Goal: Contribute content: Contribute content

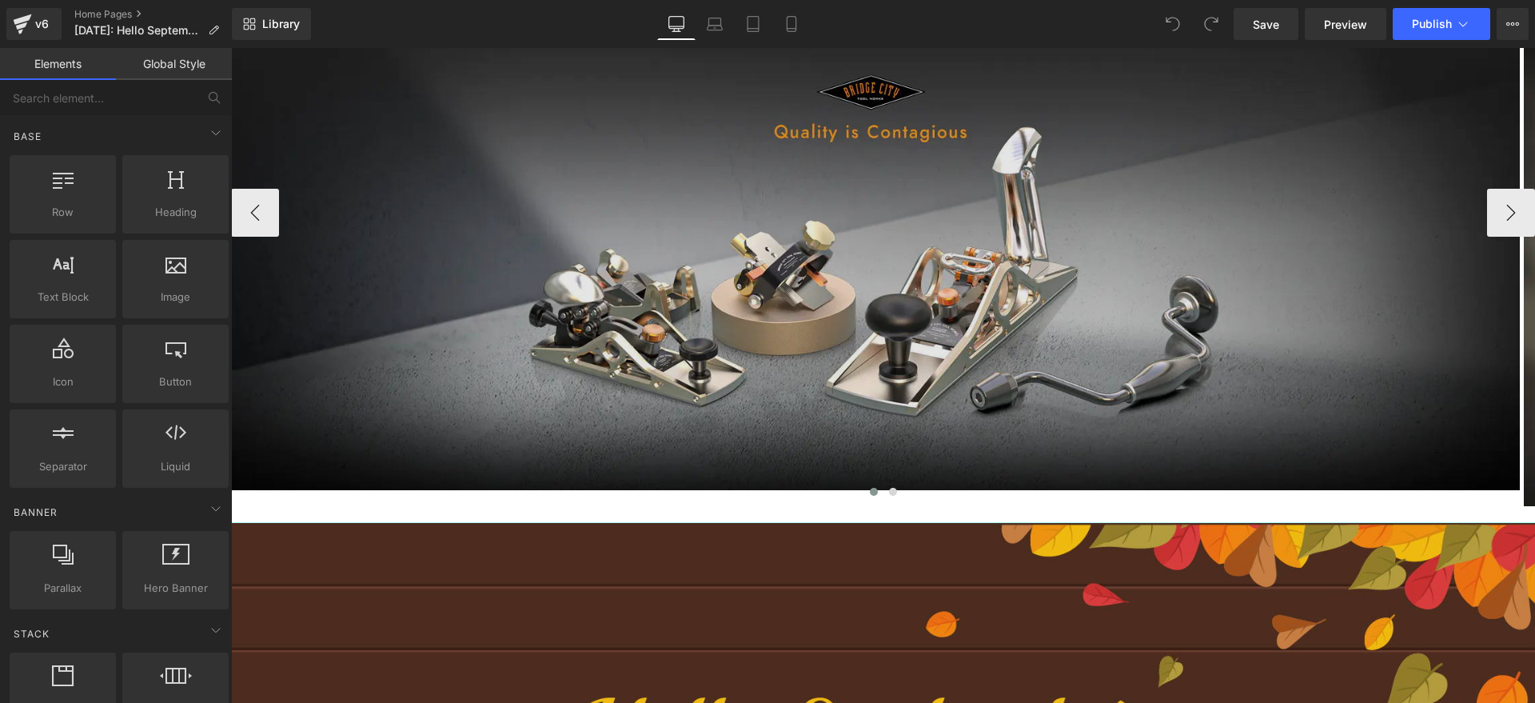
scroll to position [28, 0]
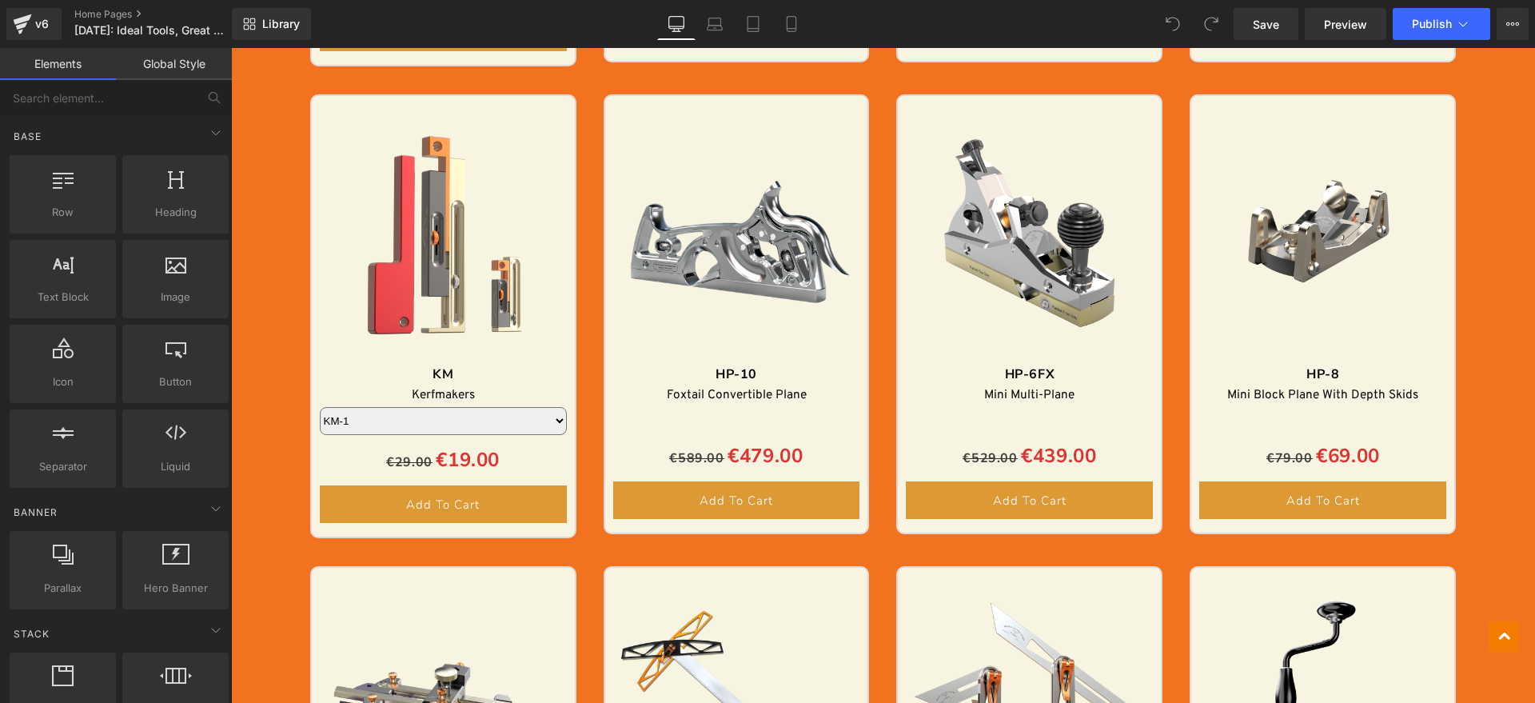
scroll to position [2098, 0]
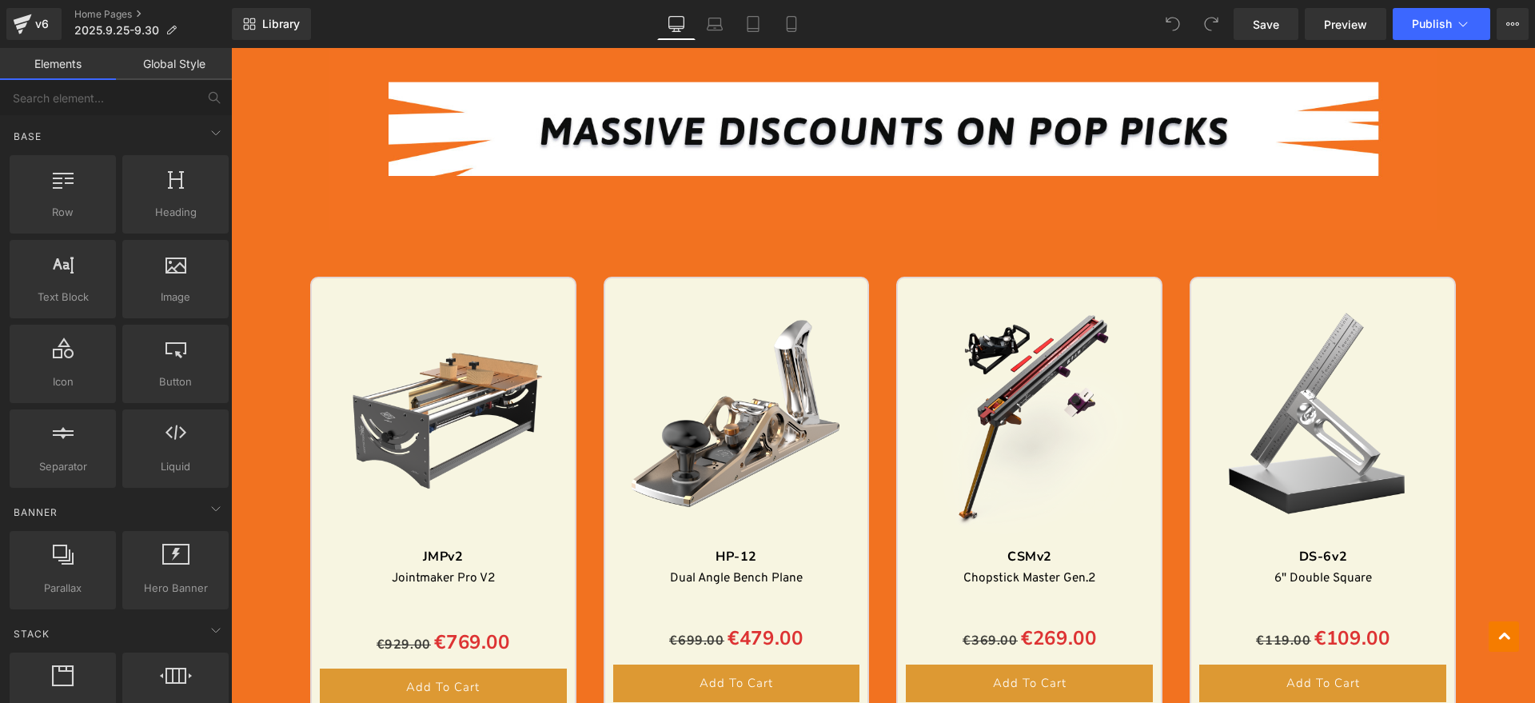
scroll to position [799, 0]
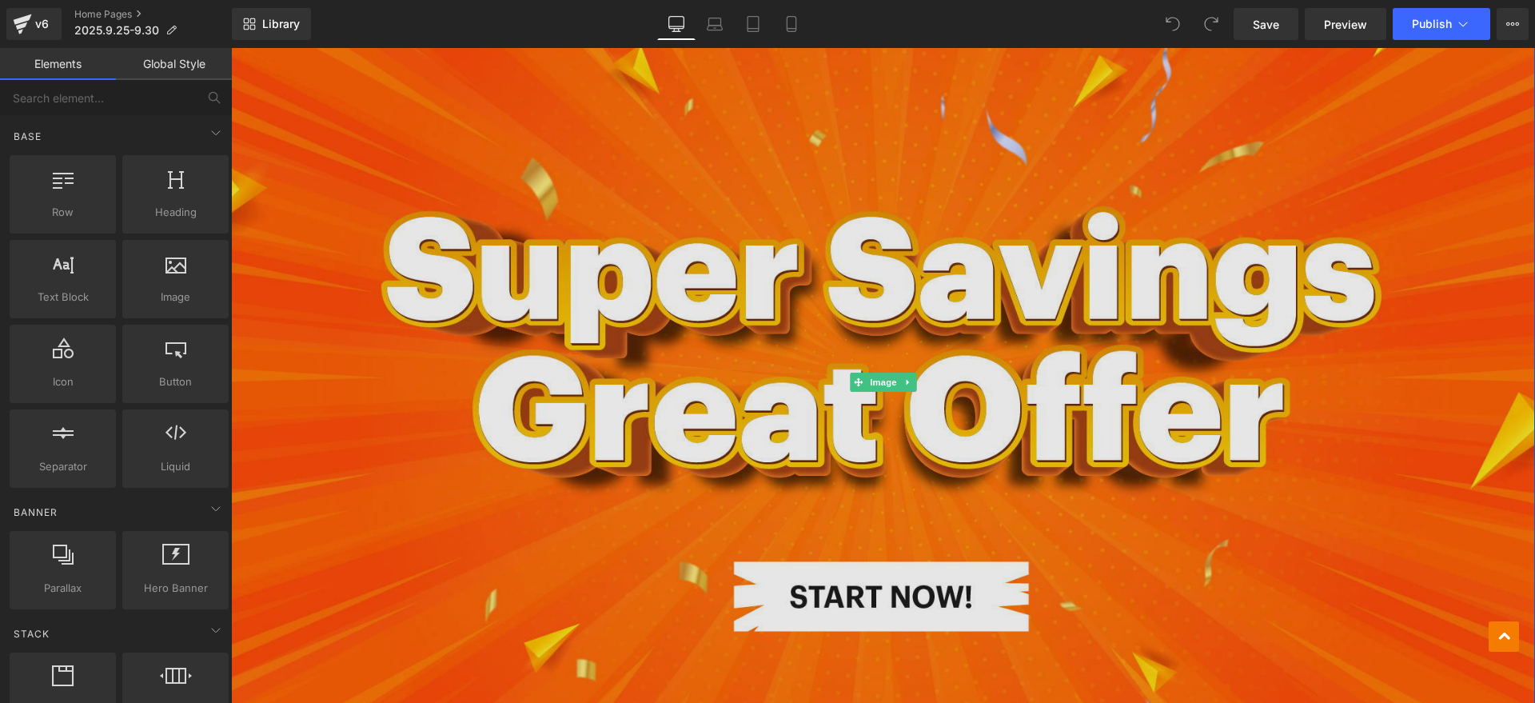
click at [667, 373] on img at bounding box center [883, 382] width 1304 height 763
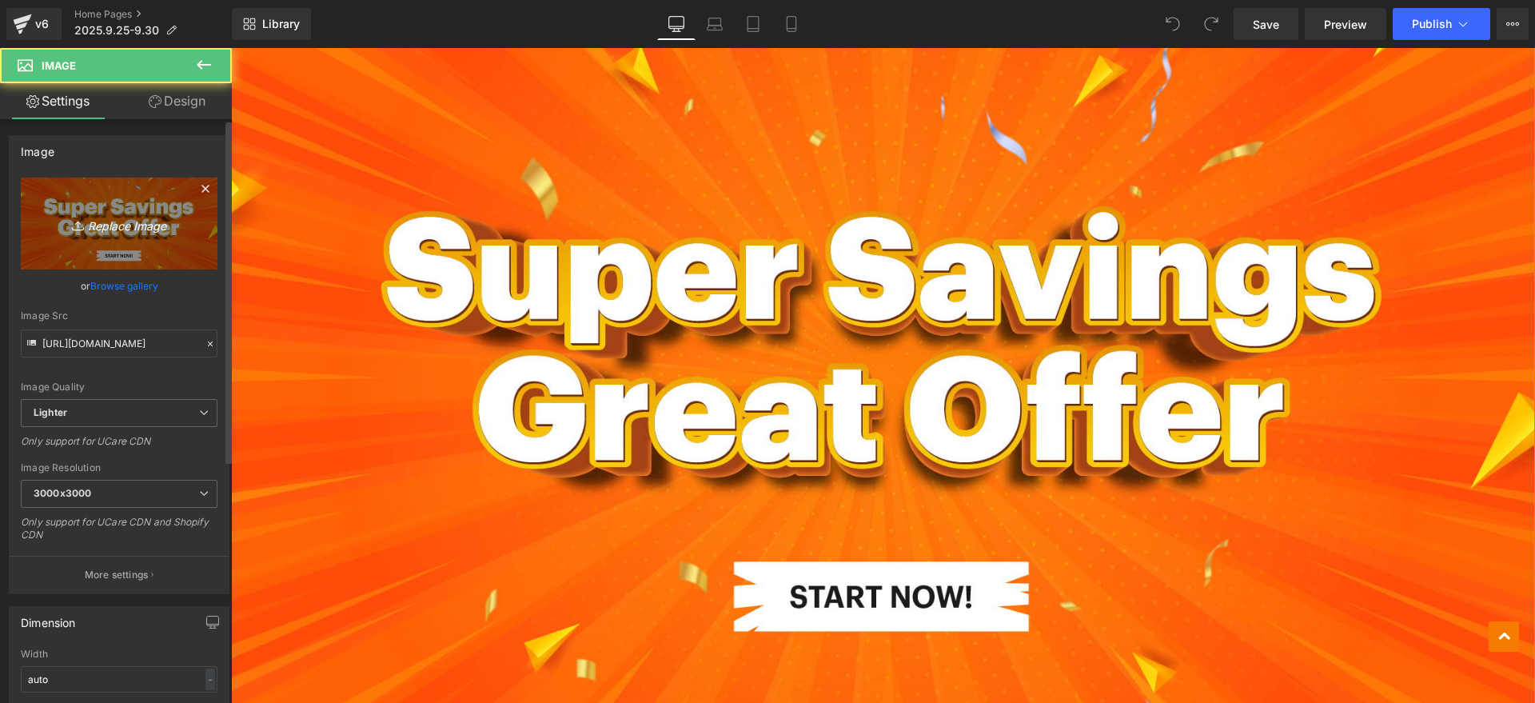
click at [172, 221] on icon "Replace Image" at bounding box center [119, 223] width 128 height 20
type input "C:\fakepath\德 网页 开始.jpg"
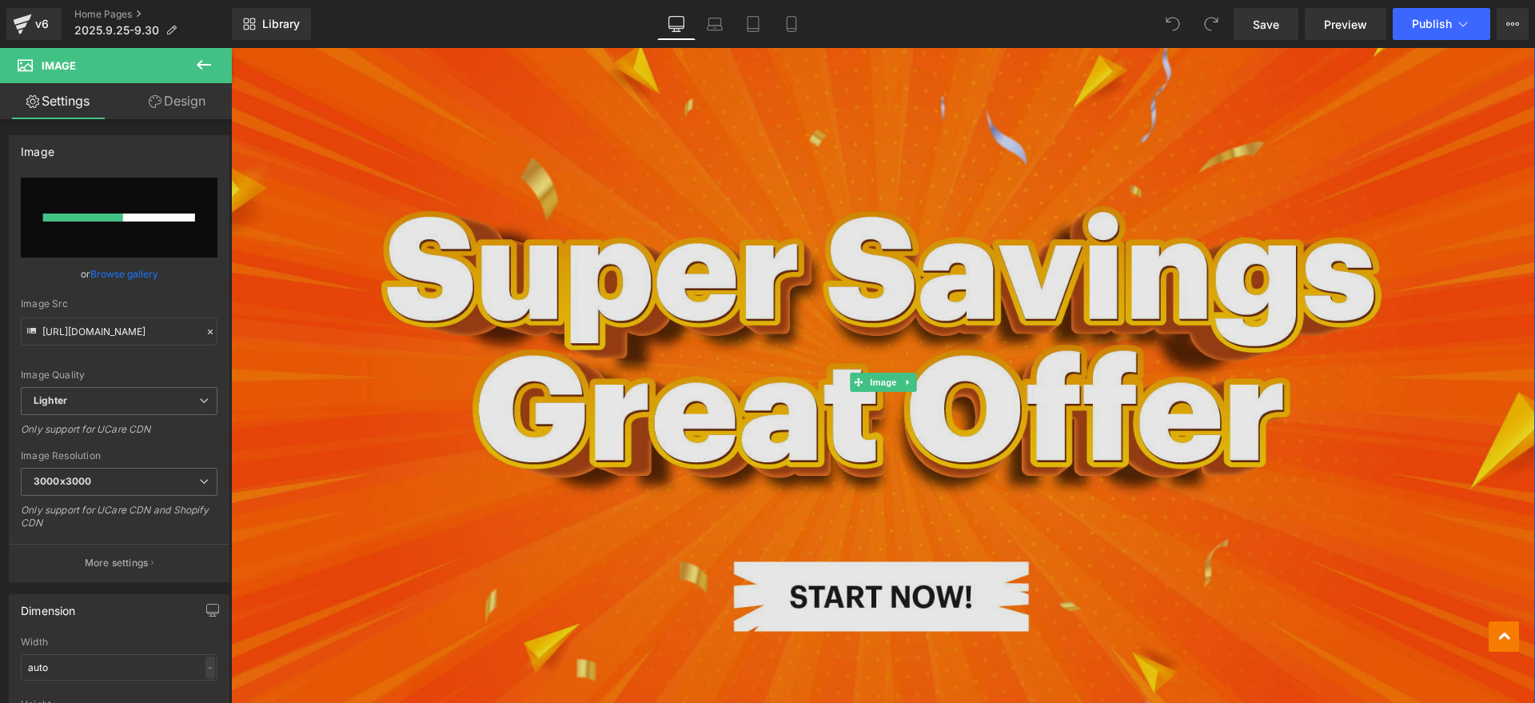
click at [759, 448] on img at bounding box center [883, 382] width 1304 height 763
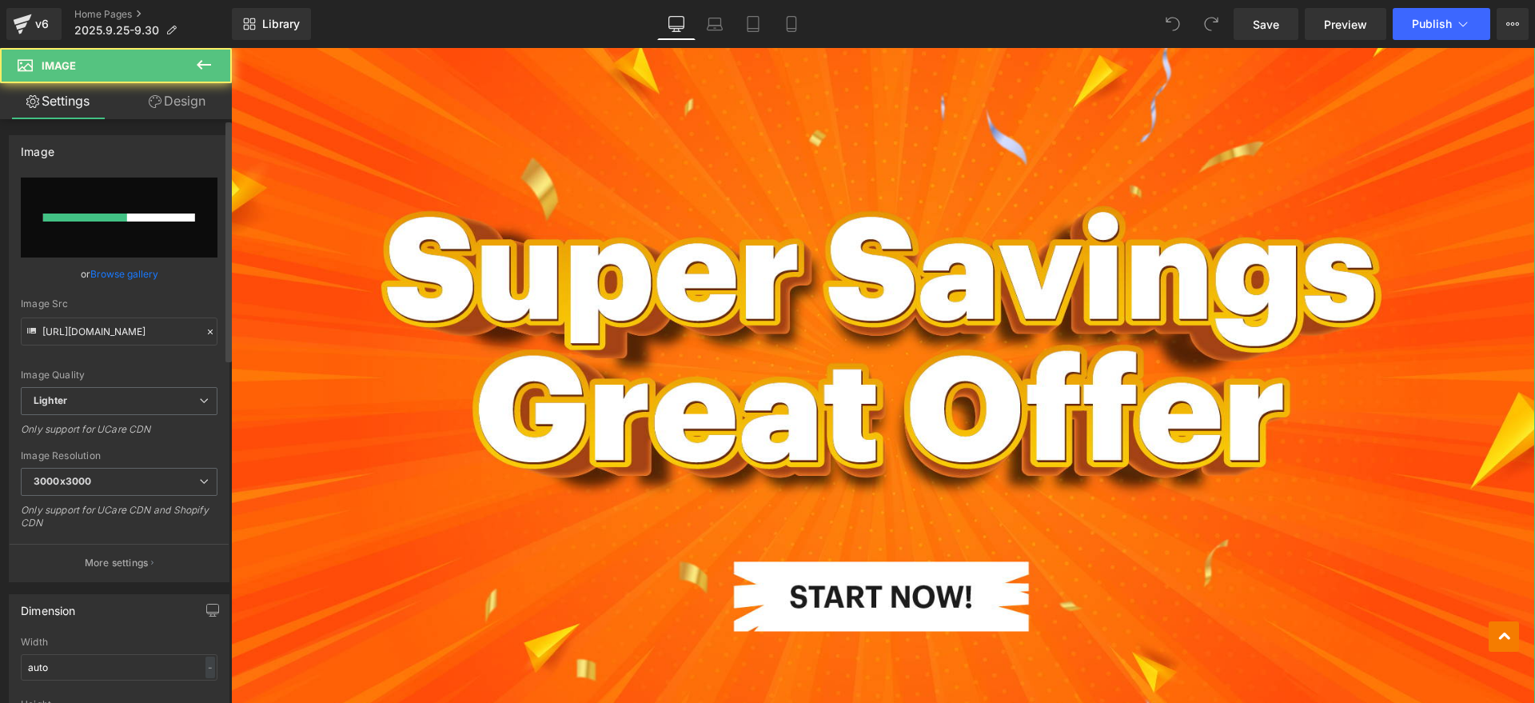
click at [187, 227] on input "file" at bounding box center [119, 217] width 197 height 80
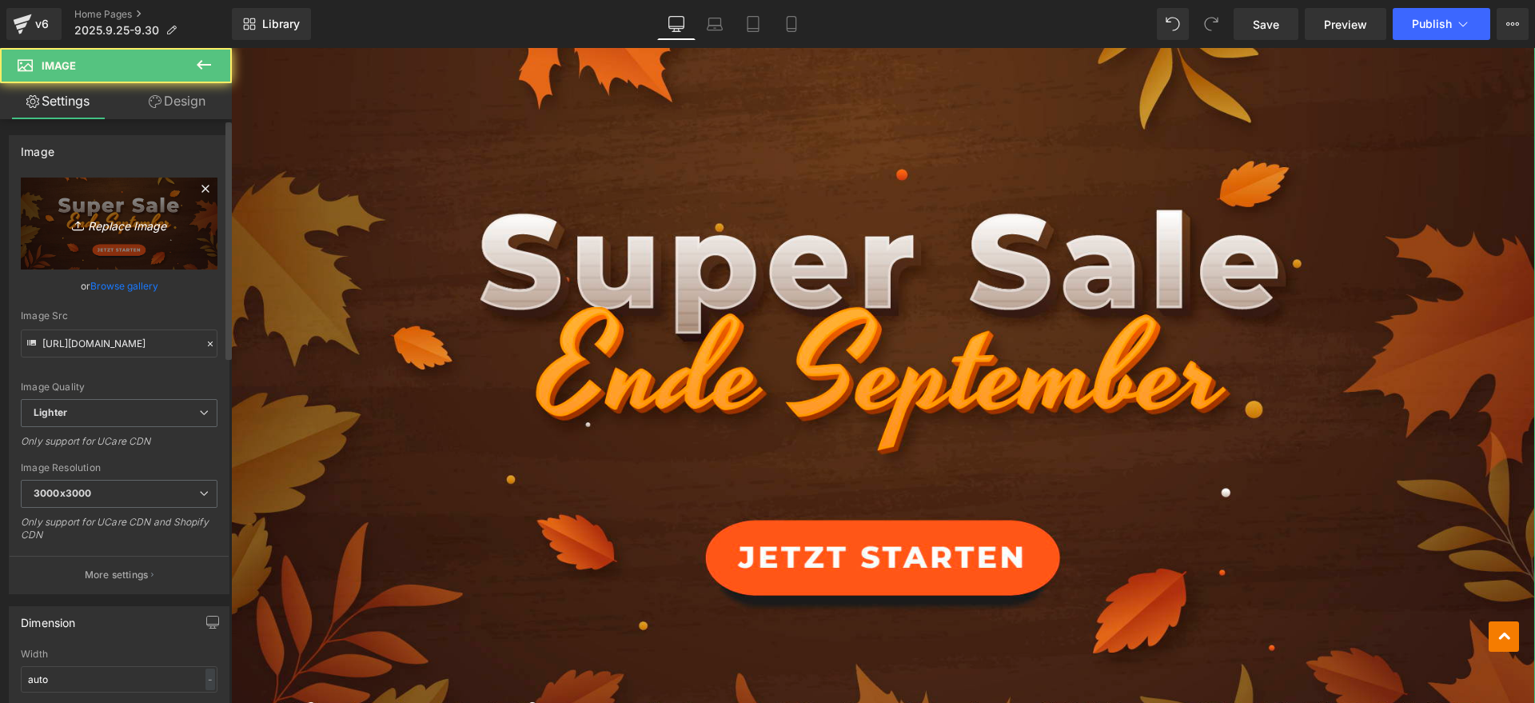
click at [139, 229] on icon "Replace Image" at bounding box center [119, 223] width 128 height 20
click at [107, 222] on icon "Replace Image" at bounding box center [119, 223] width 128 height 20
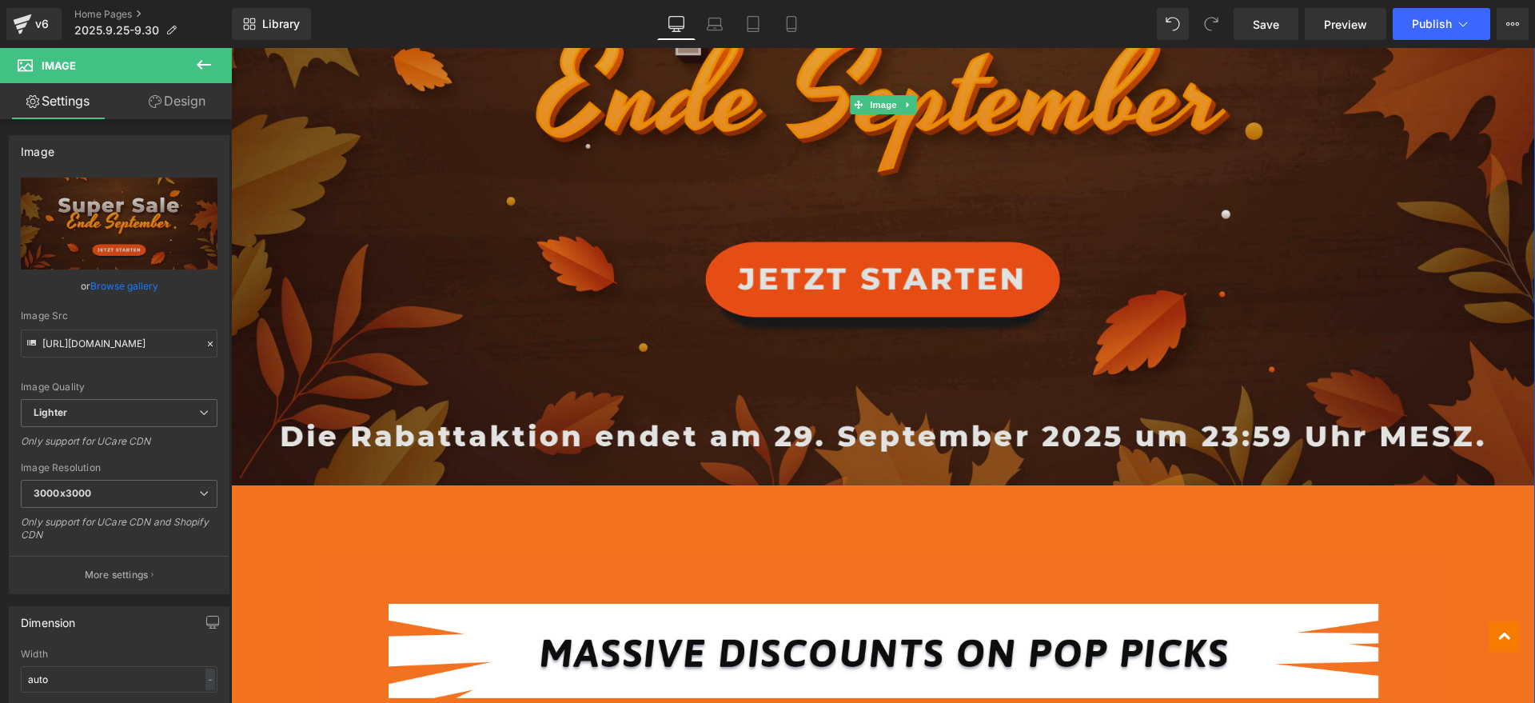
scroll to position [1199, 0]
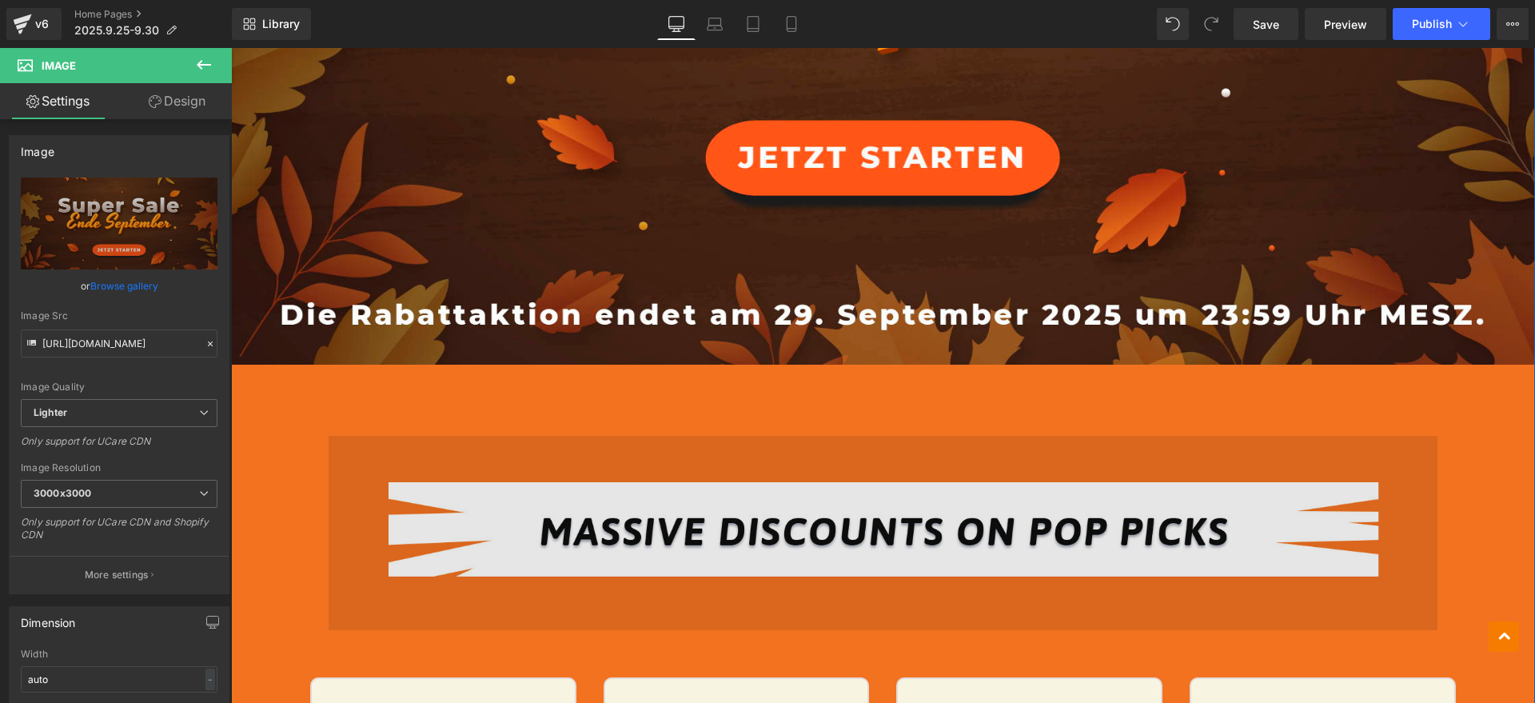
click at [718, 435] on img at bounding box center [883, 497] width 1108 height 265
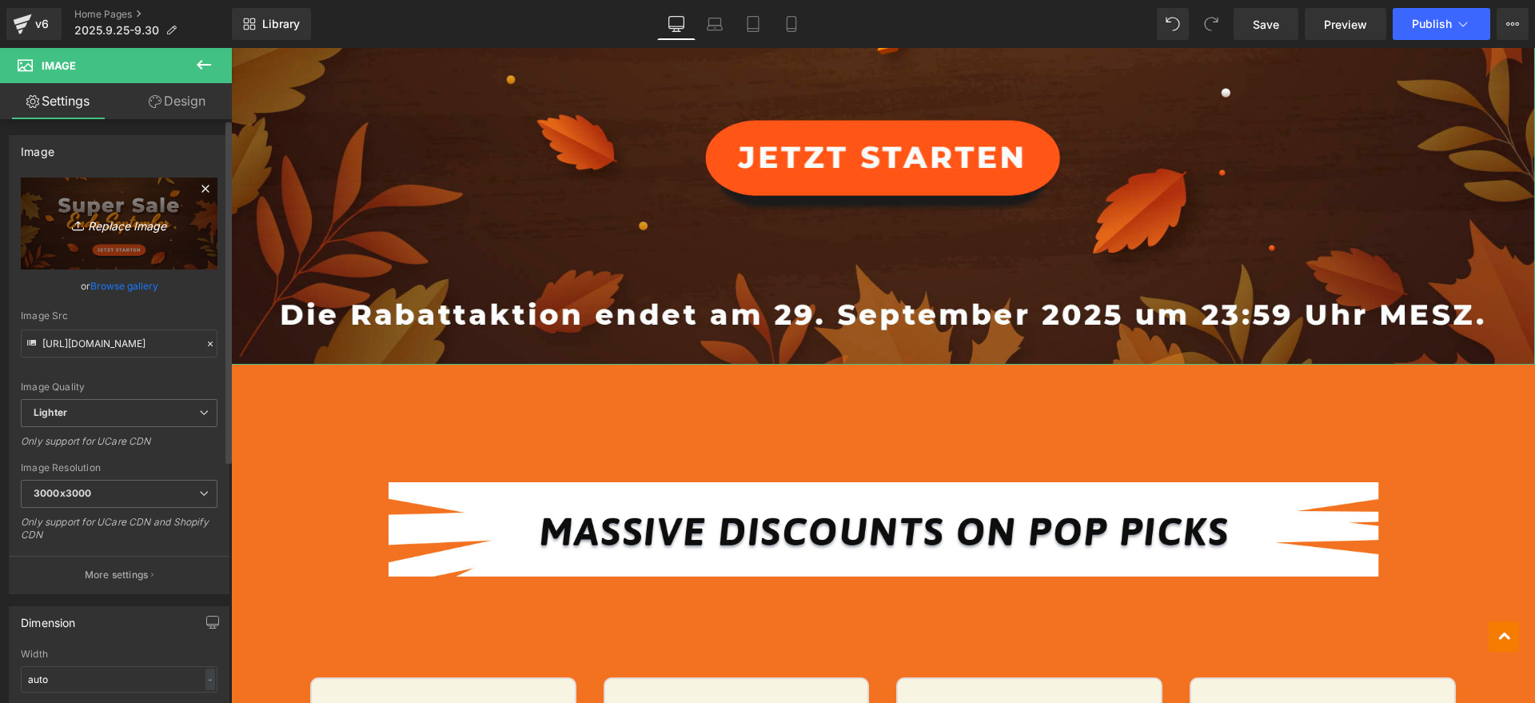
click at [84, 209] on link "Replace Image" at bounding box center [119, 223] width 197 height 92
type input "C:\fakepath\英 网页开始.jpg"
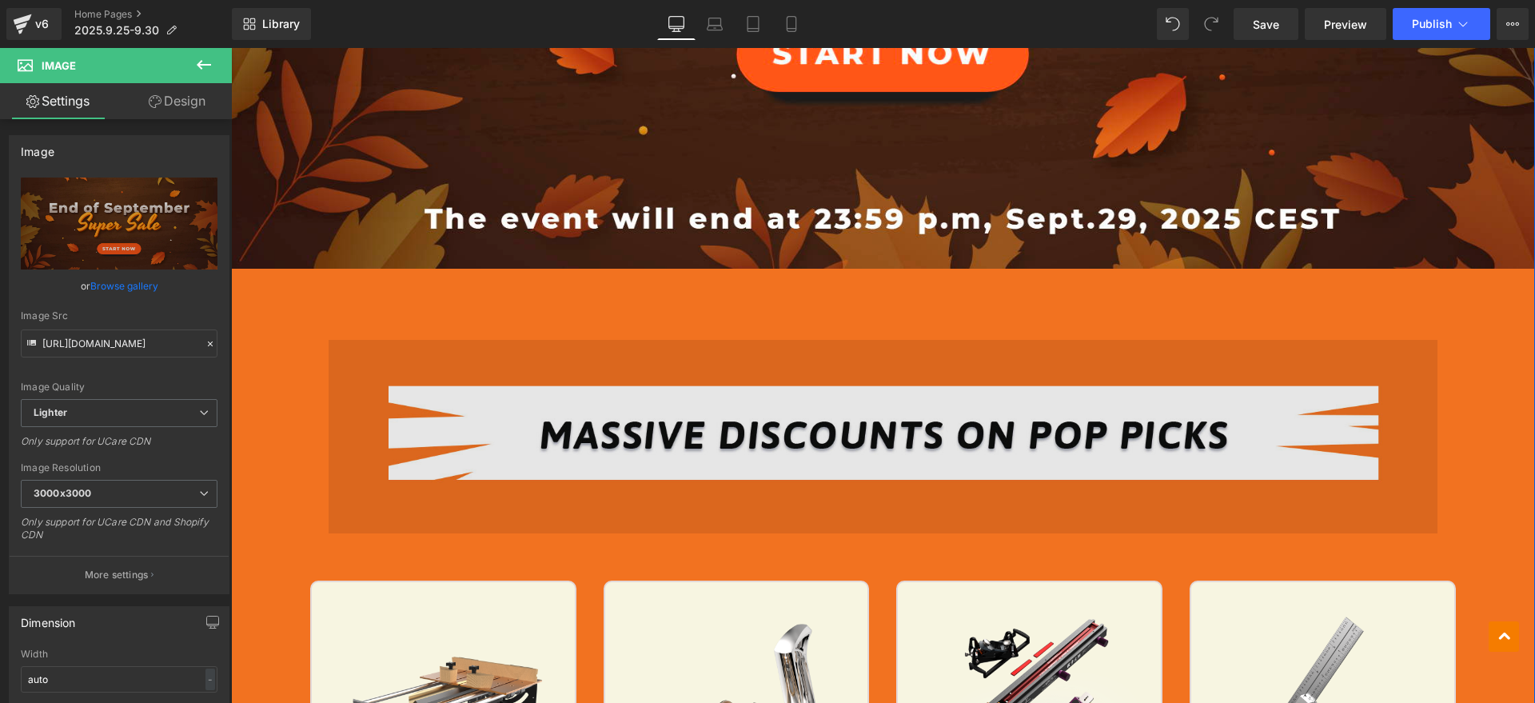
scroll to position [1299, 0]
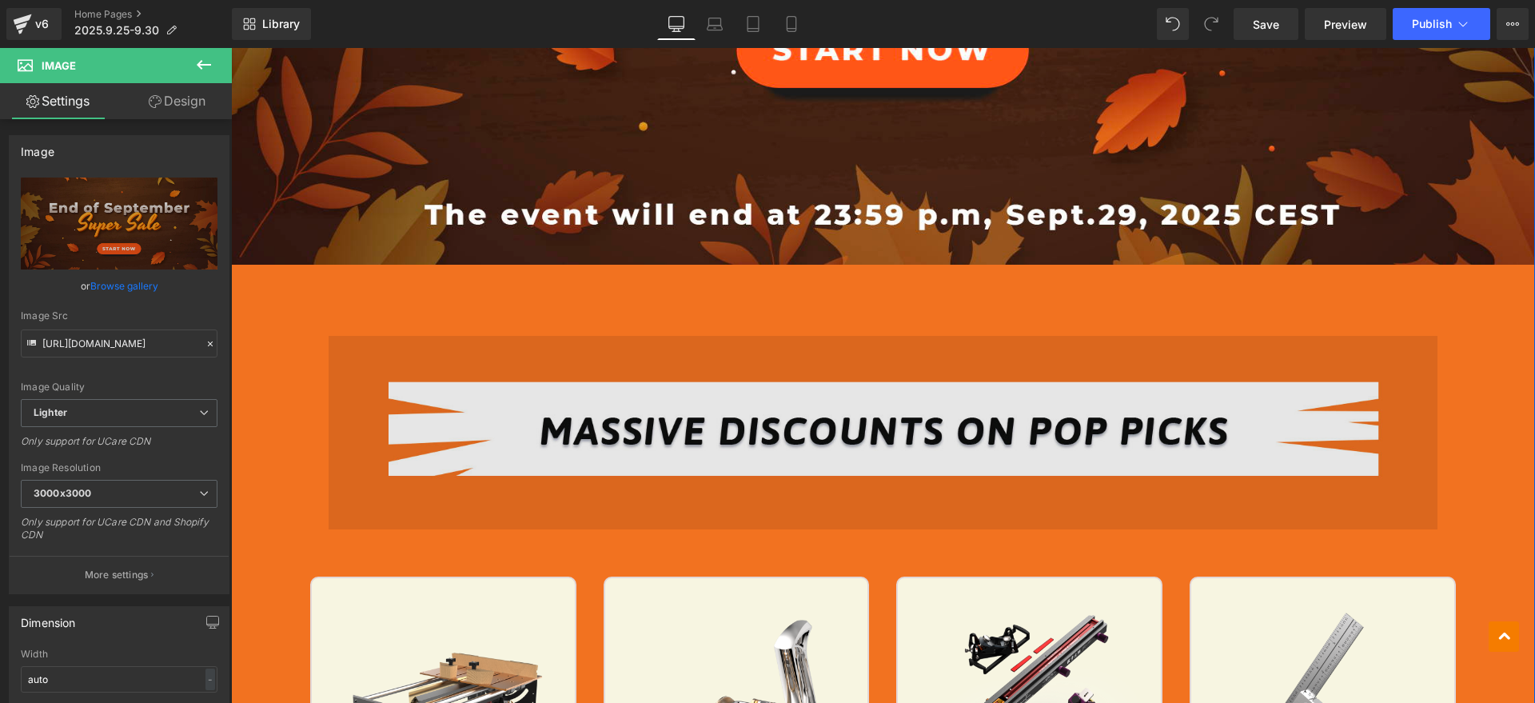
click at [781, 399] on img at bounding box center [883, 397] width 1108 height 265
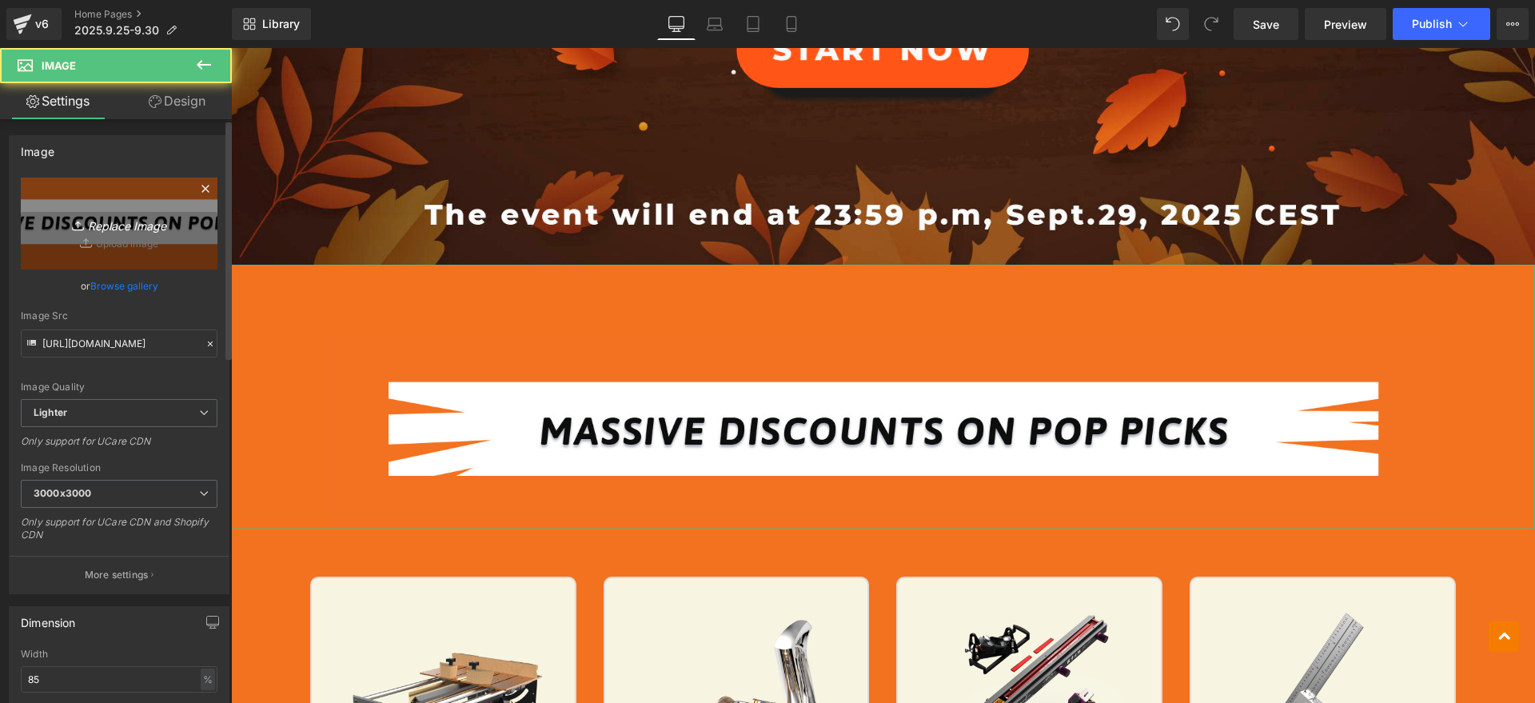
click at [136, 218] on icon "Replace Image" at bounding box center [119, 223] width 128 height 20
type input "C:\fakepath\1_18.jpg"
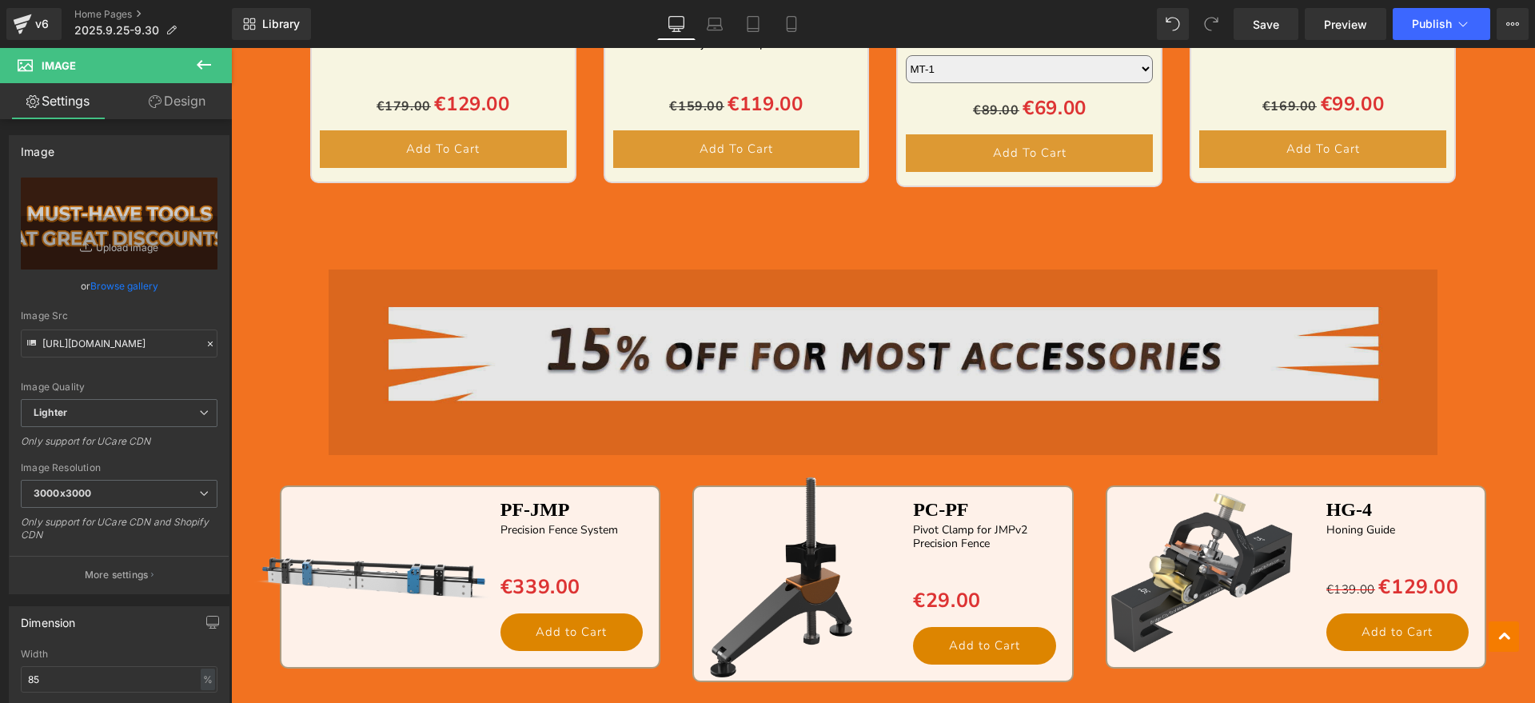
scroll to position [3198, 0]
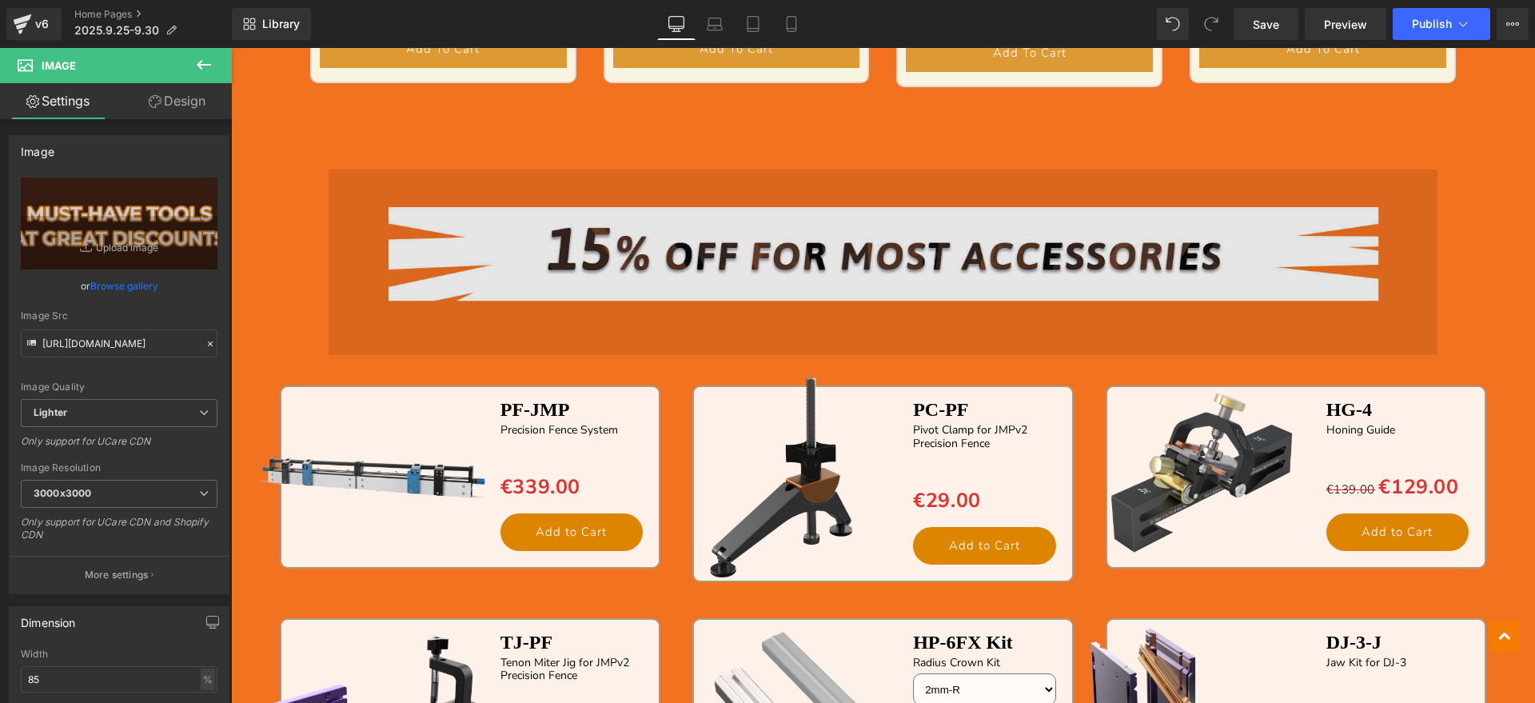
click at [622, 267] on img at bounding box center [883, 250] width 1108 height 271
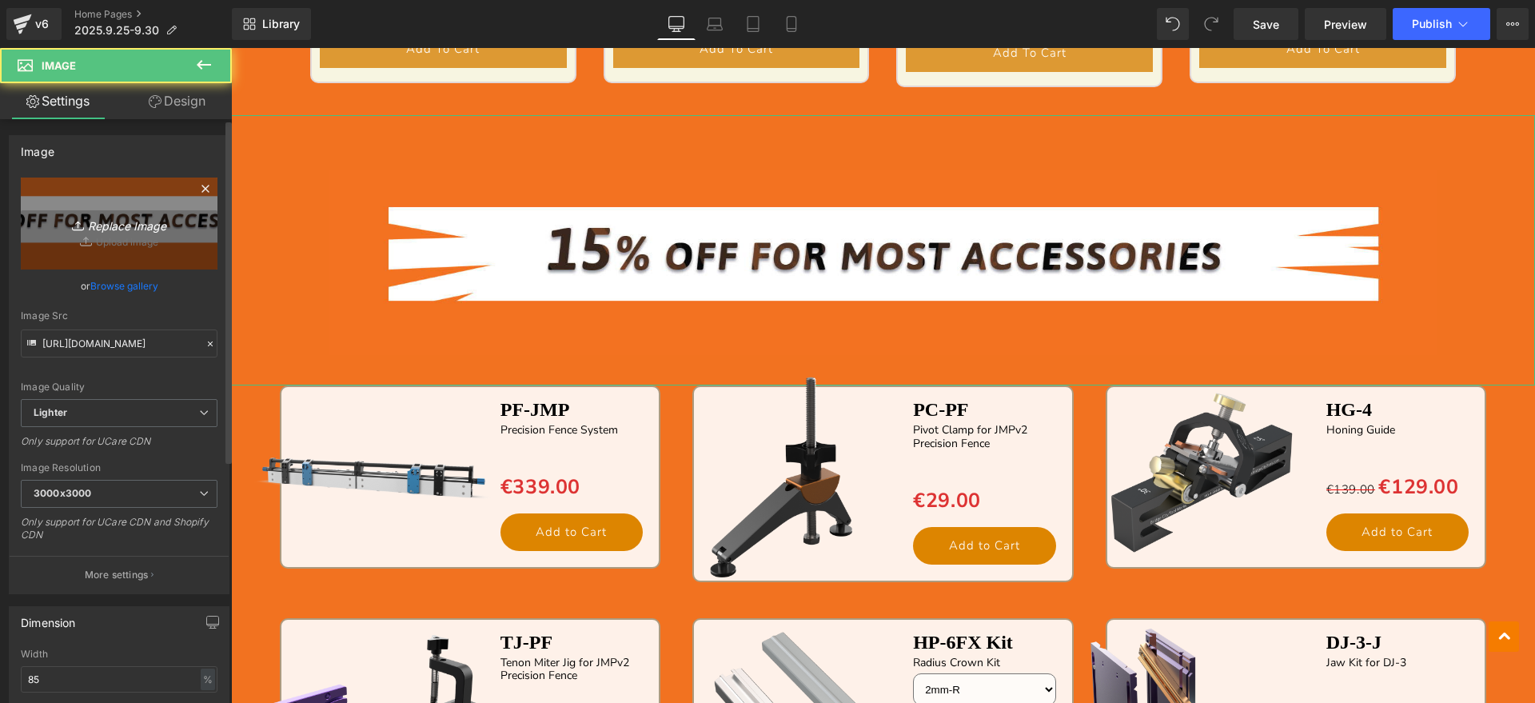
click at [158, 235] on link "Replace Image" at bounding box center [119, 223] width 197 height 92
type input "C:\fakepath\1_21.jpg"
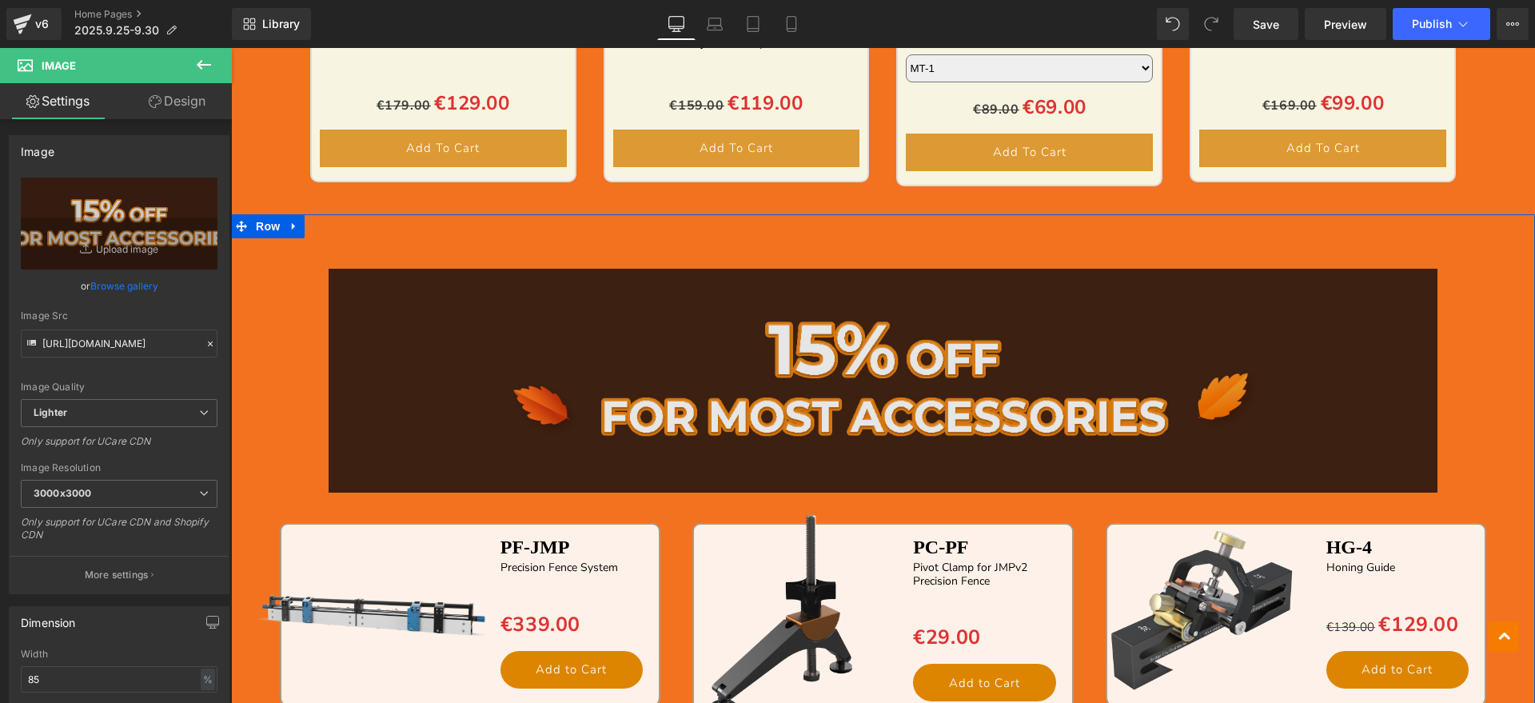
scroll to position [3098, 0]
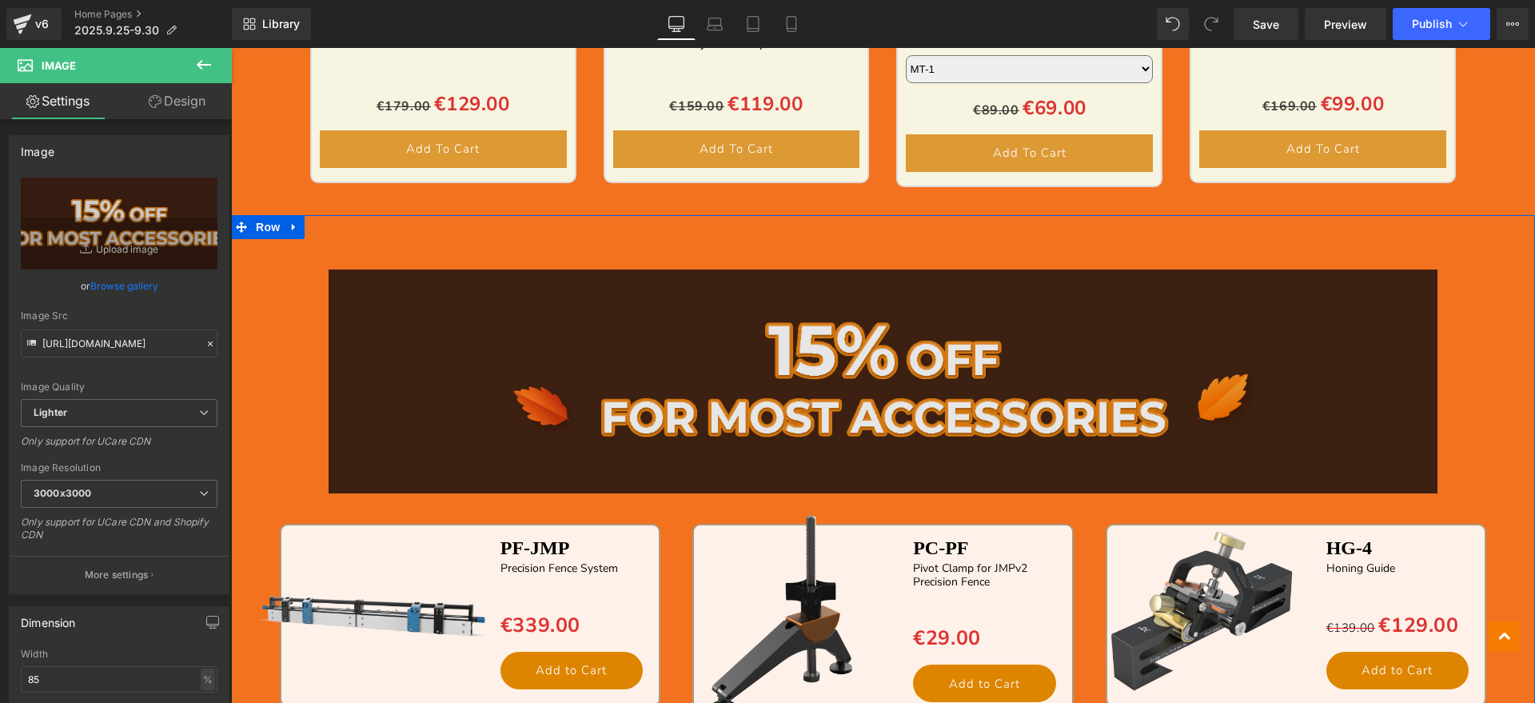
click at [881, 346] on img at bounding box center [883, 369] width 1108 height 309
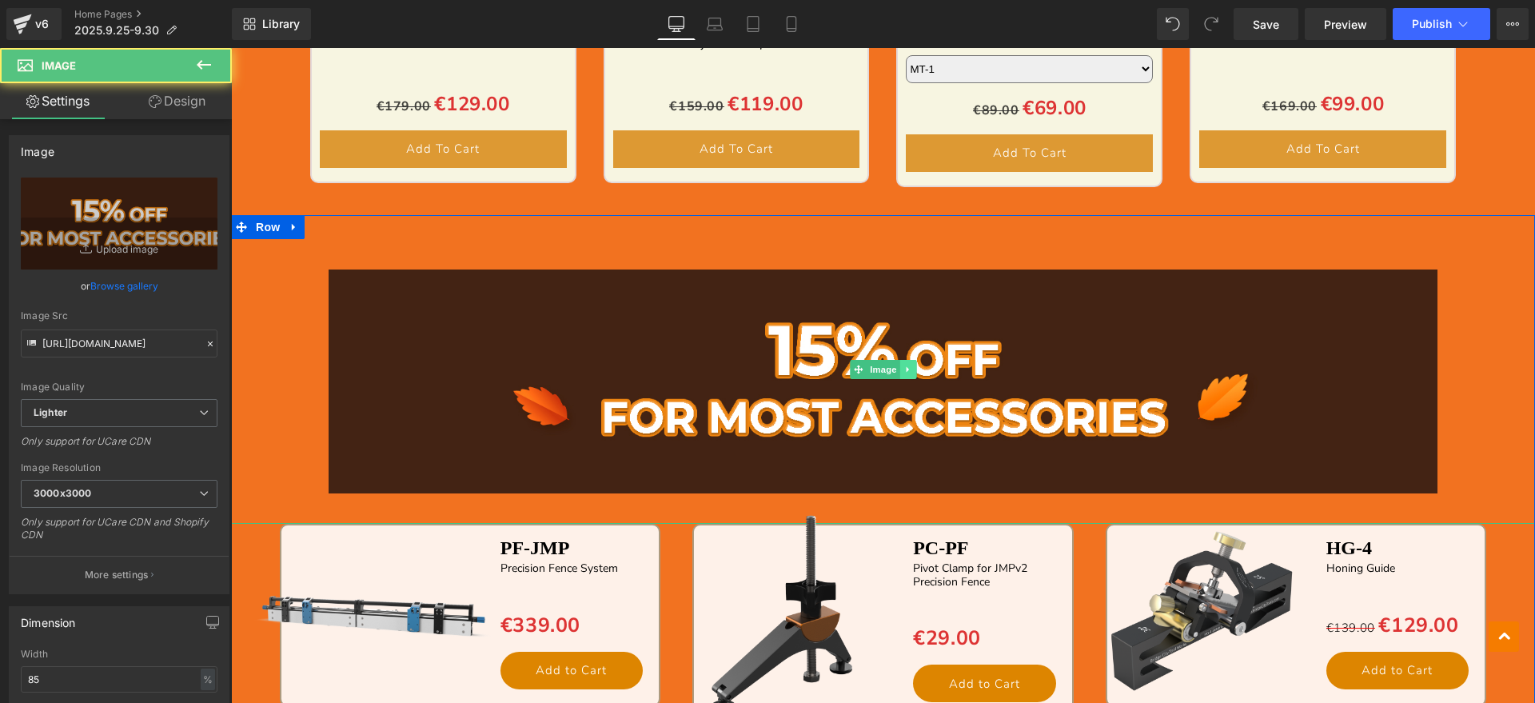
click at [903, 366] on icon at bounding box center [907, 370] width 9 height 10
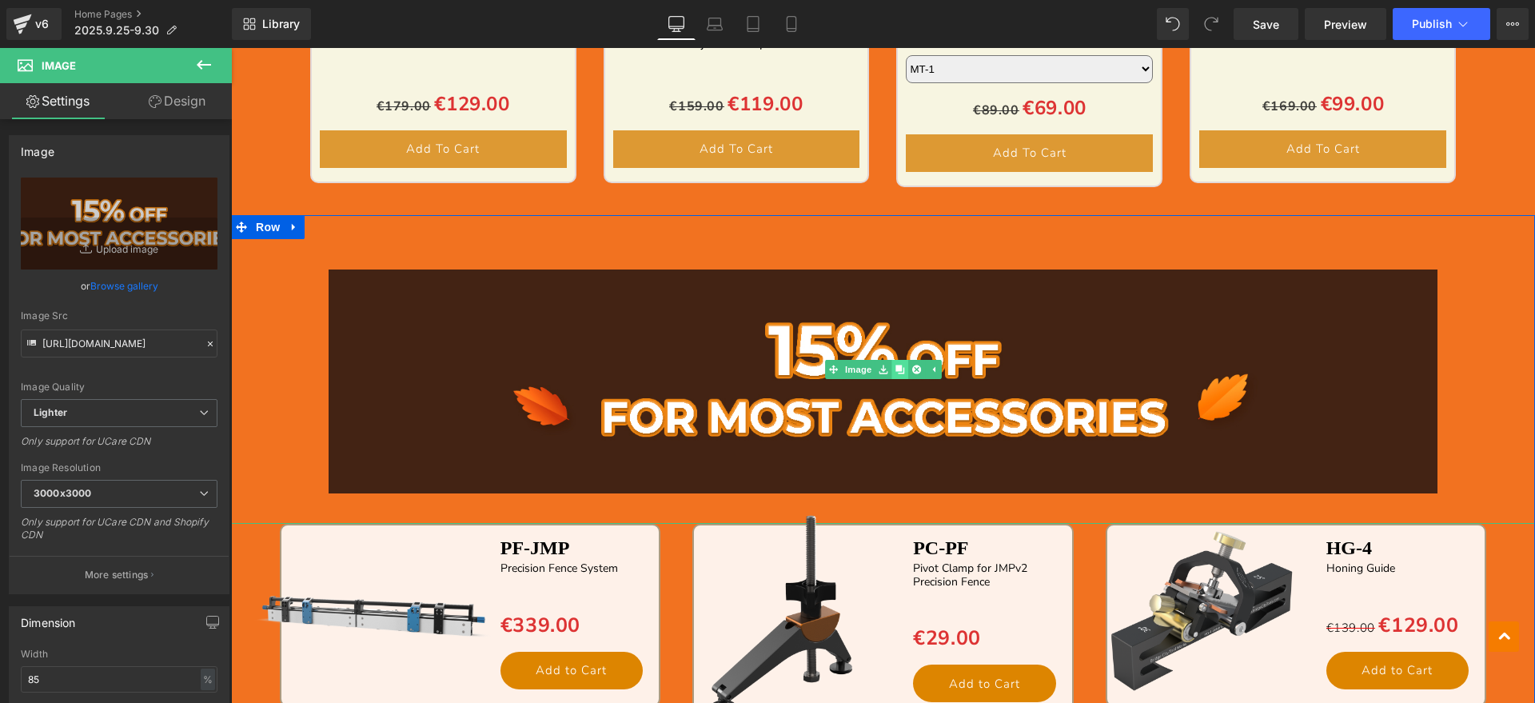
click at [897, 371] on link at bounding box center [899, 369] width 17 height 19
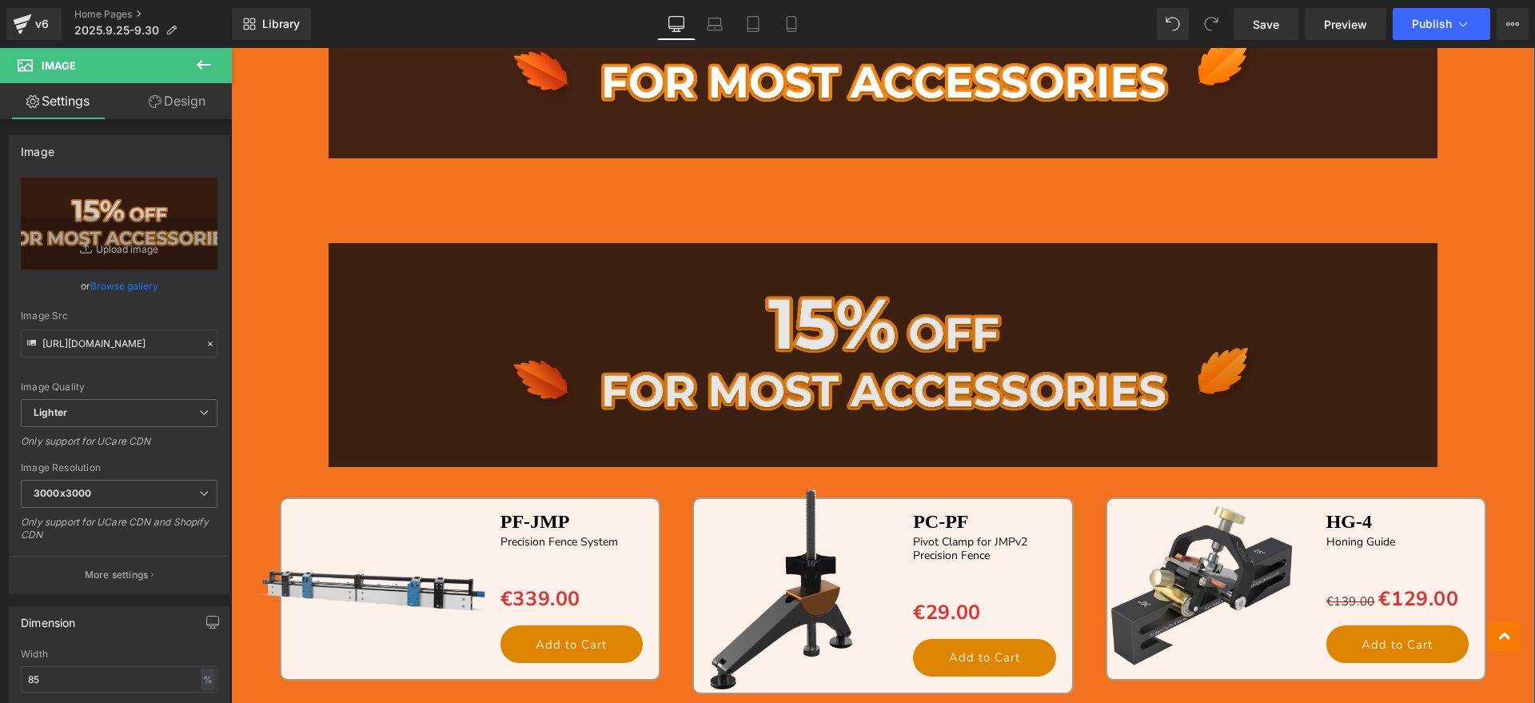
scroll to position [3509, 0]
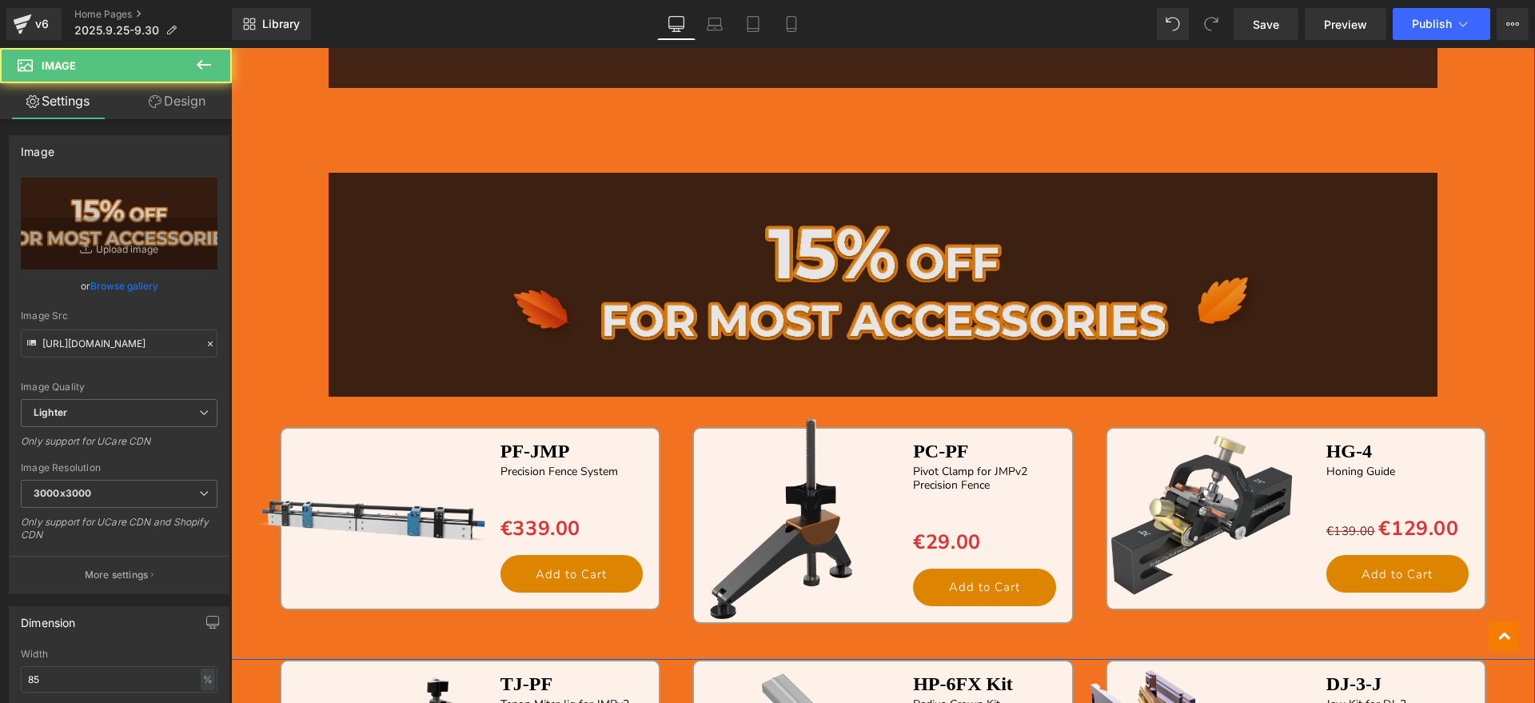
click at [867, 297] on img at bounding box center [883, 272] width 1108 height 309
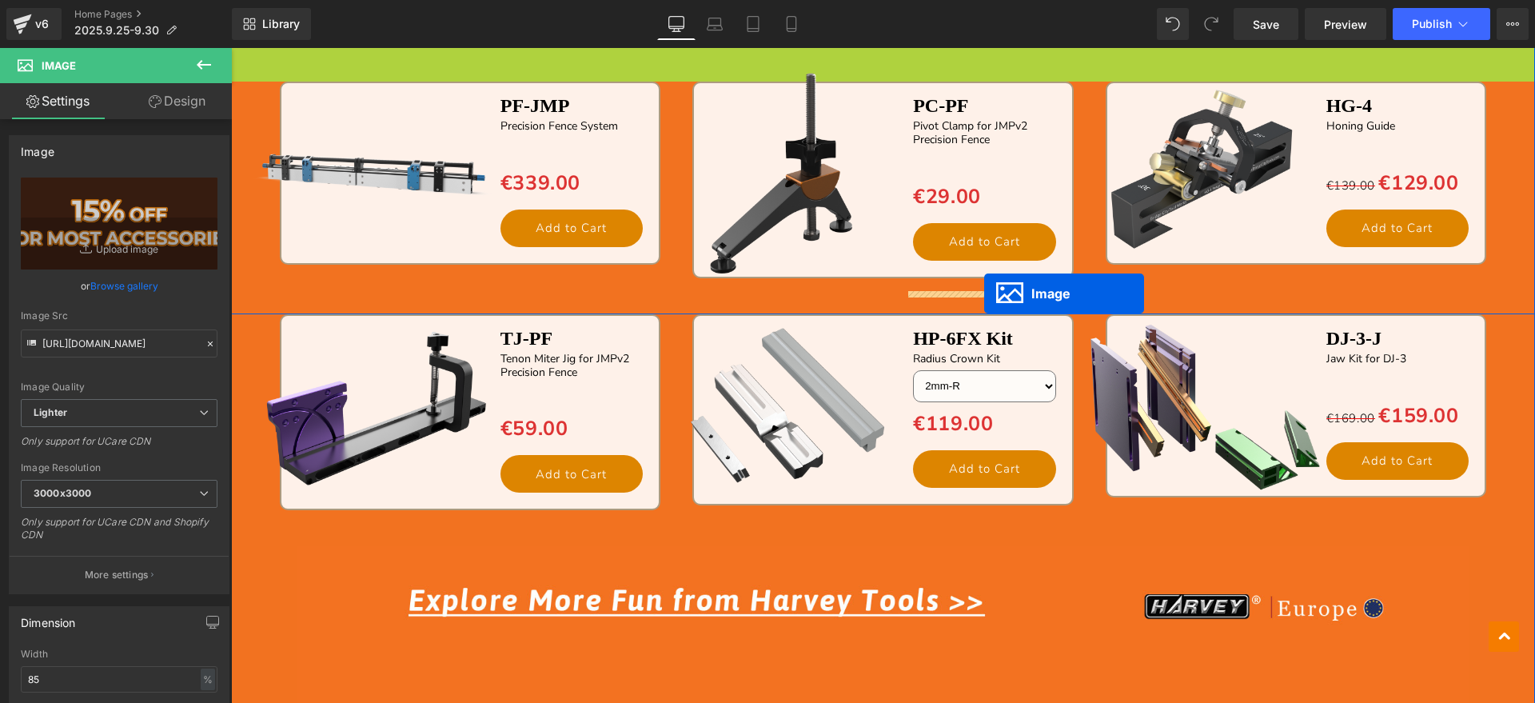
scroll to position [3709, 0]
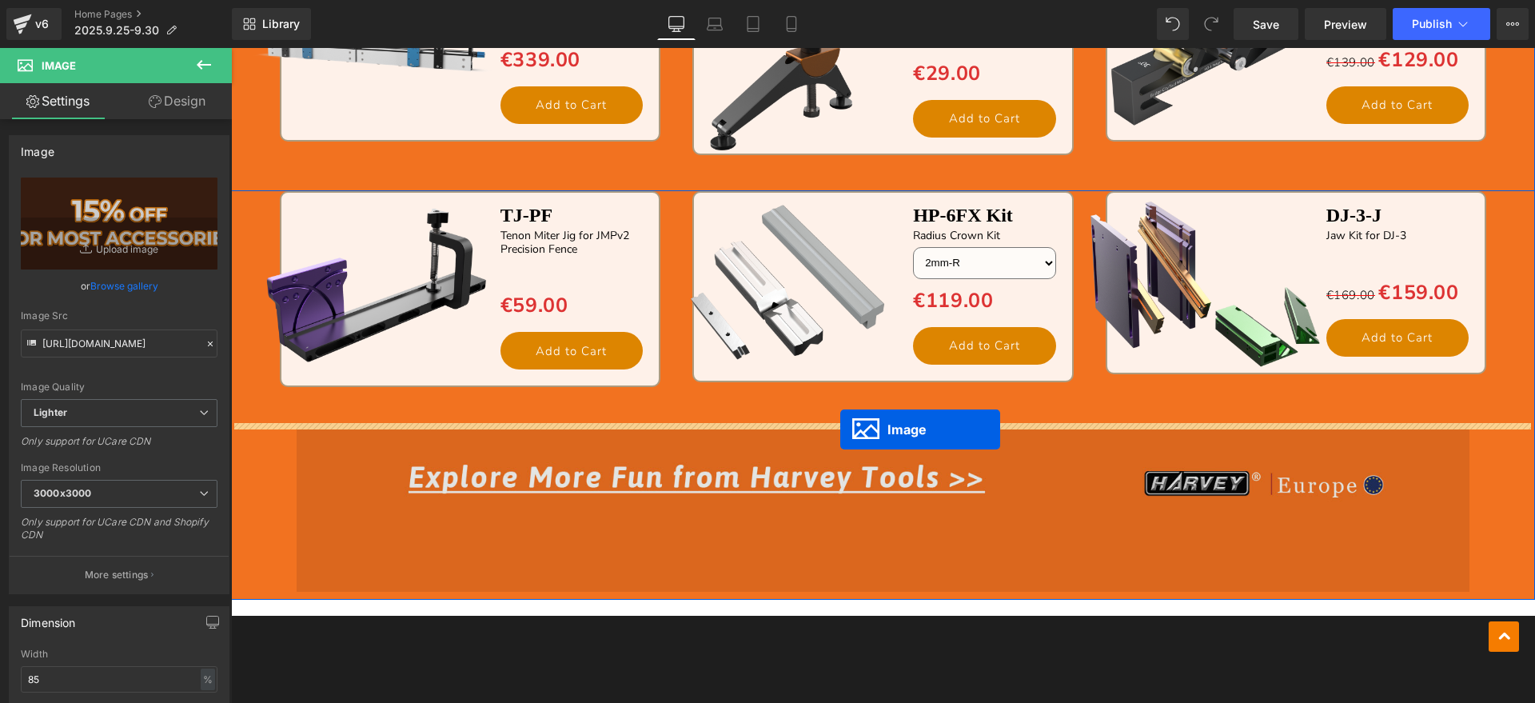
drag, startPoint x: 849, startPoint y: 270, endPoint x: 840, endPoint y: 429, distance: 159.3
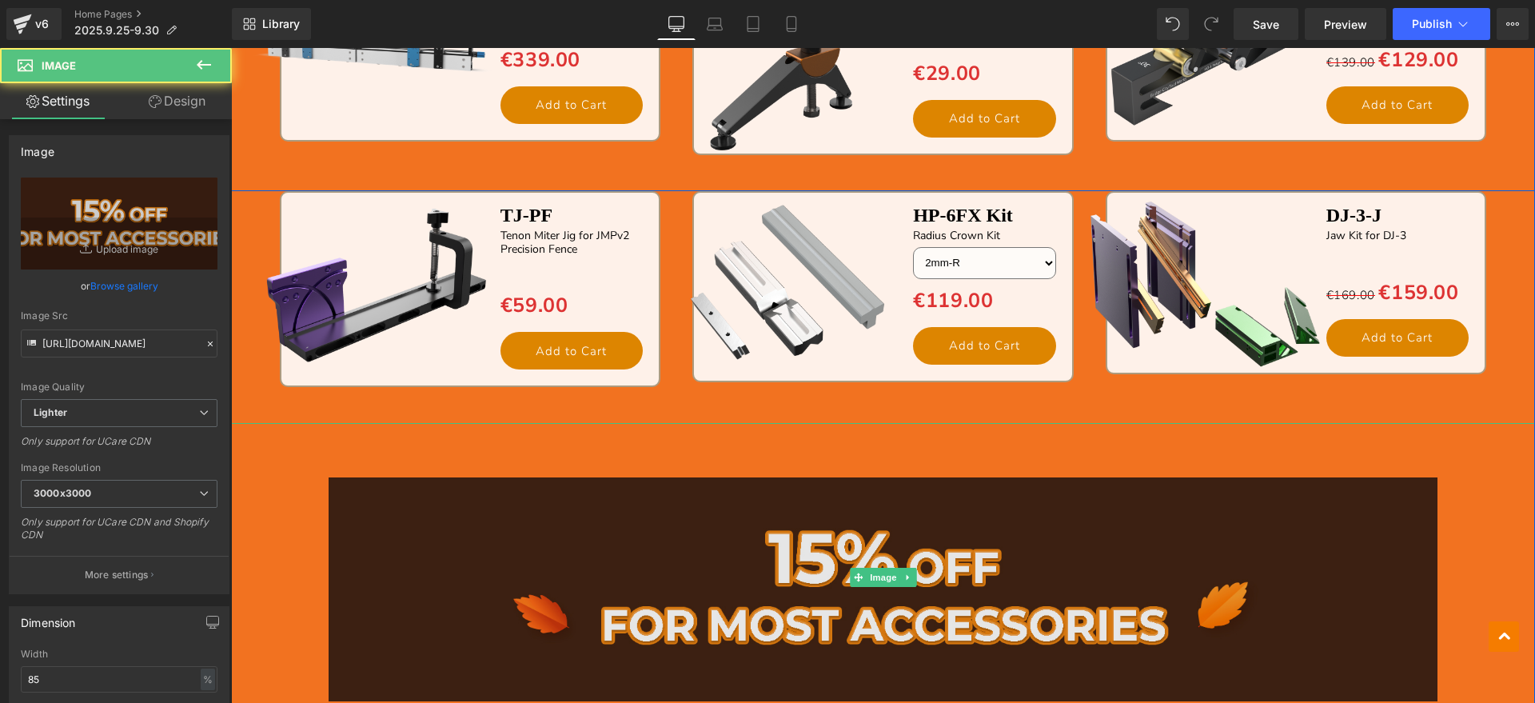
drag, startPoint x: 727, startPoint y: 512, endPoint x: 433, endPoint y: 433, distance: 303.9
click at [726, 512] on img at bounding box center [883, 577] width 1108 height 309
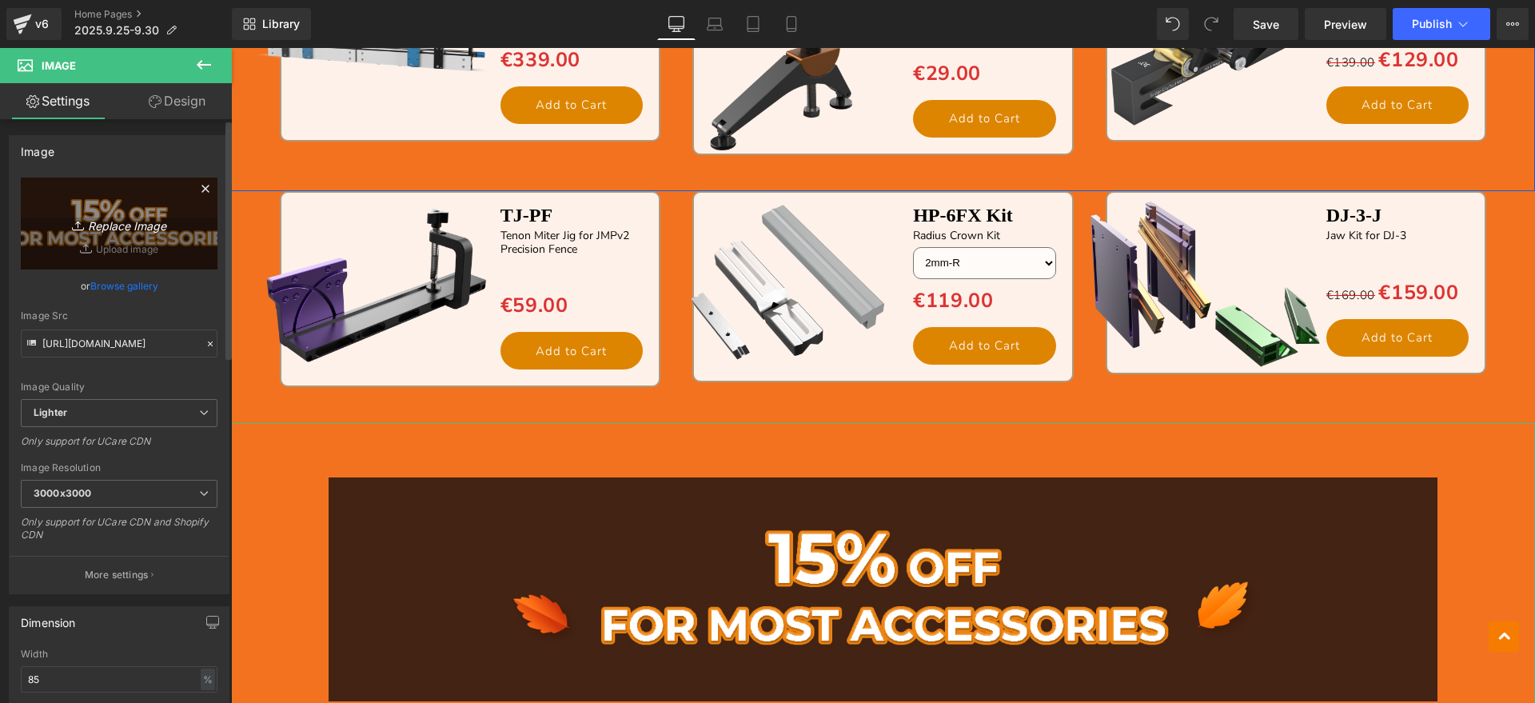
click at [151, 244] on link "Replace Image" at bounding box center [119, 223] width 197 height 92
type input "C:\fakepath\1_19.jpg"
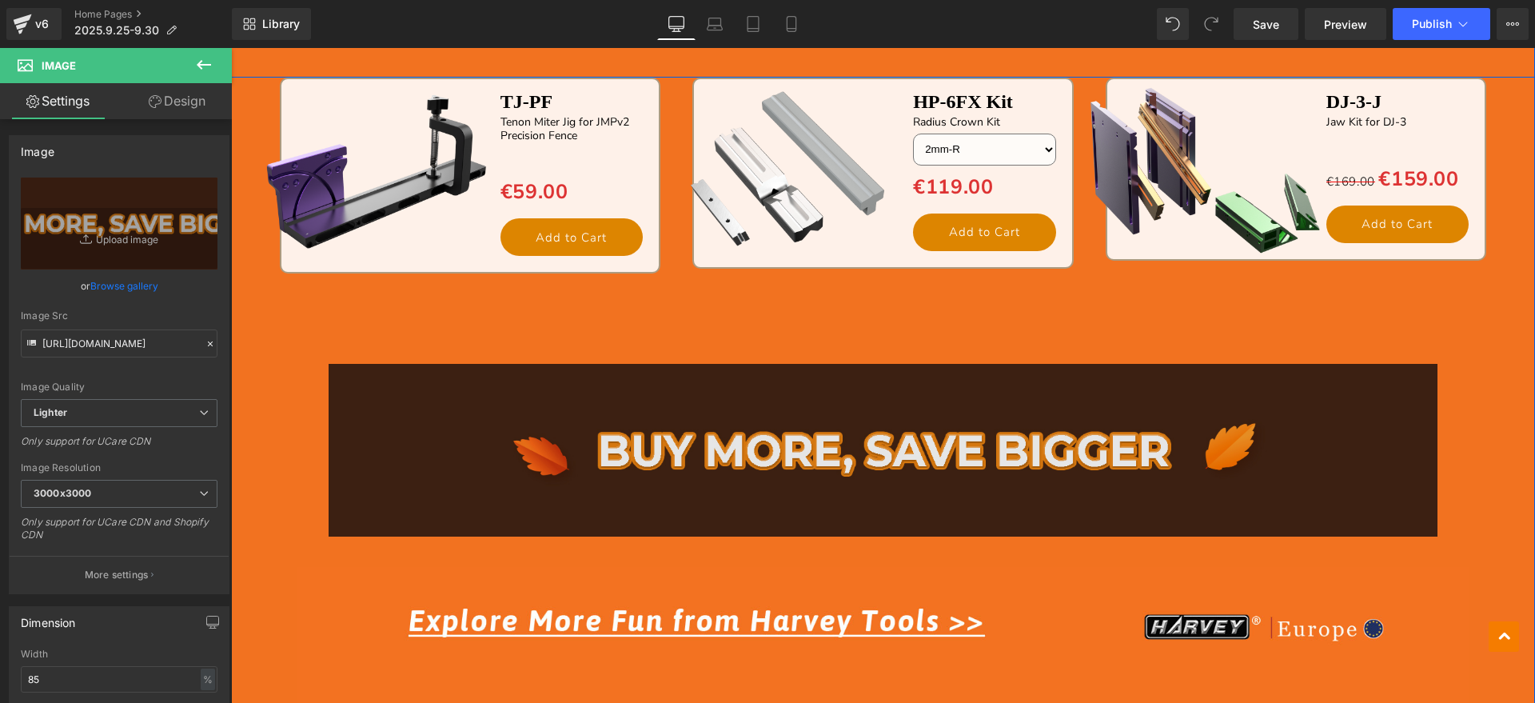
scroll to position [3969, 0]
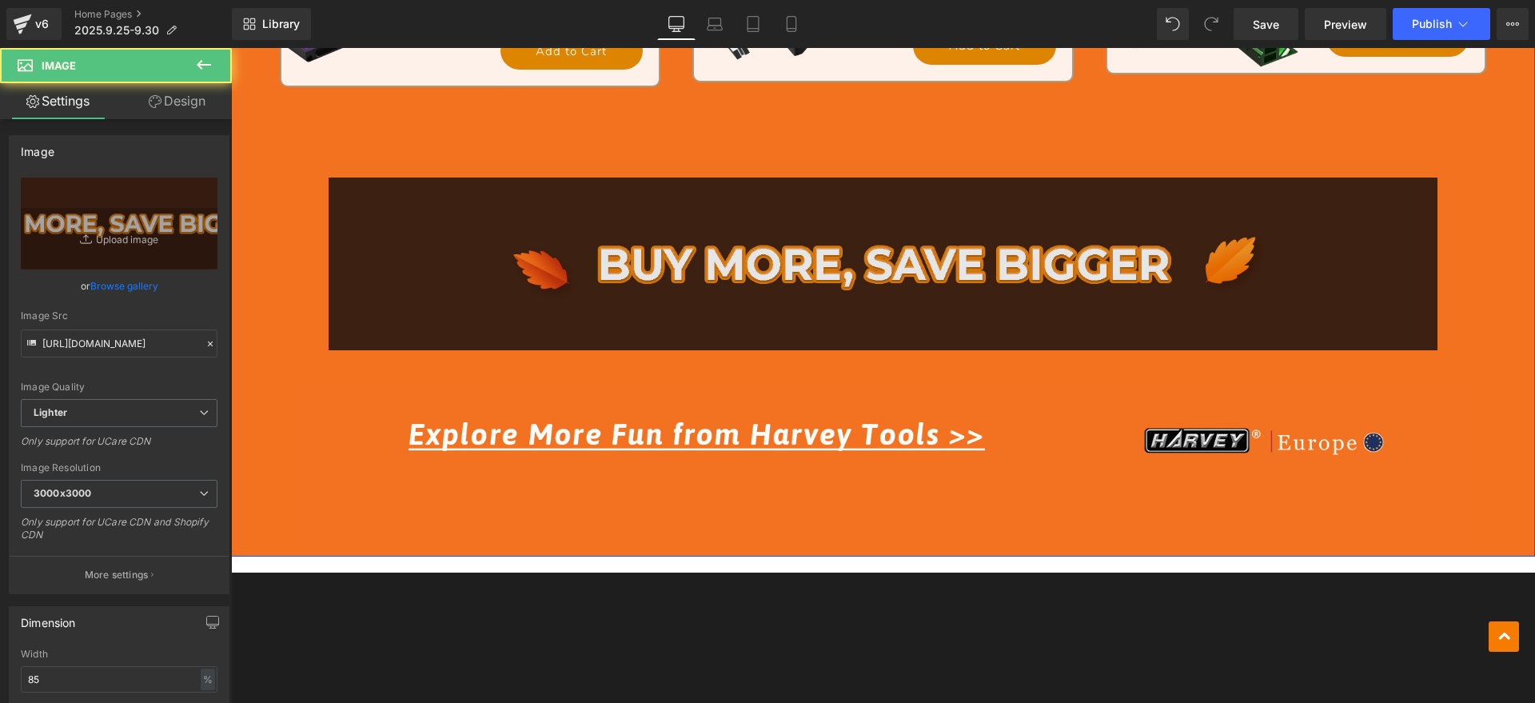
click at [821, 248] on img at bounding box center [883, 251] width 1108 height 257
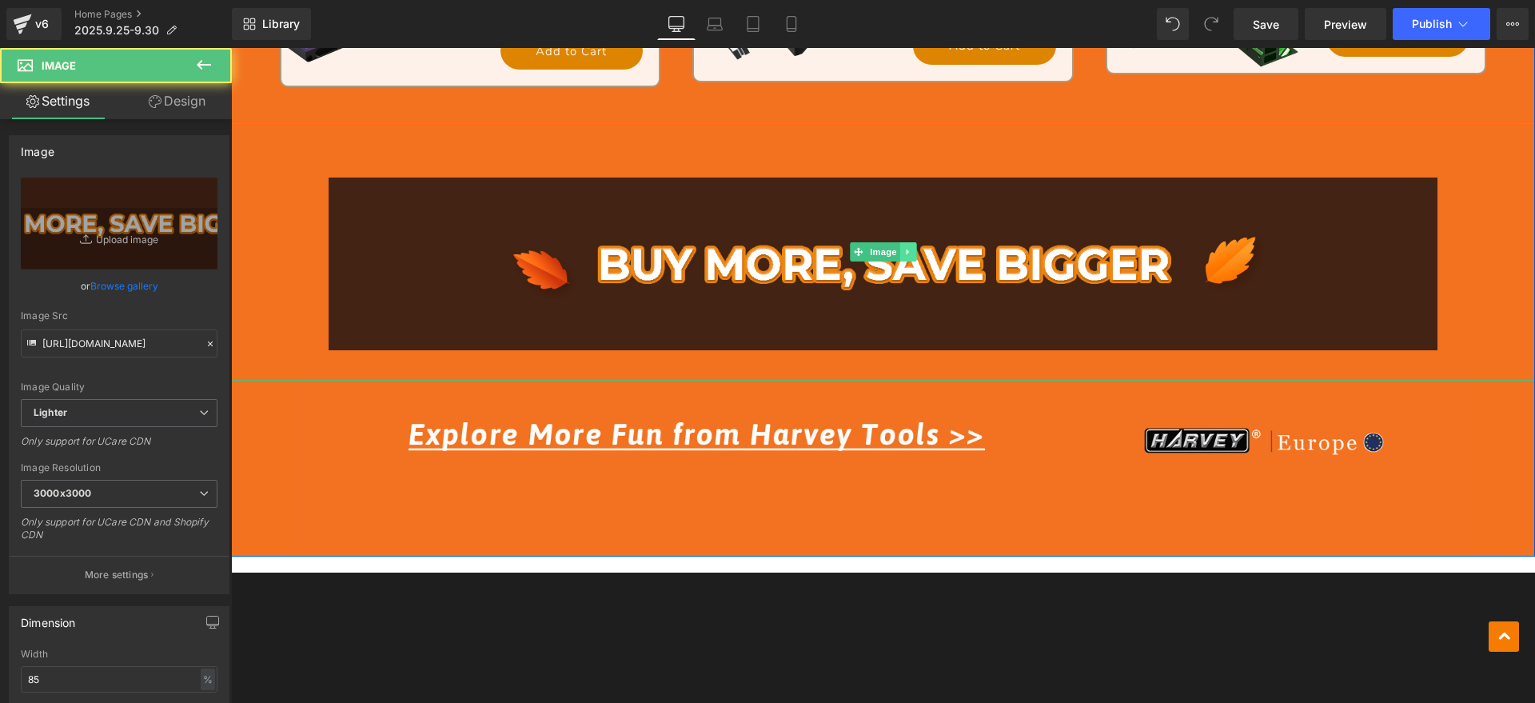
click at [905, 249] on icon at bounding box center [907, 252] width 9 height 10
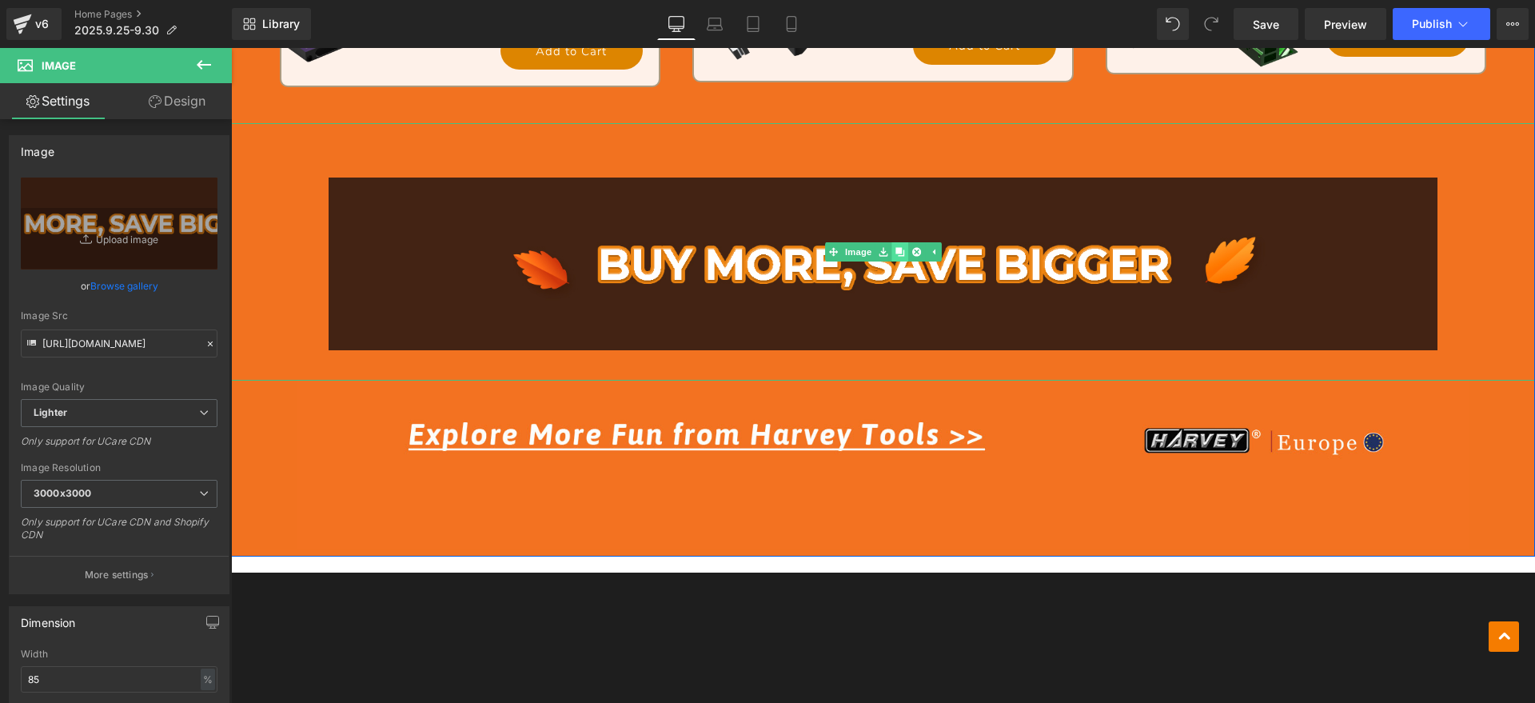
click at [895, 249] on icon at bounding box center [899, 252] width 9 height 9
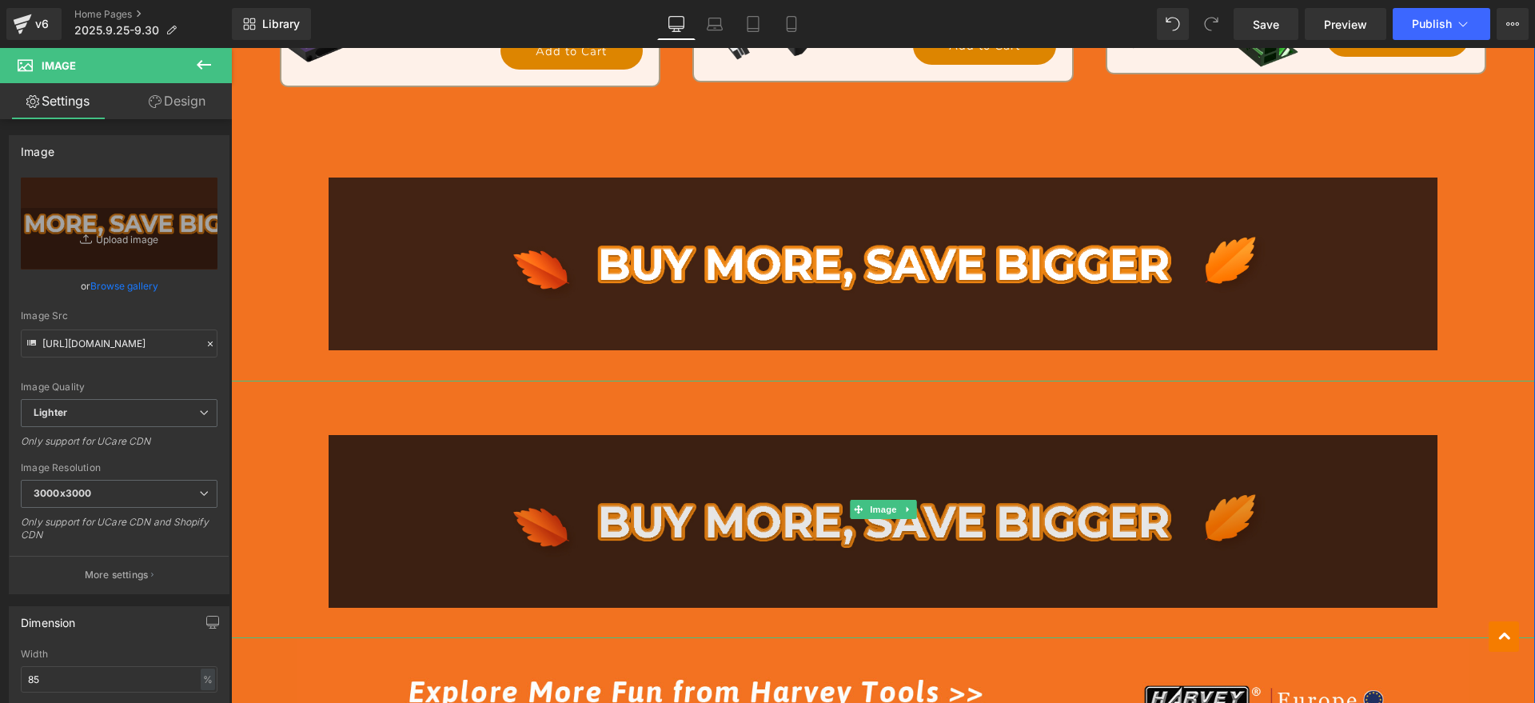
click at [712, 497] on img at bounding box center [883, 509] width 1108 height 257
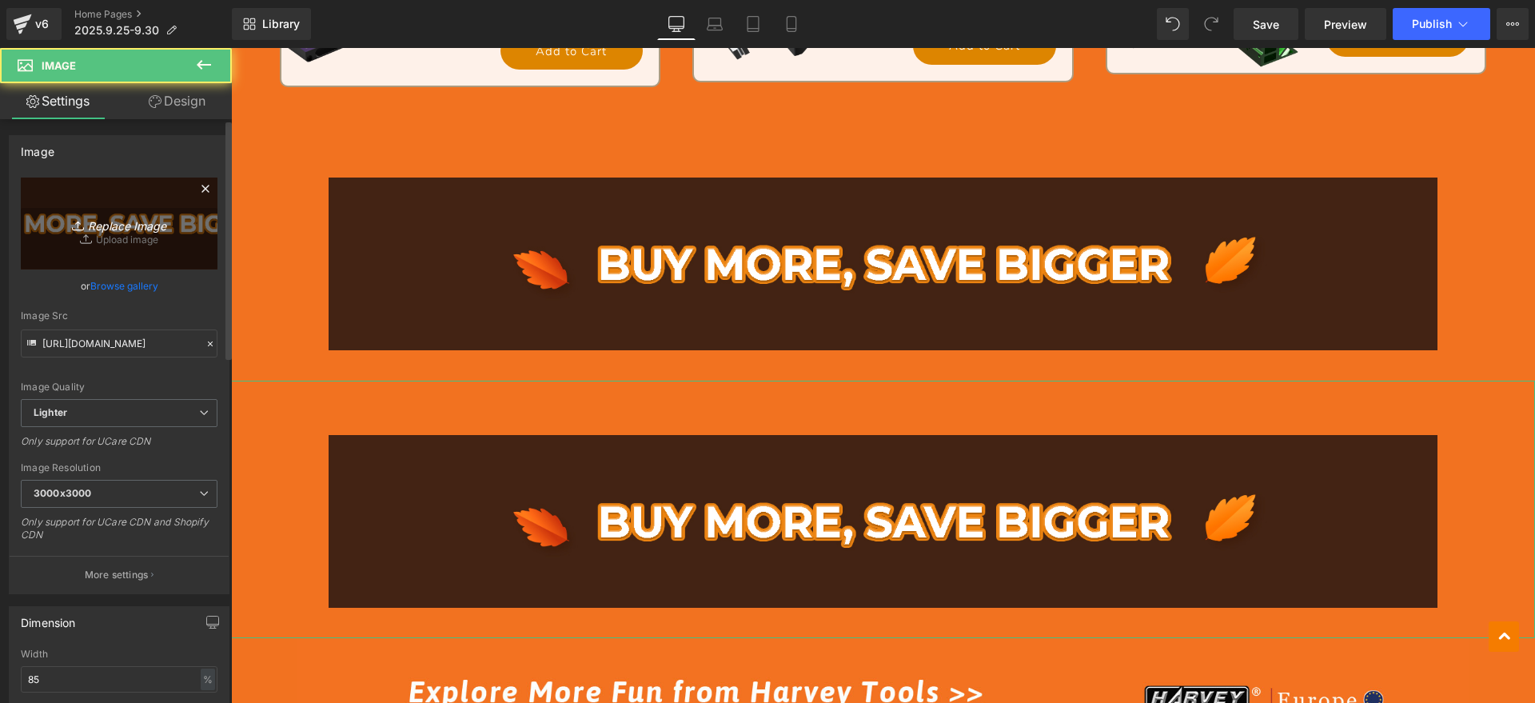
click at [125, 234] on link "Replace Image" at bounding box center [119, 223] width 197 height 92
type input "C:\fakepath\1_15.jpg"
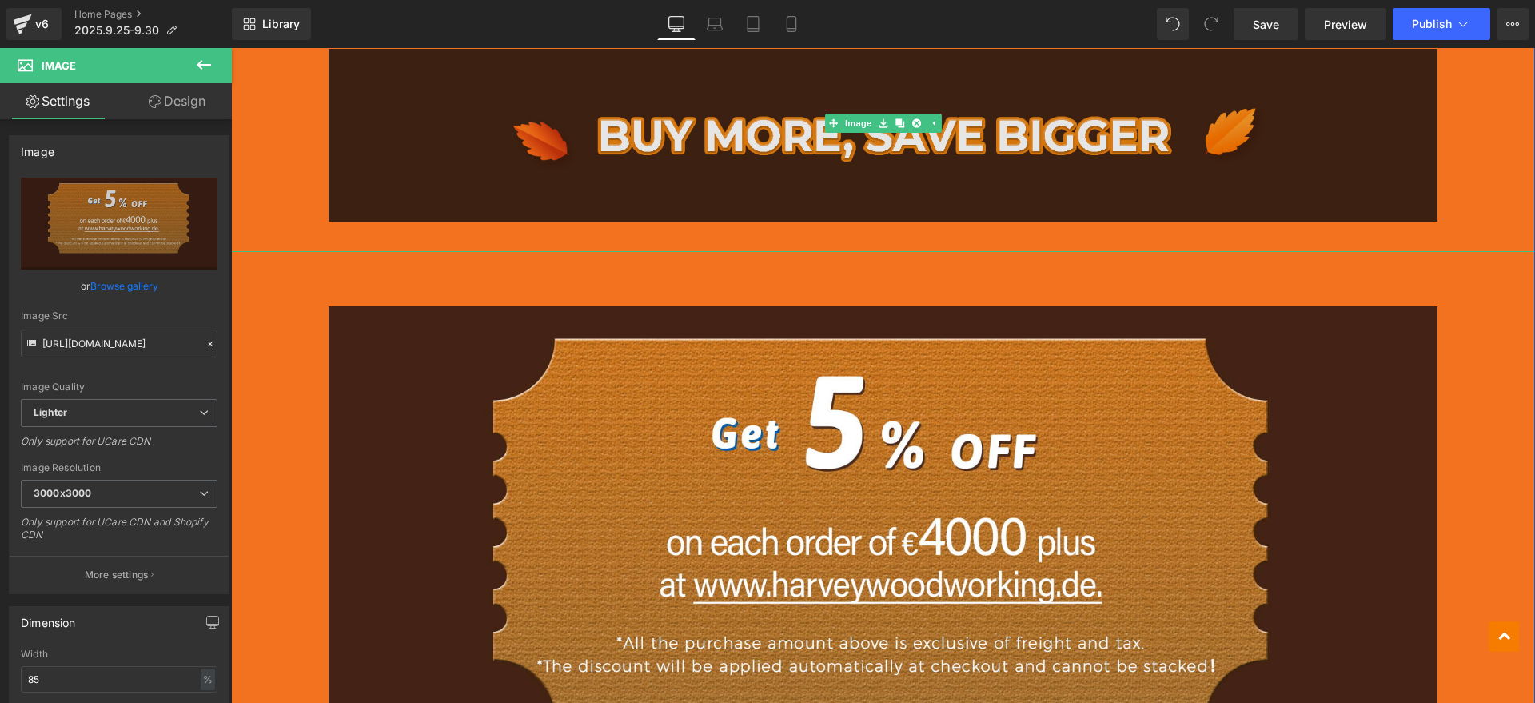
scroll to position [4169, 0]
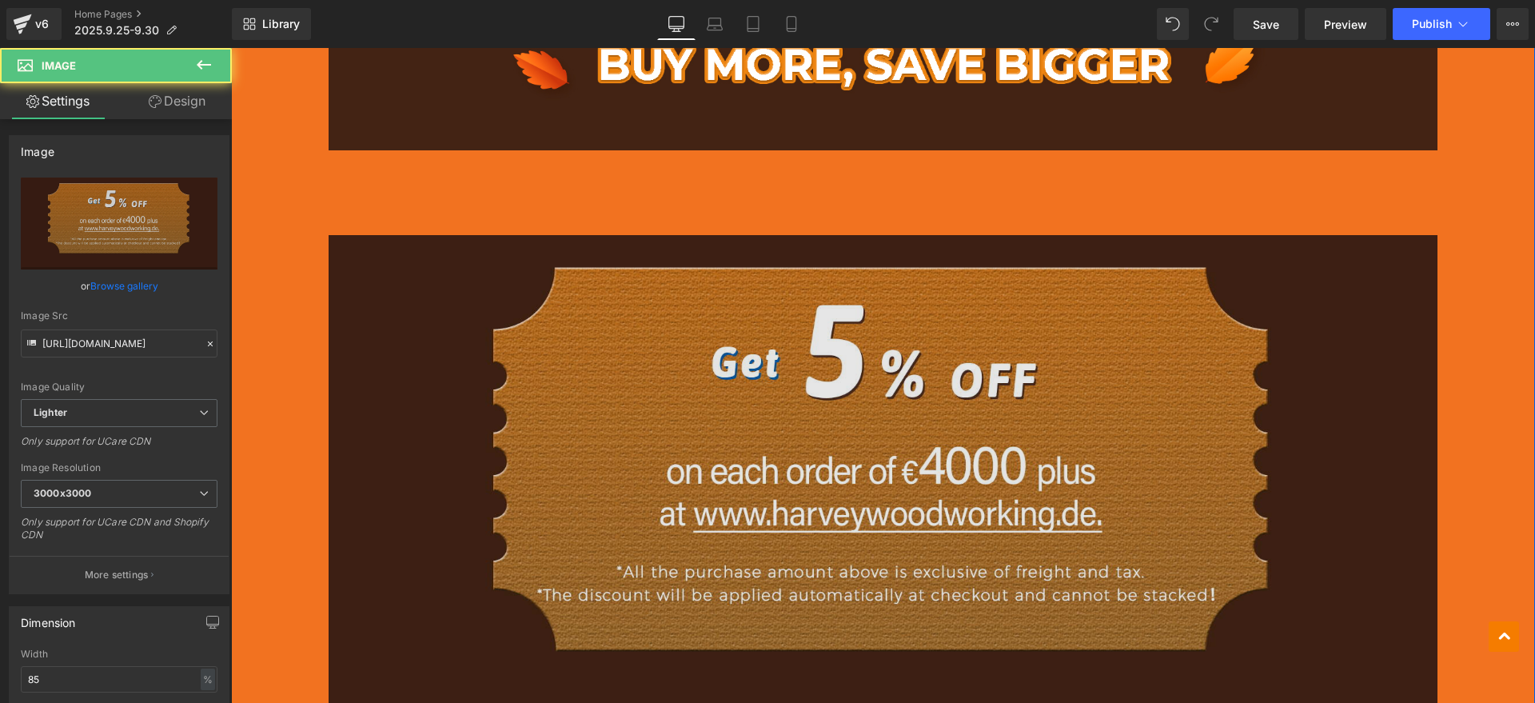
drag, startPoint x: 729, startPoint y: 464, endPoint x: 711, endPoint y: 459, distance: 18.2
click at [728, 464] on img at bounding box center [883, 475] width 1108 height 588
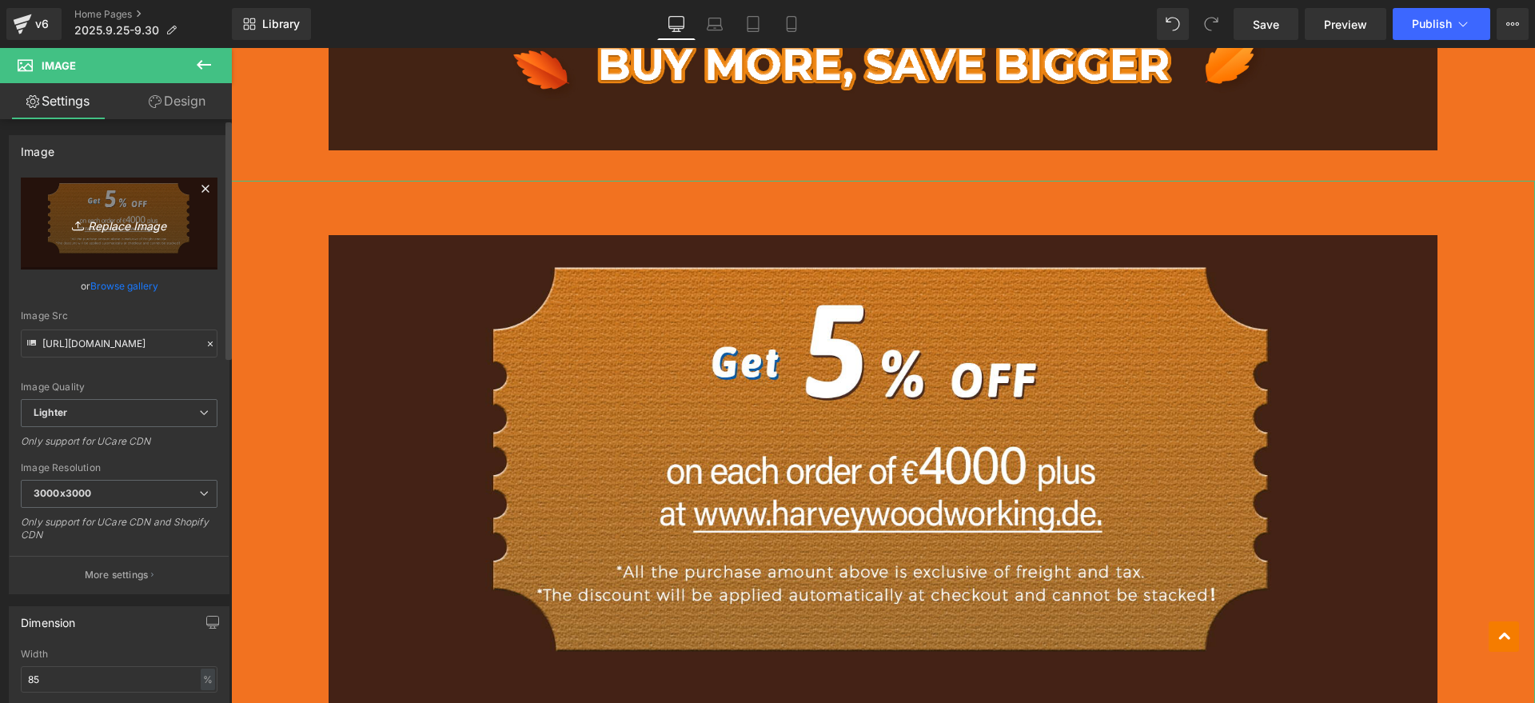
click at [132, 219] on icon "Replace Image" at bounding box center [119, 223] width 128 height 20
type input "C:\fakepath\1_14.jpg"
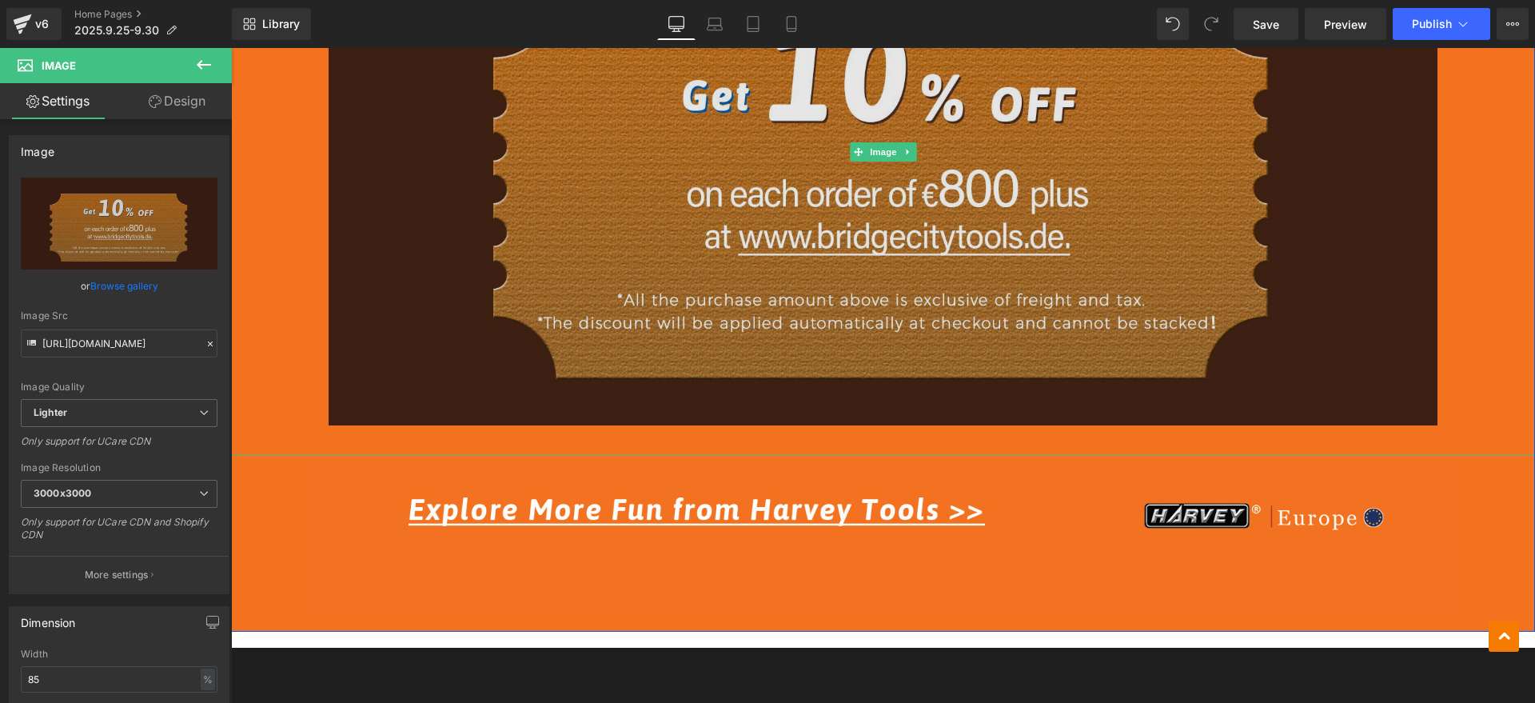
scroll to position [4569, 0]
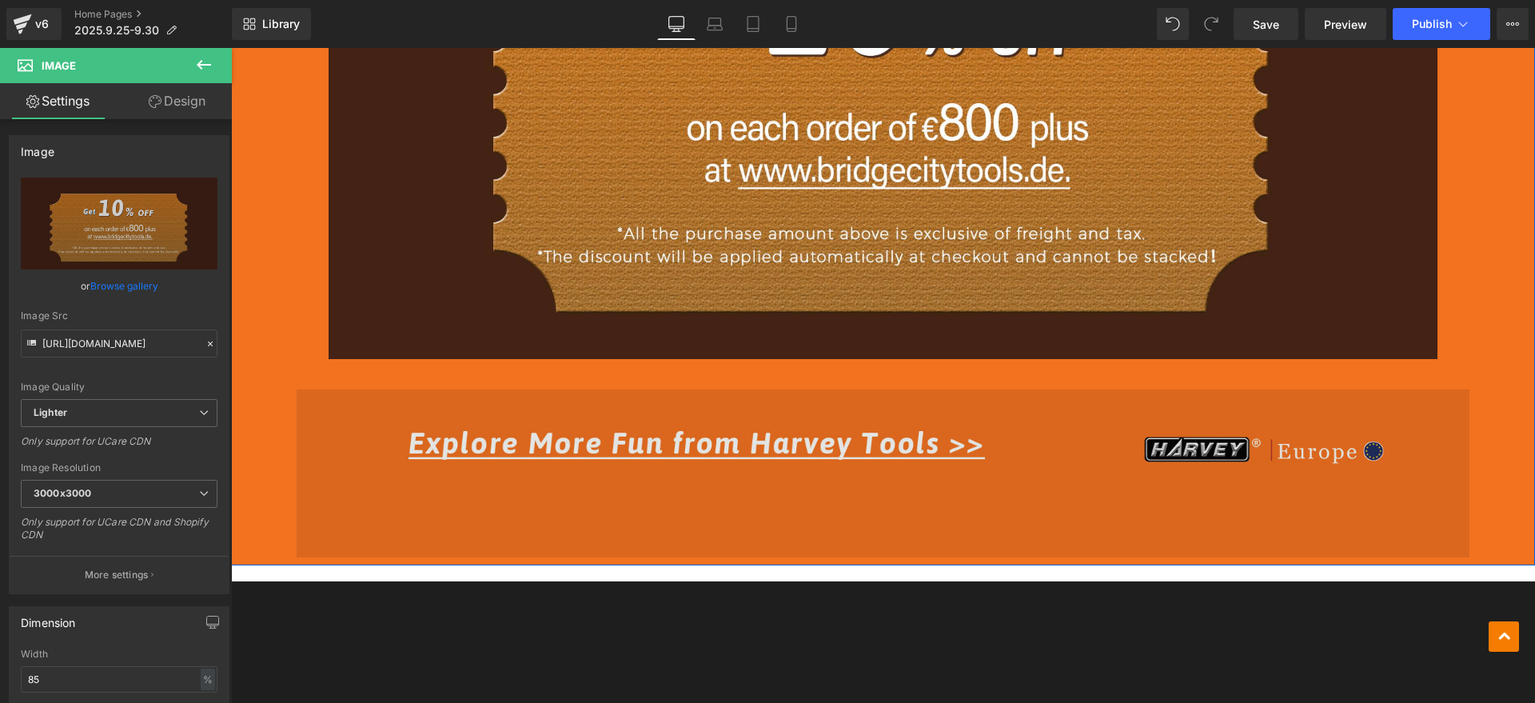
click at [735, 431] on img at bounding box center [884, 473] width 1174 height 168
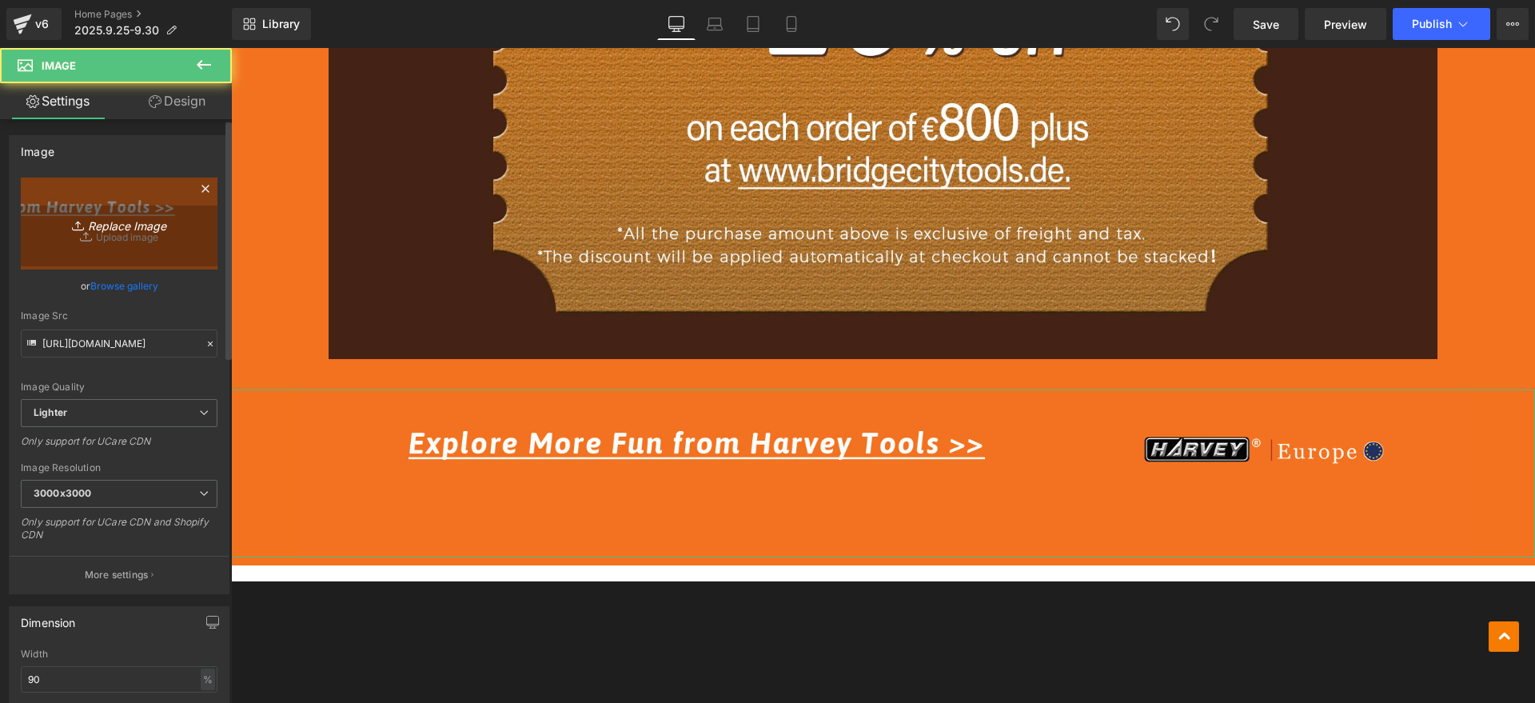
click at [178, 245] on link "Replace Image" at bounding box center [119, 223] width 197 height 92
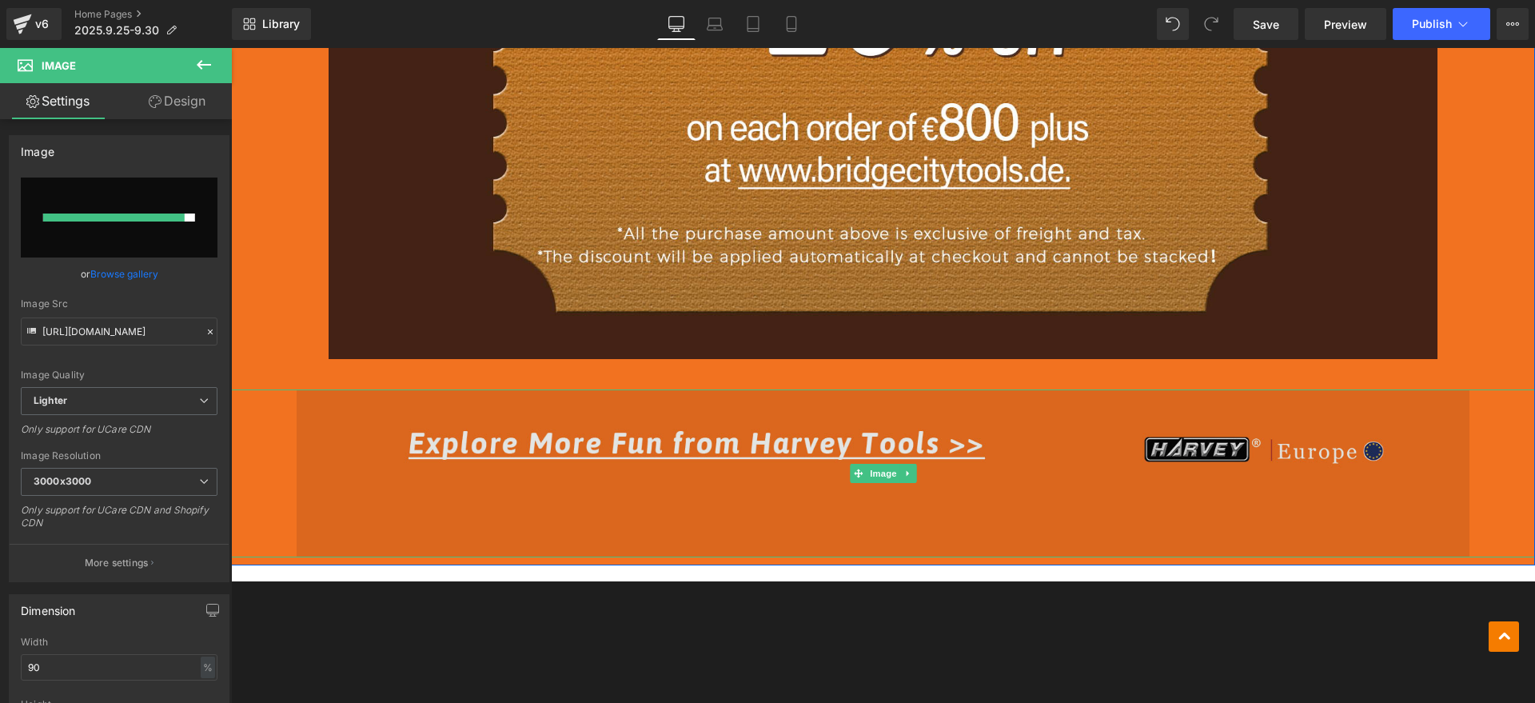
click at [404, 499] on img at bounding box center [884, 473] width 1174 height 168
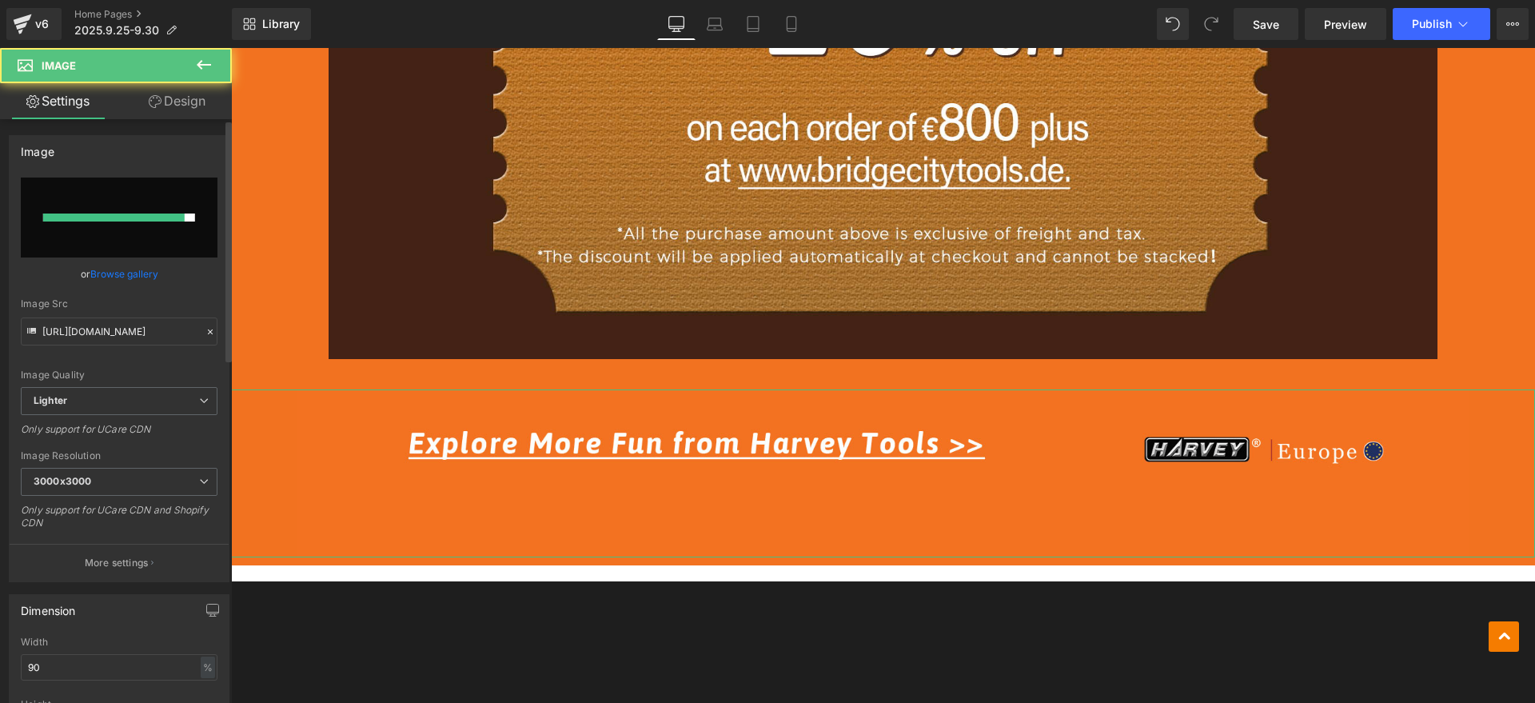
click at [185, 231] on input "file" at bounding box center [119, 217] width 197 height 80
type input "C:\fakepath\1_09.jpg"
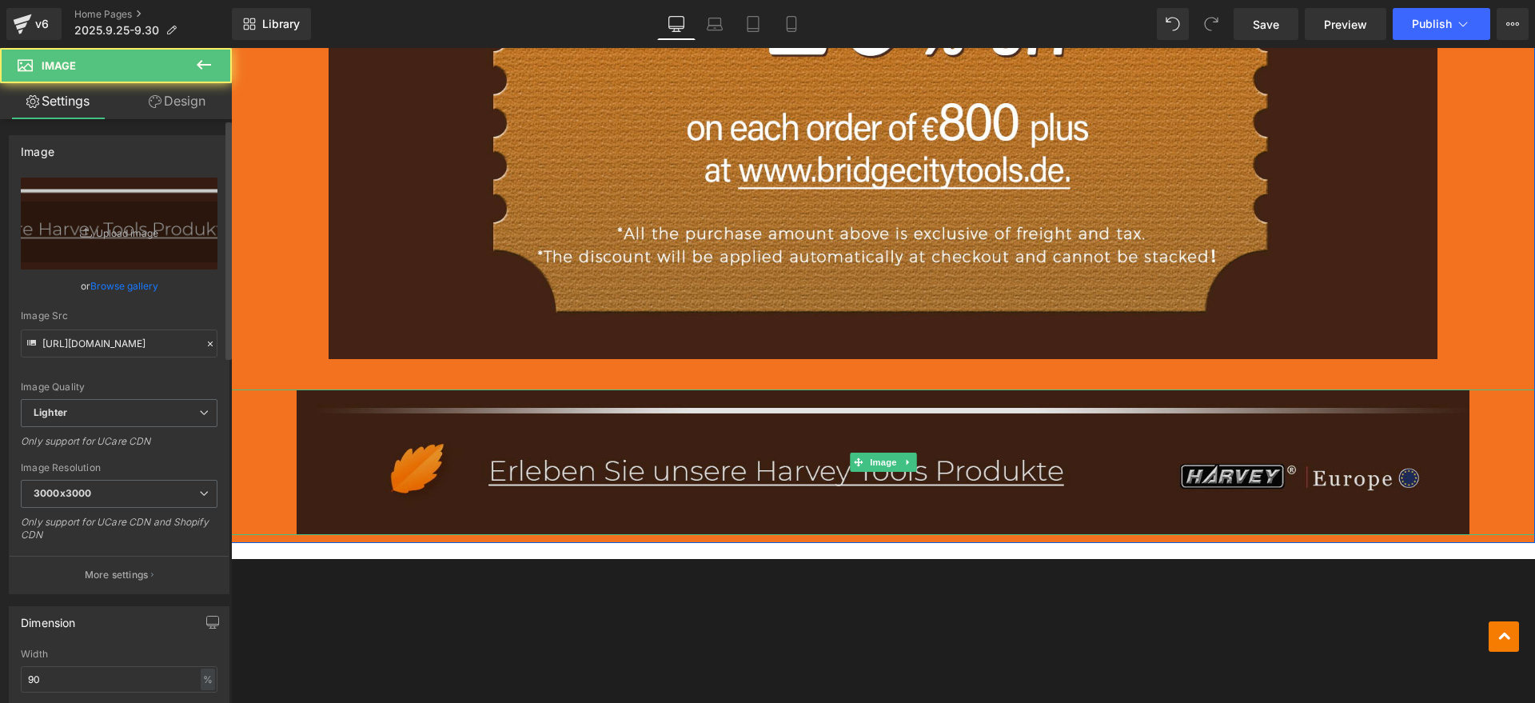
click at [667, 473] on img at bounding box center [884, 461] width 1174 height 145
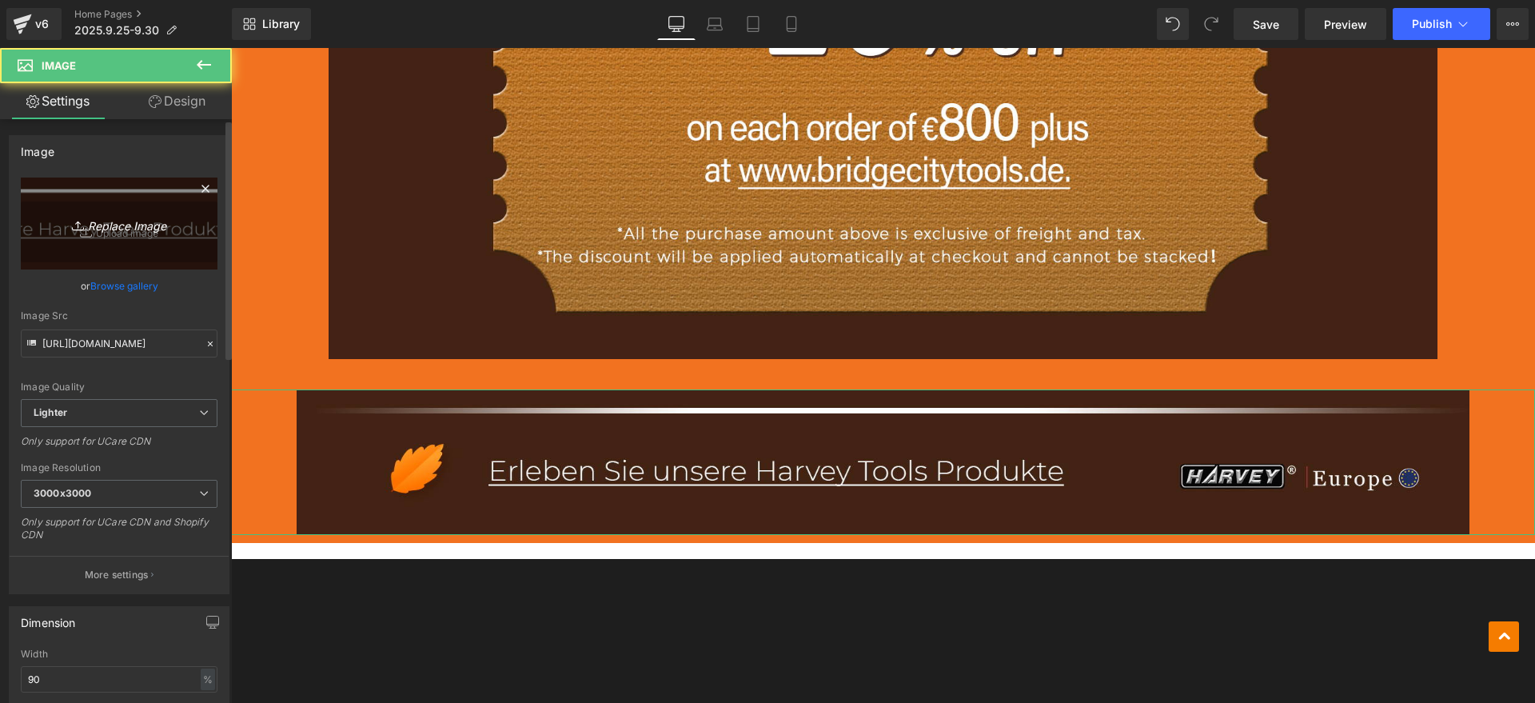
click at [127, 225] on icon "Replace Image" at bounding box center [119, 223] width 128 height 20
type input "C:\fakepath\1_12.jpg"
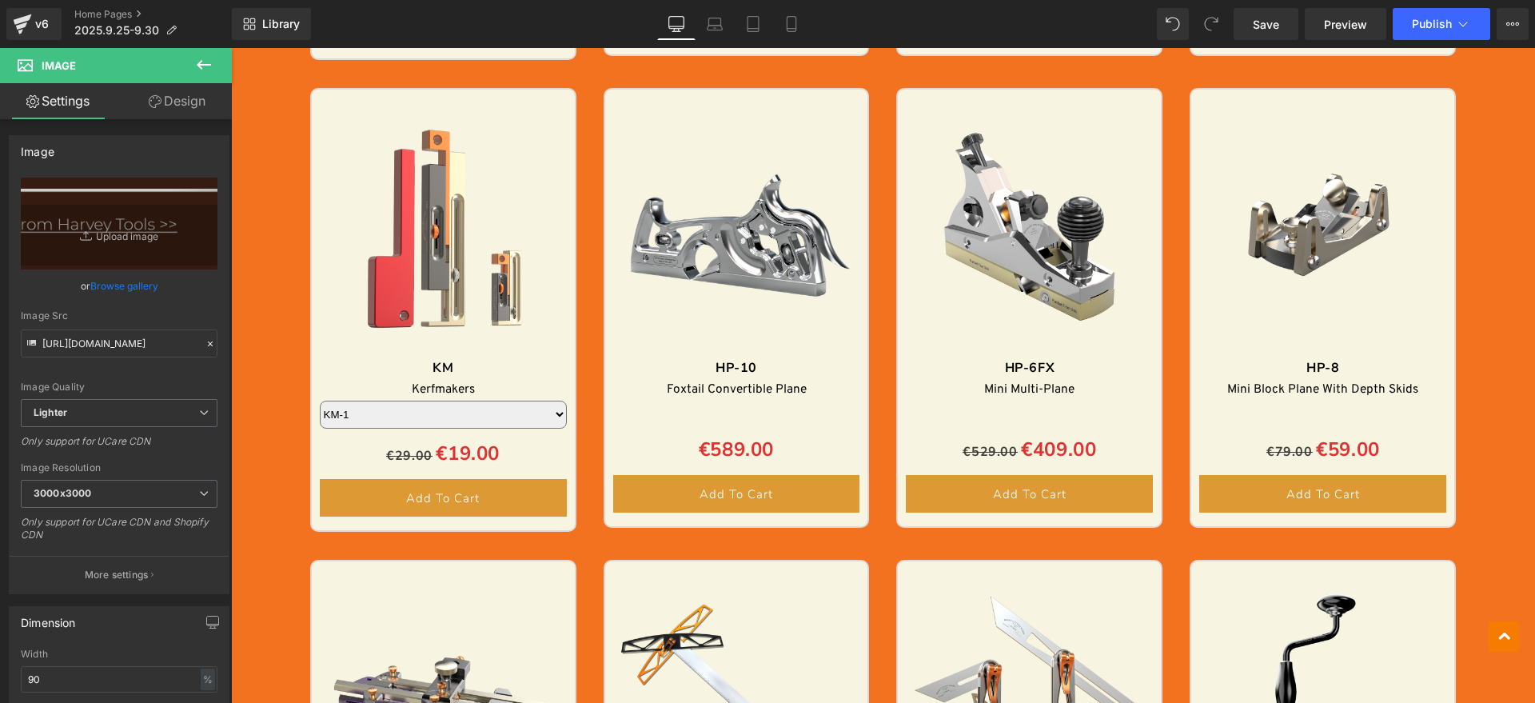
scroll to position [2170, 0]
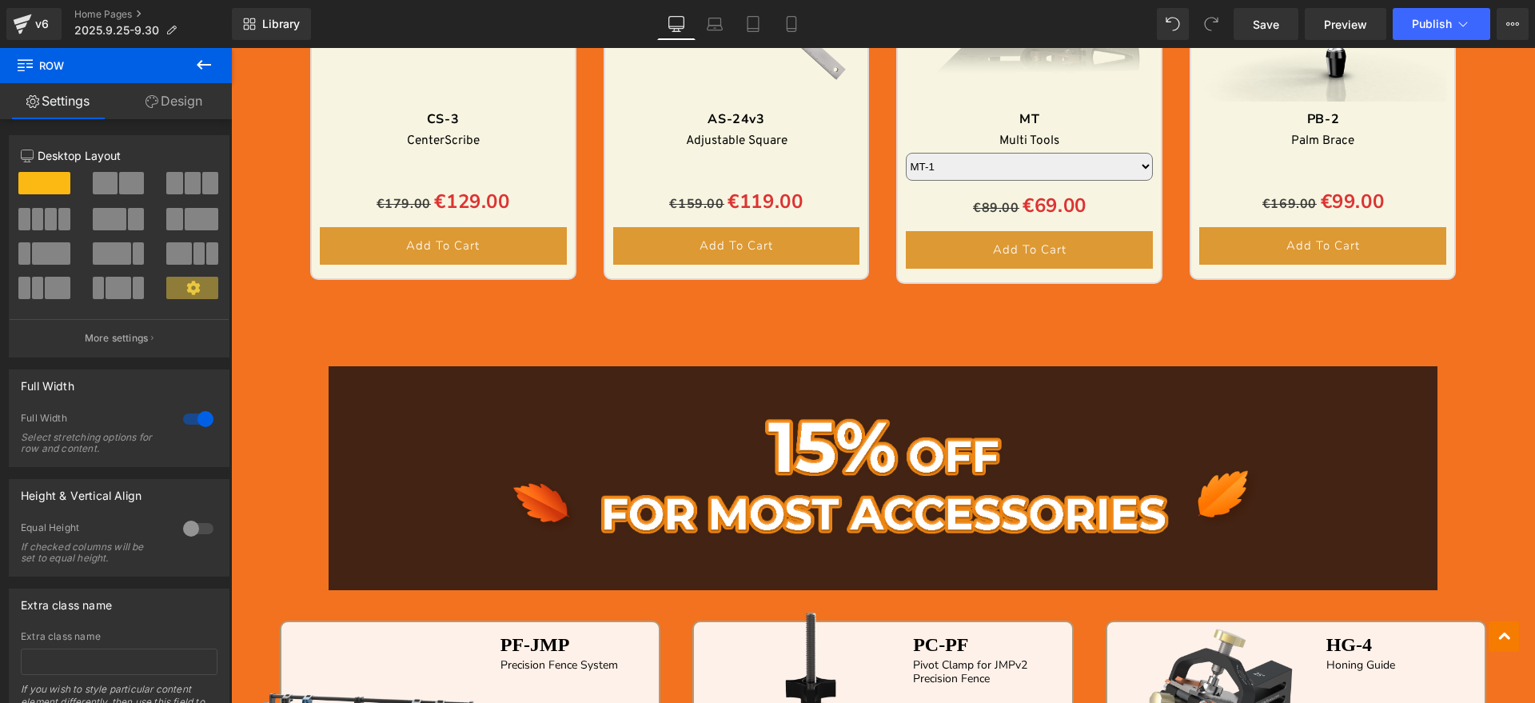
scroll to position [2970, 0]
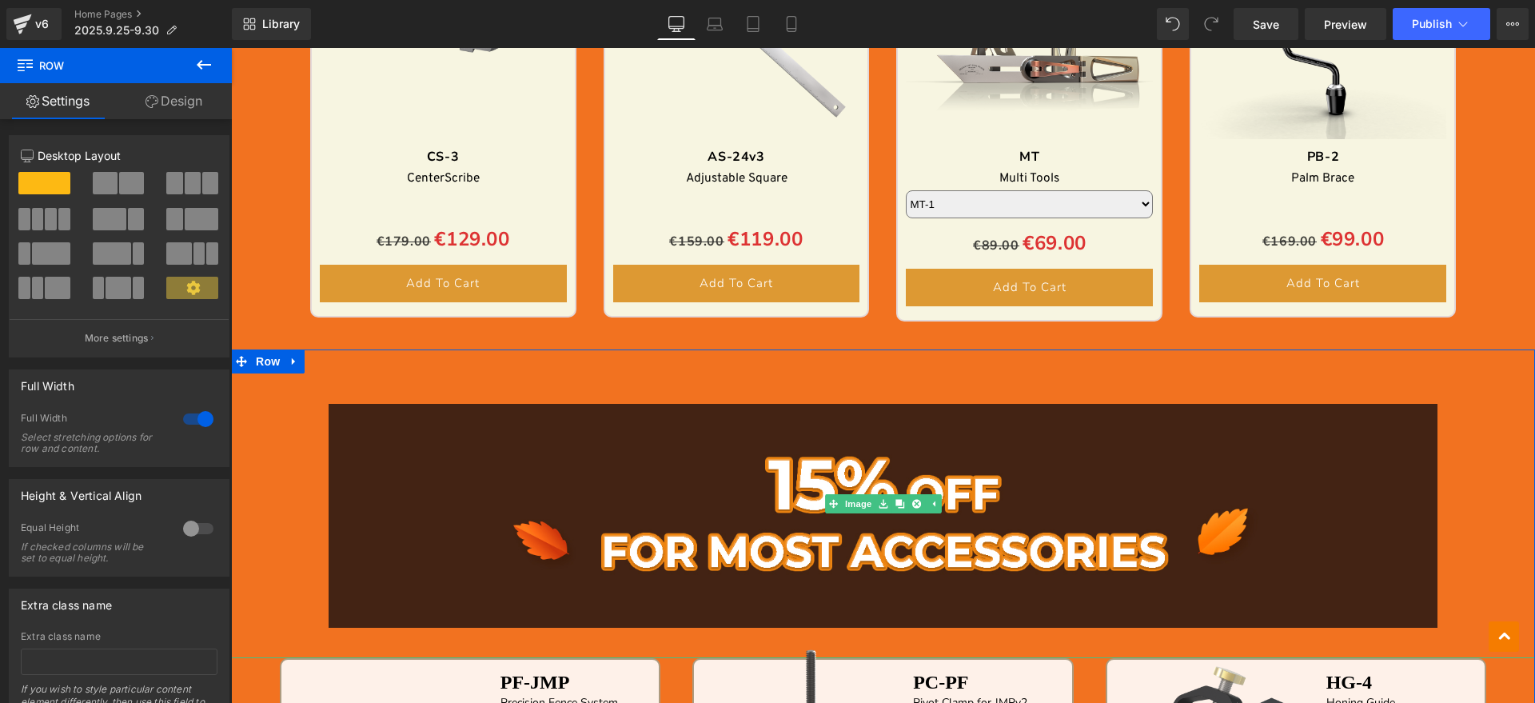
click at [272, 377] on div at bounding box center [883, 503] width 1304 height 309
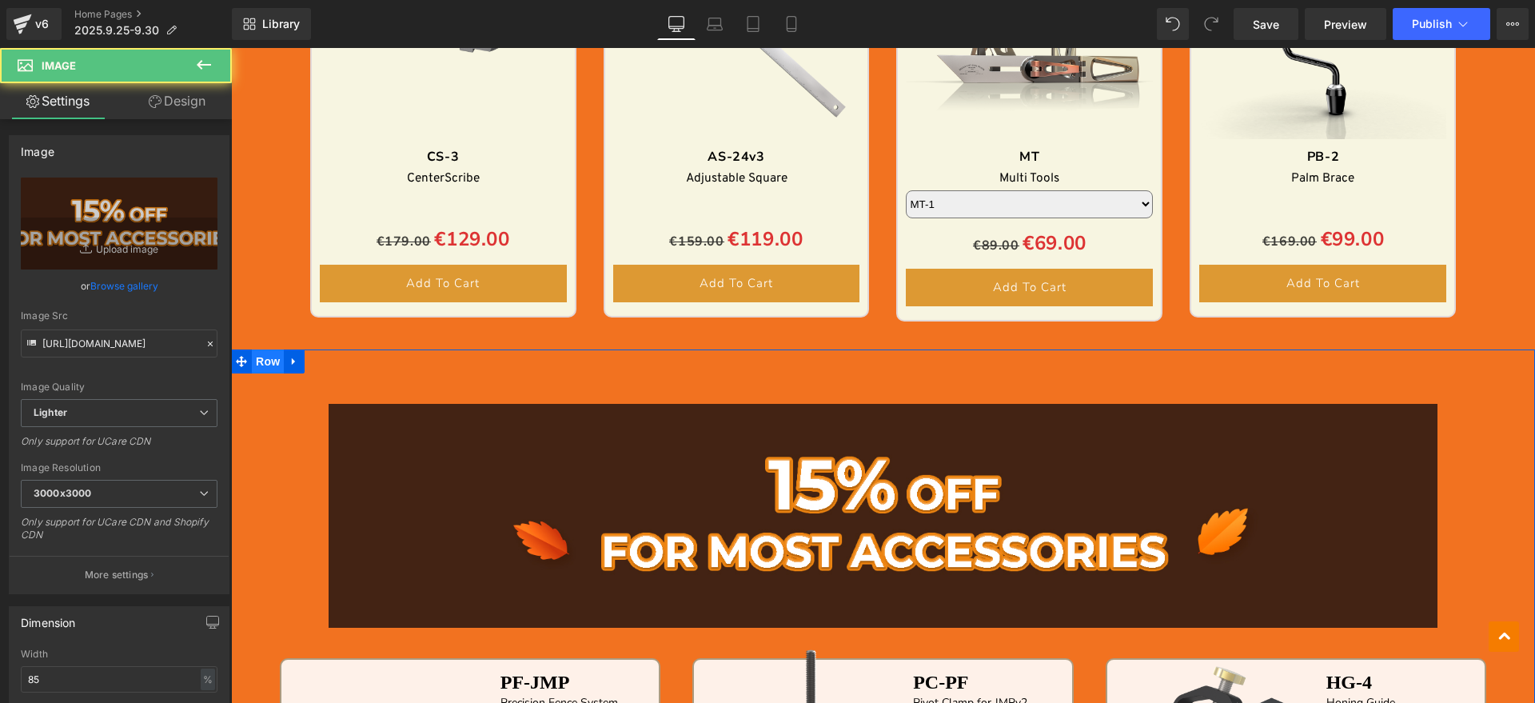
click at [273, 363] on span "Row" at bounding box center [268, 361] width 32 height 24
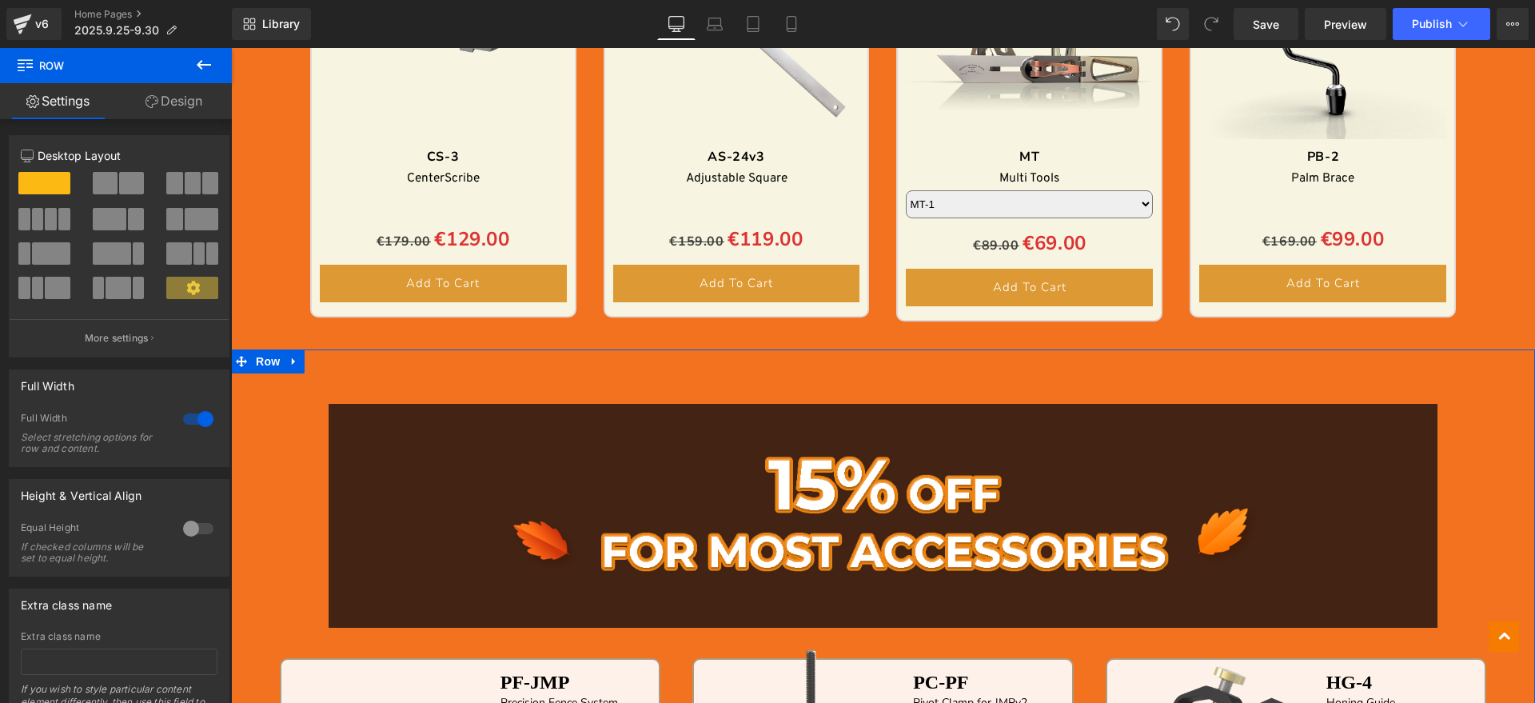
click at [191, 106] on link "Design" at bounding box center [174, 101] width 116 height 36
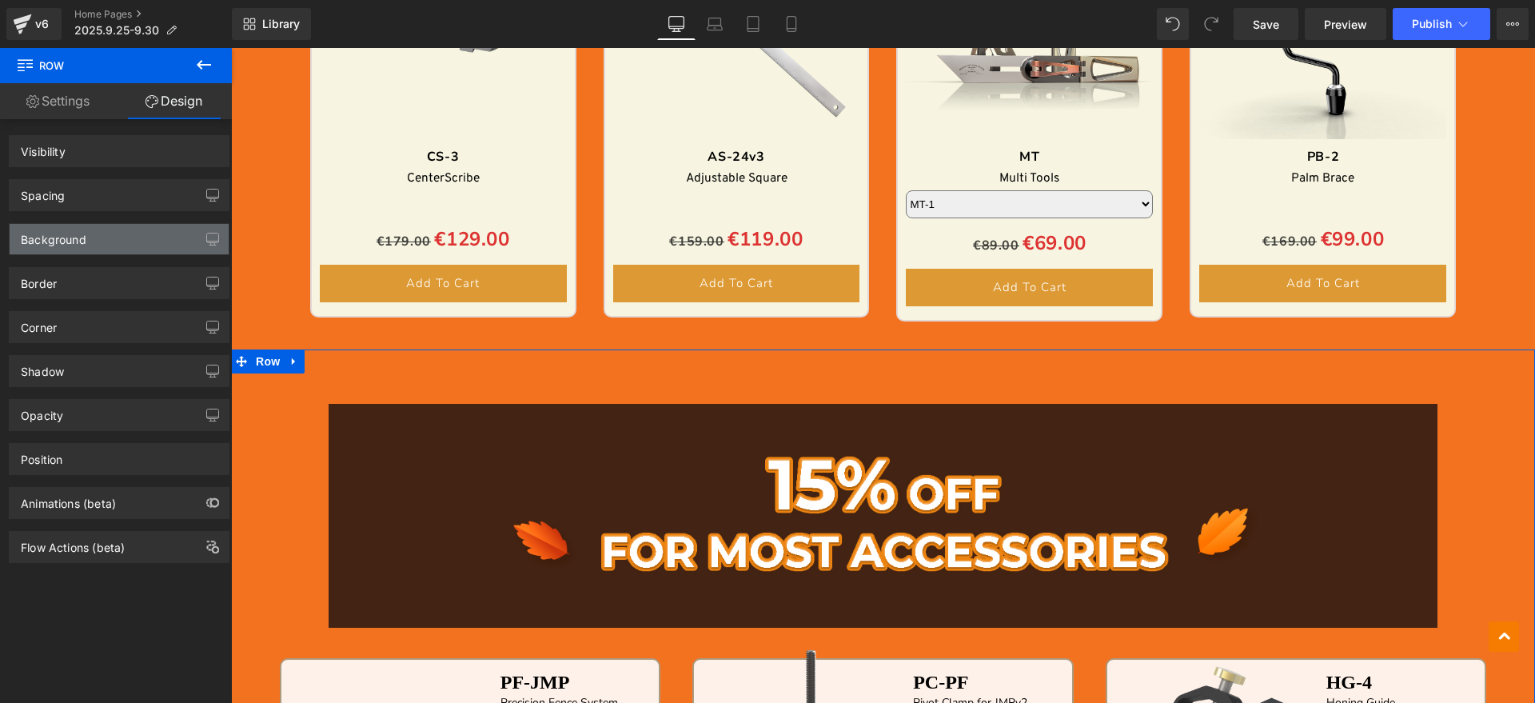
click at [139, 232] on div "Background" at bounding box center [119, 239] width 219 height 30
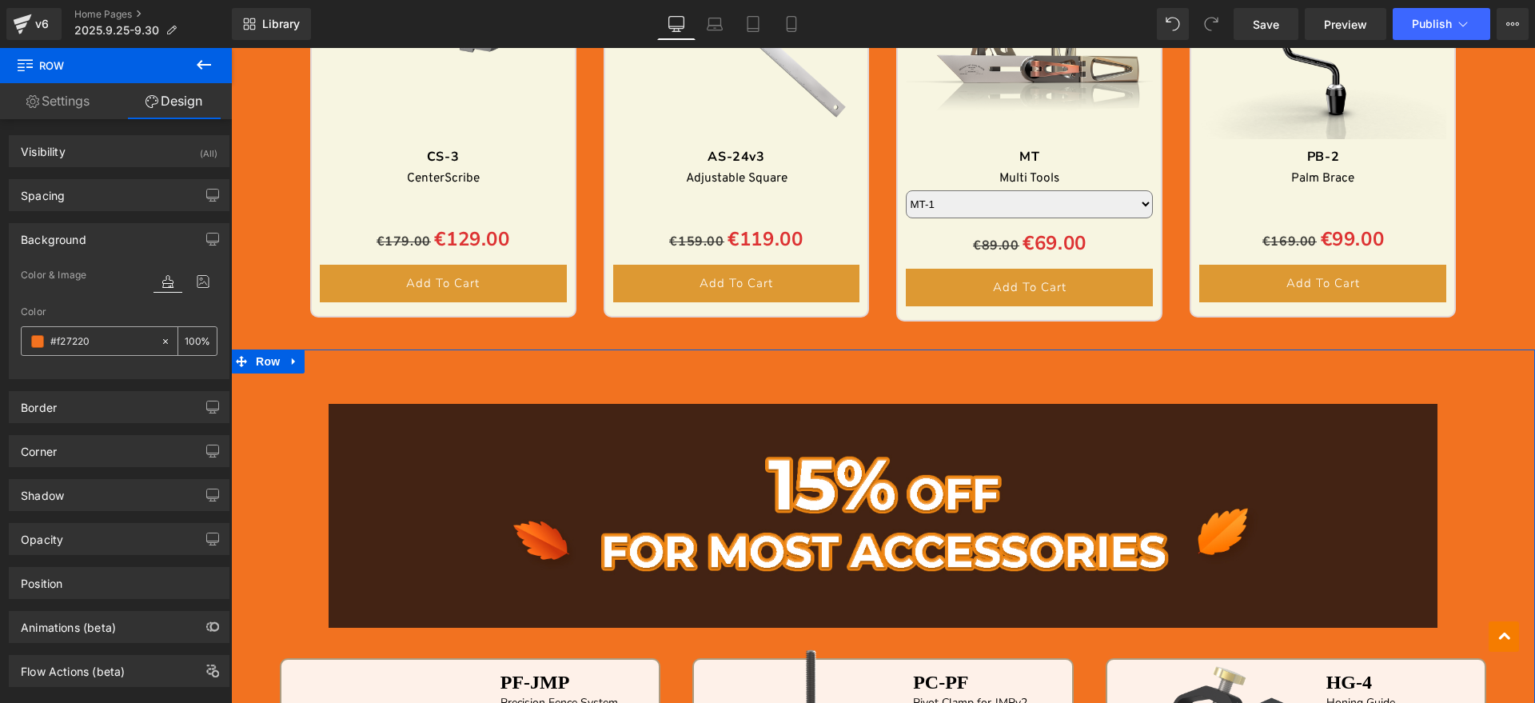
click at [121, 339] on input "#f27220" at bounding box center [101, 342] width 102 height 18
paste input "432315"
type input "#432315"
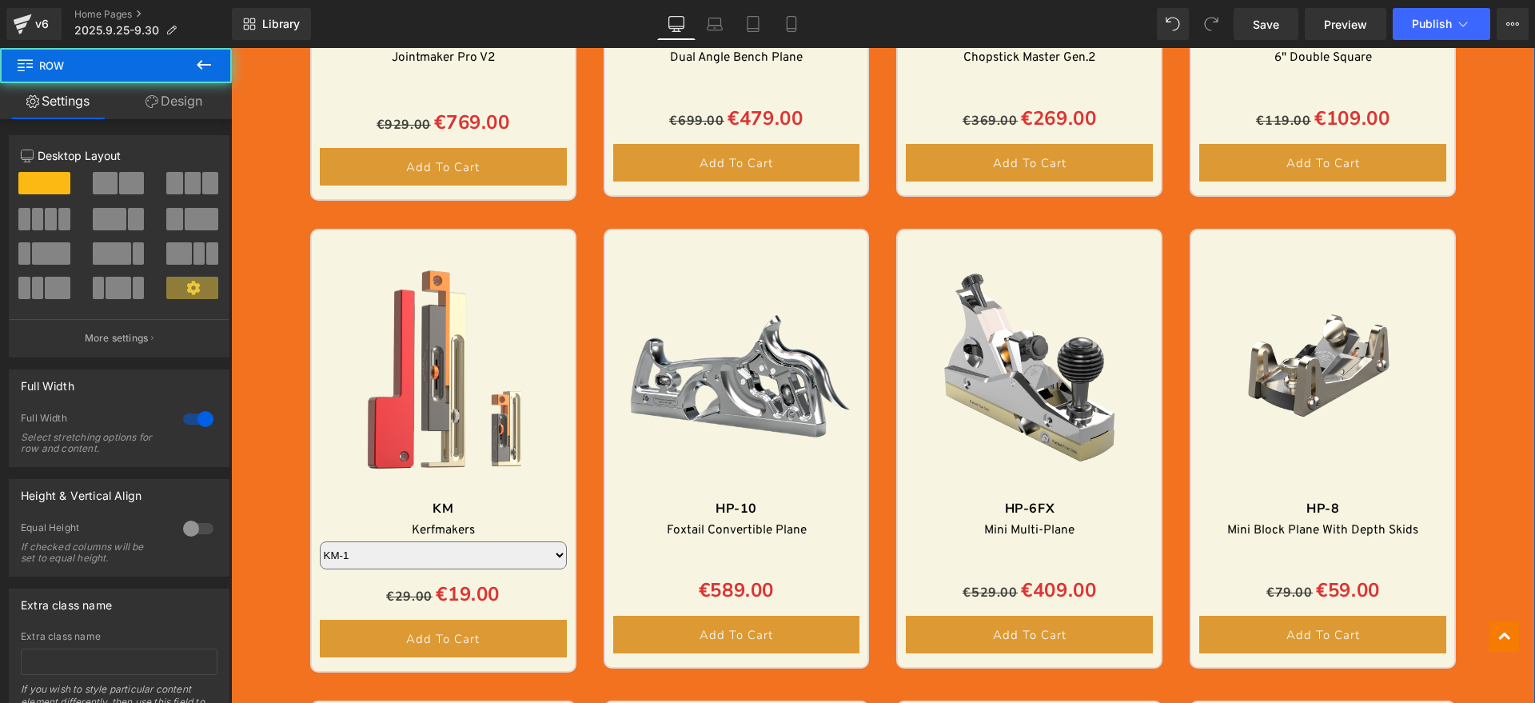
scroll to position [2070, 0]
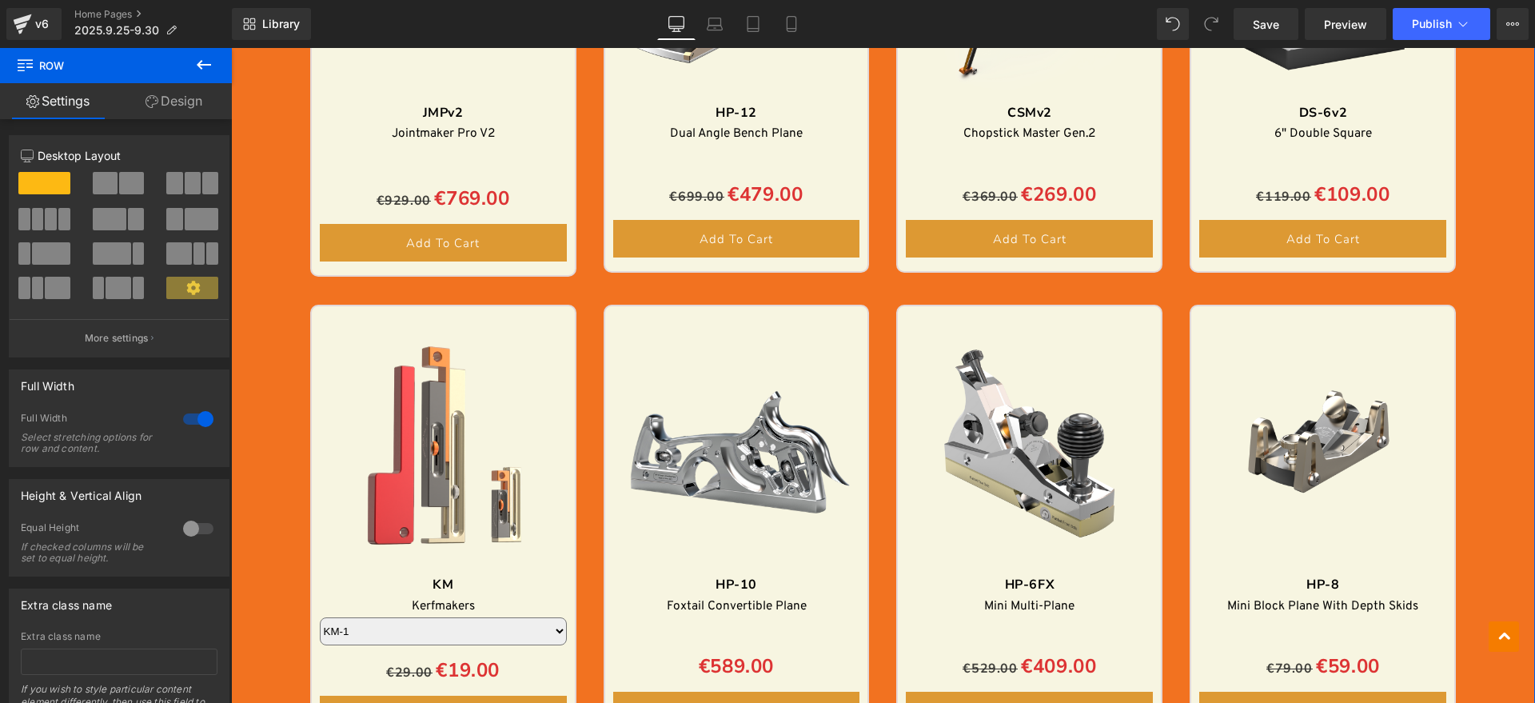
click at [145, 106] on icon at bounding box center [151, 101] width 13 height 13
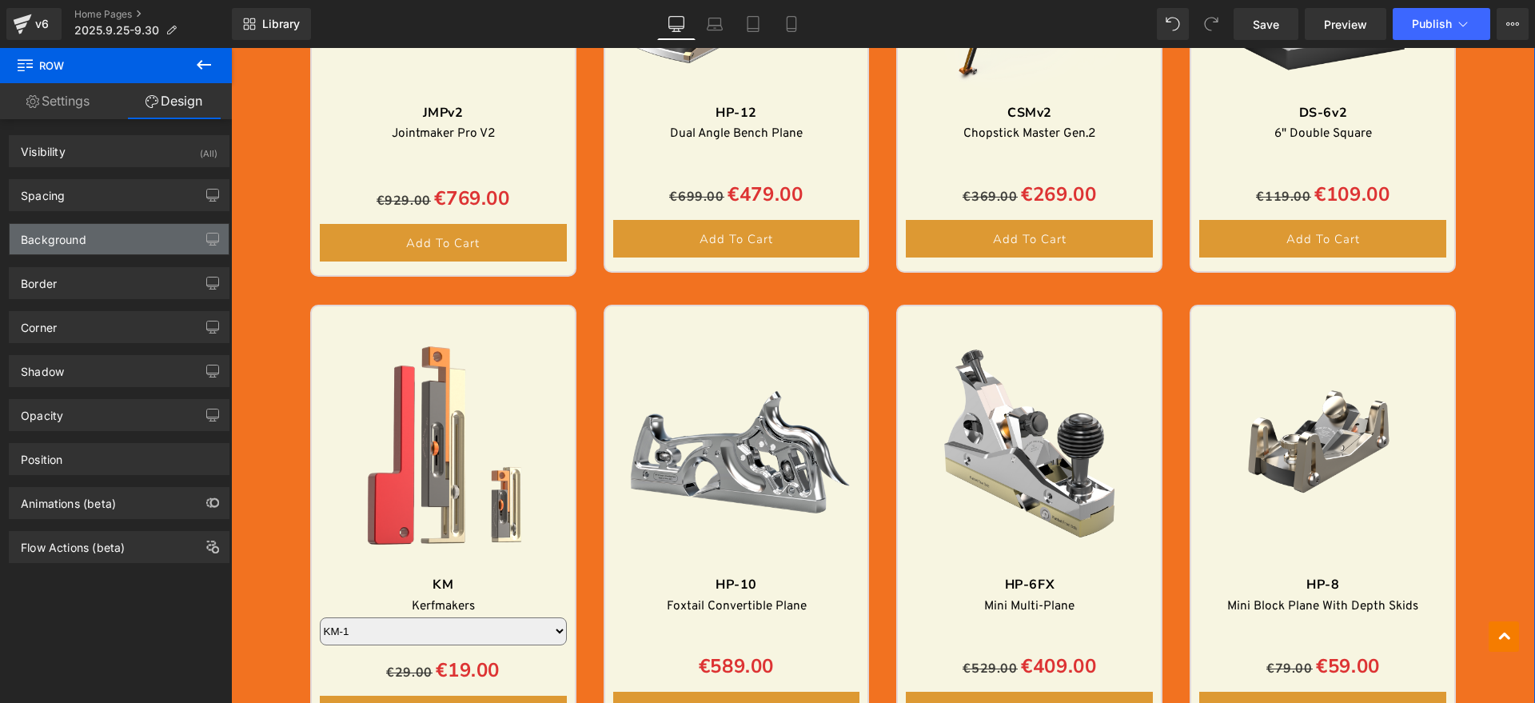
click at [94, 236] on div "Background" at bounding box center [119, 239] width 219 height 30
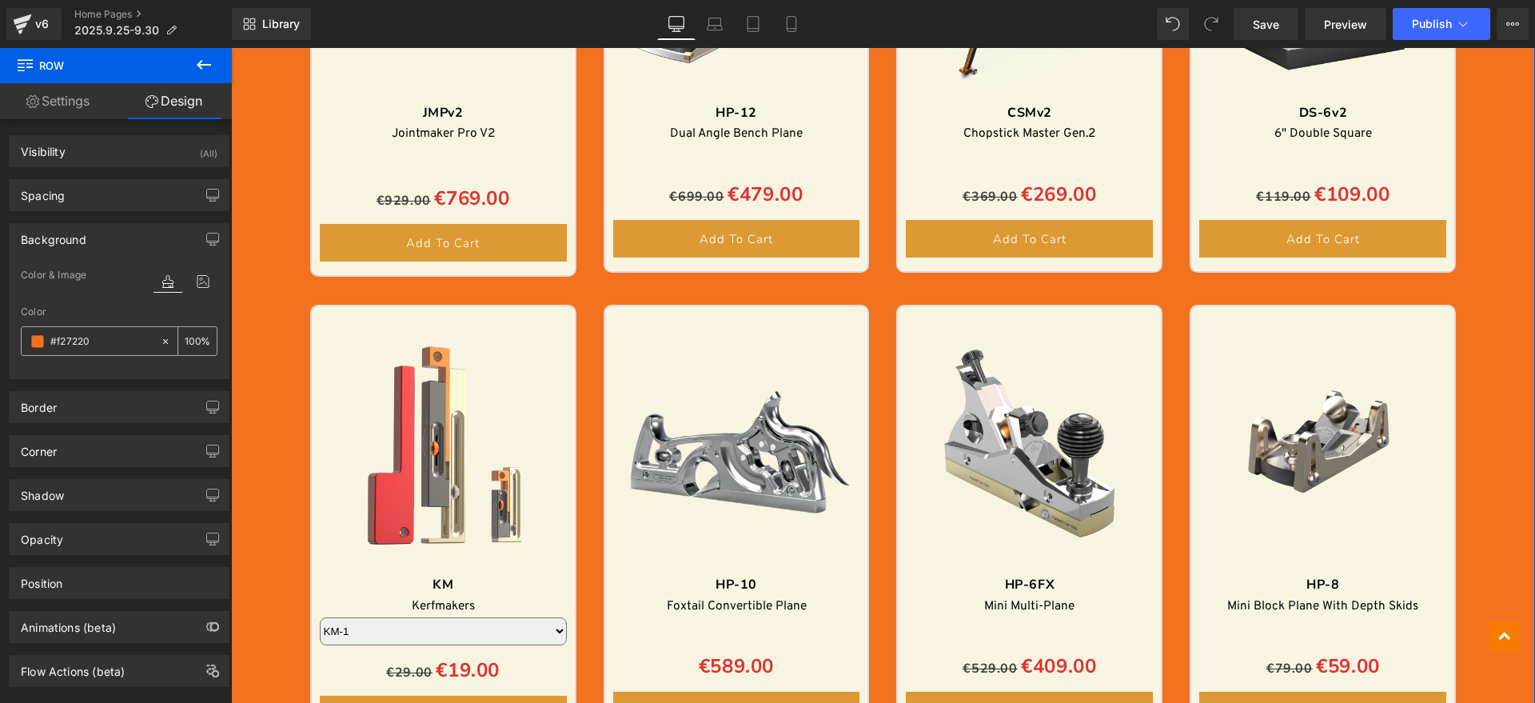
click at [113, 345] on input "text" at bounding box center [101, 342] width 102 height 18
paste input "432315"
type input "#432315"
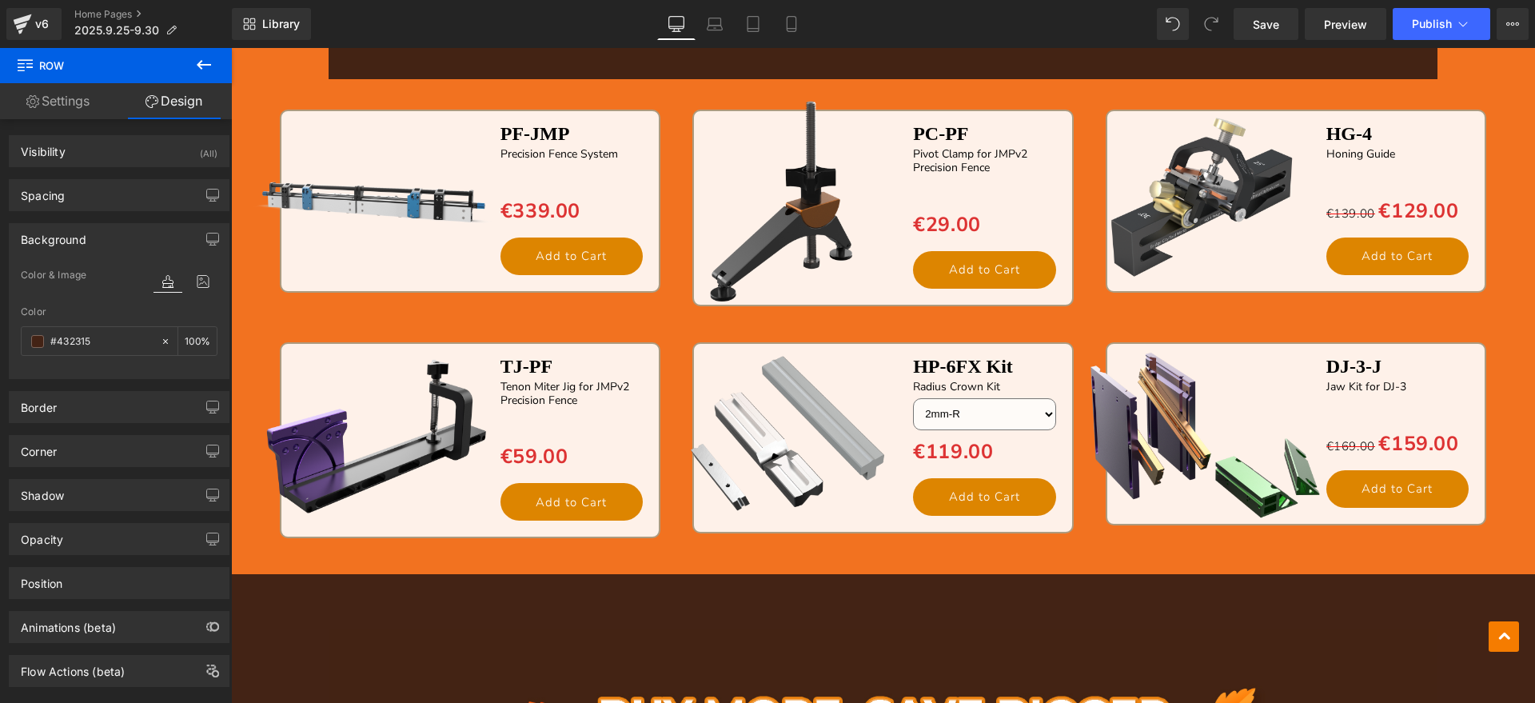
scroll to position [3469, 0]
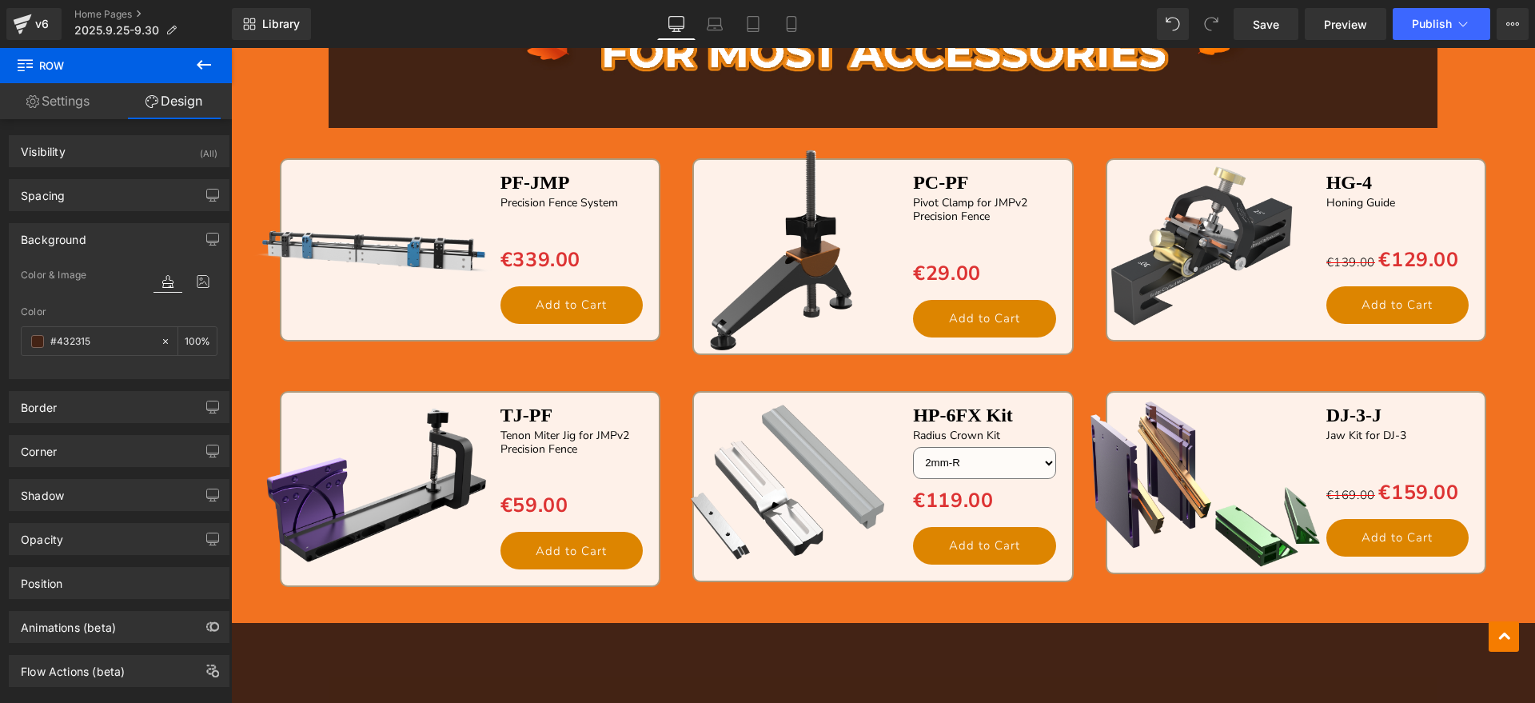
click at [265, 404] on img at bounding box center [374, 485] width 251 height 251
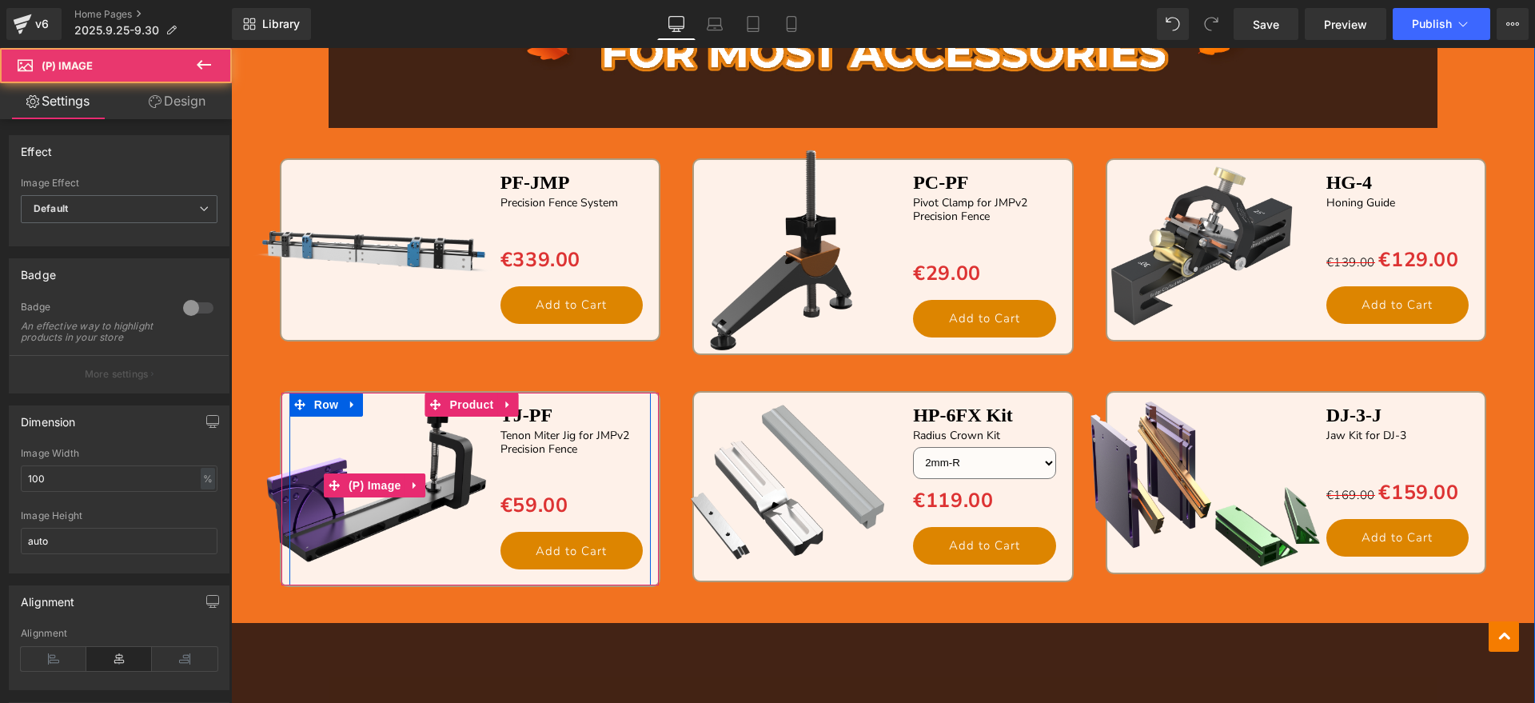
click at [249, 363] on img at bounding box center [374, 485] width 251 height 251
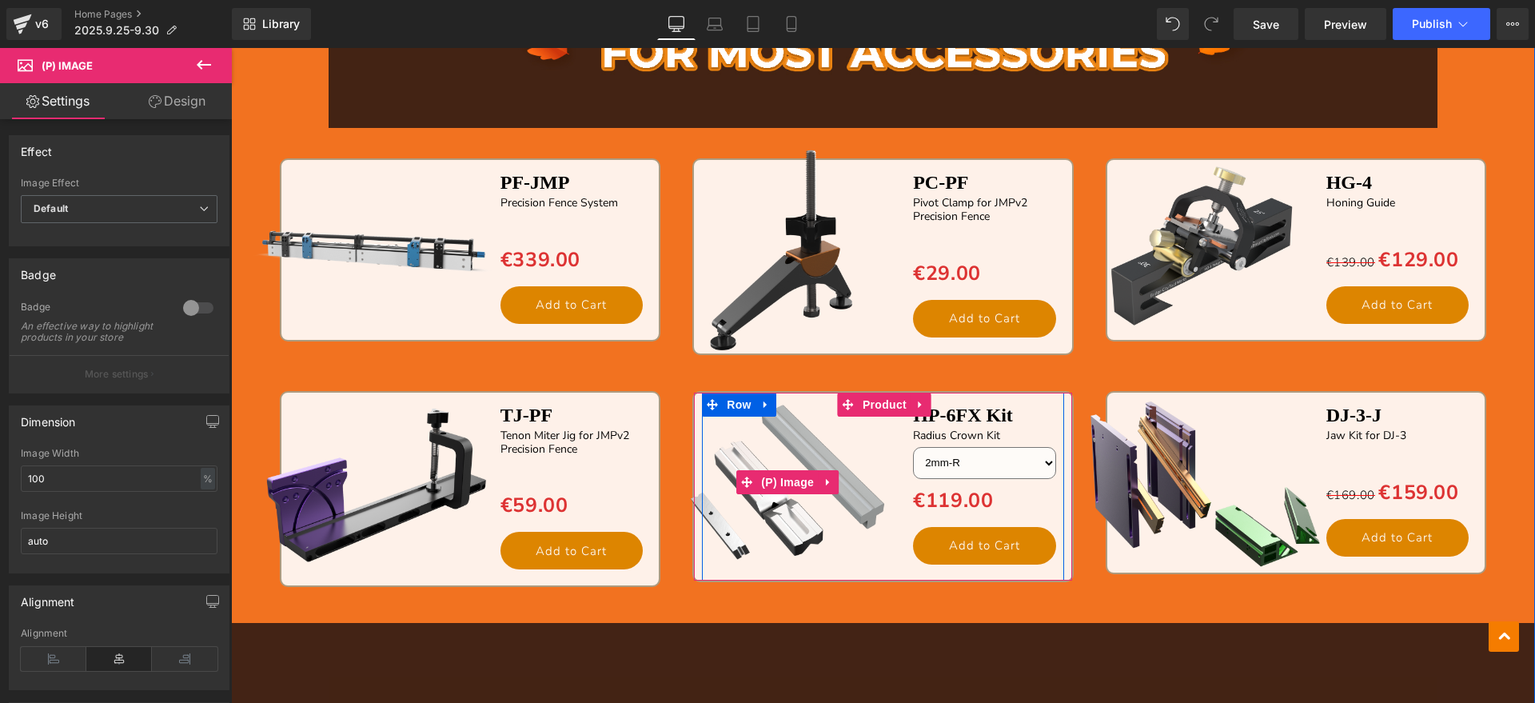
click at [677, 397] on img at bounding box center [787, 482] width 251 height 251
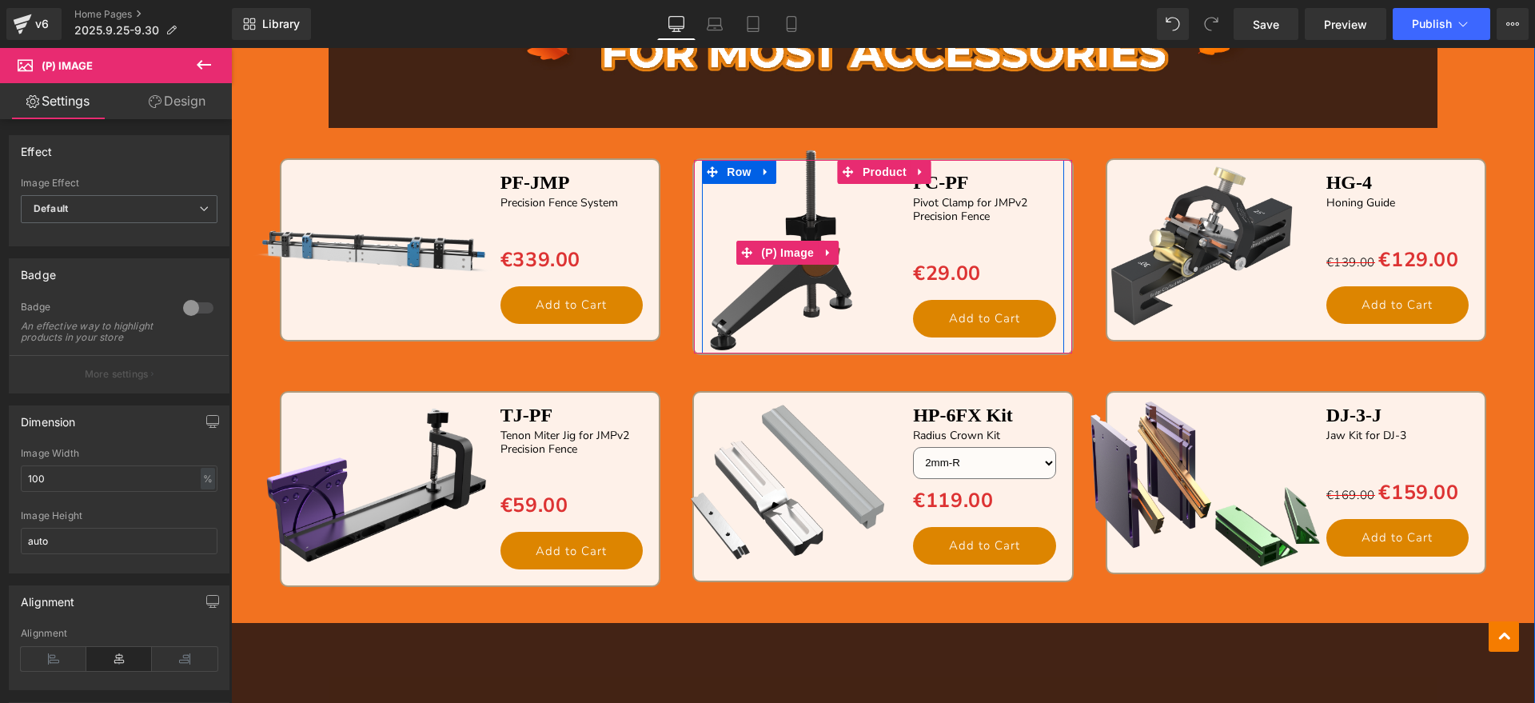
click at [668, 155] on img at bounding box center [787, 252] width 251 height 251
click at [669, 188] on img at bounding box center [787, 252] width 251 height 251
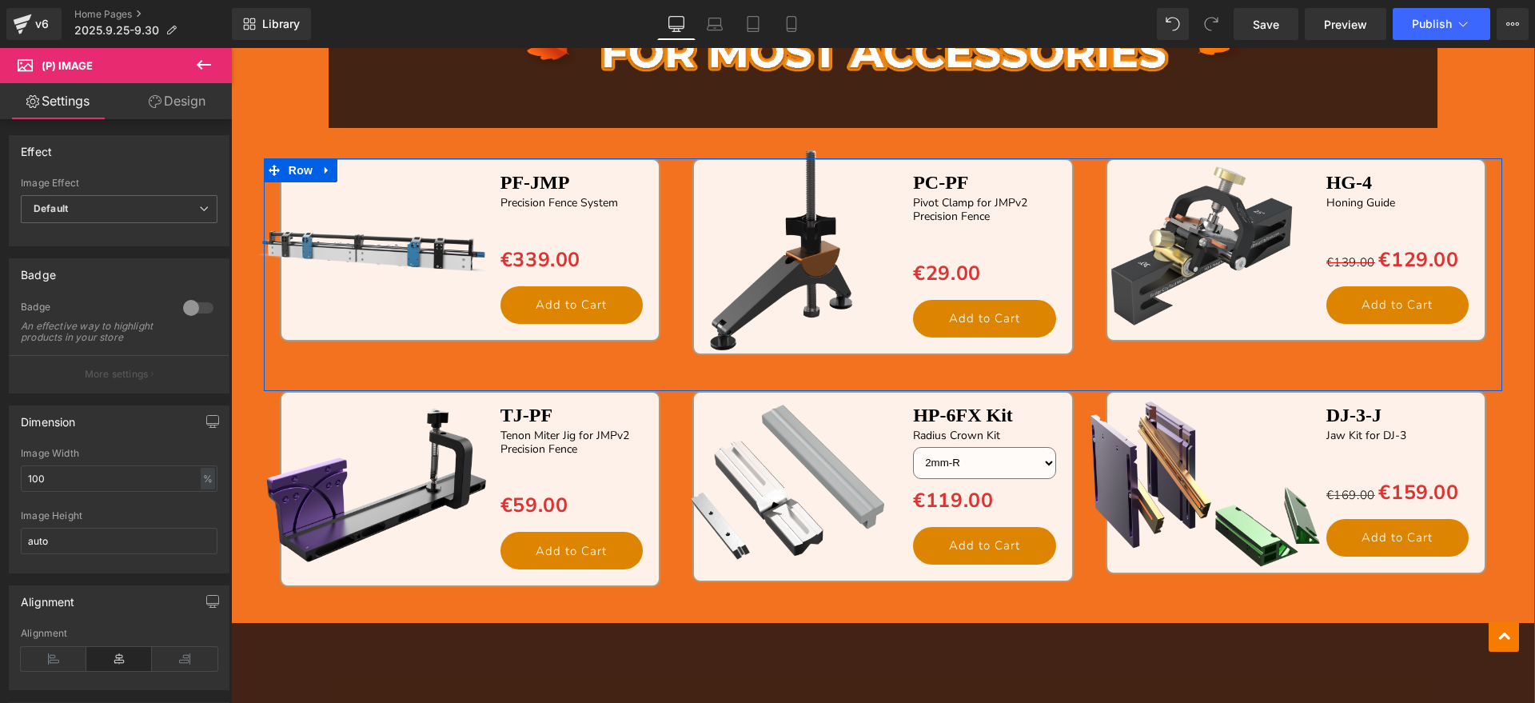
click at [1090, 156] on img at bounding box center [1200, 246] width 251 height 251
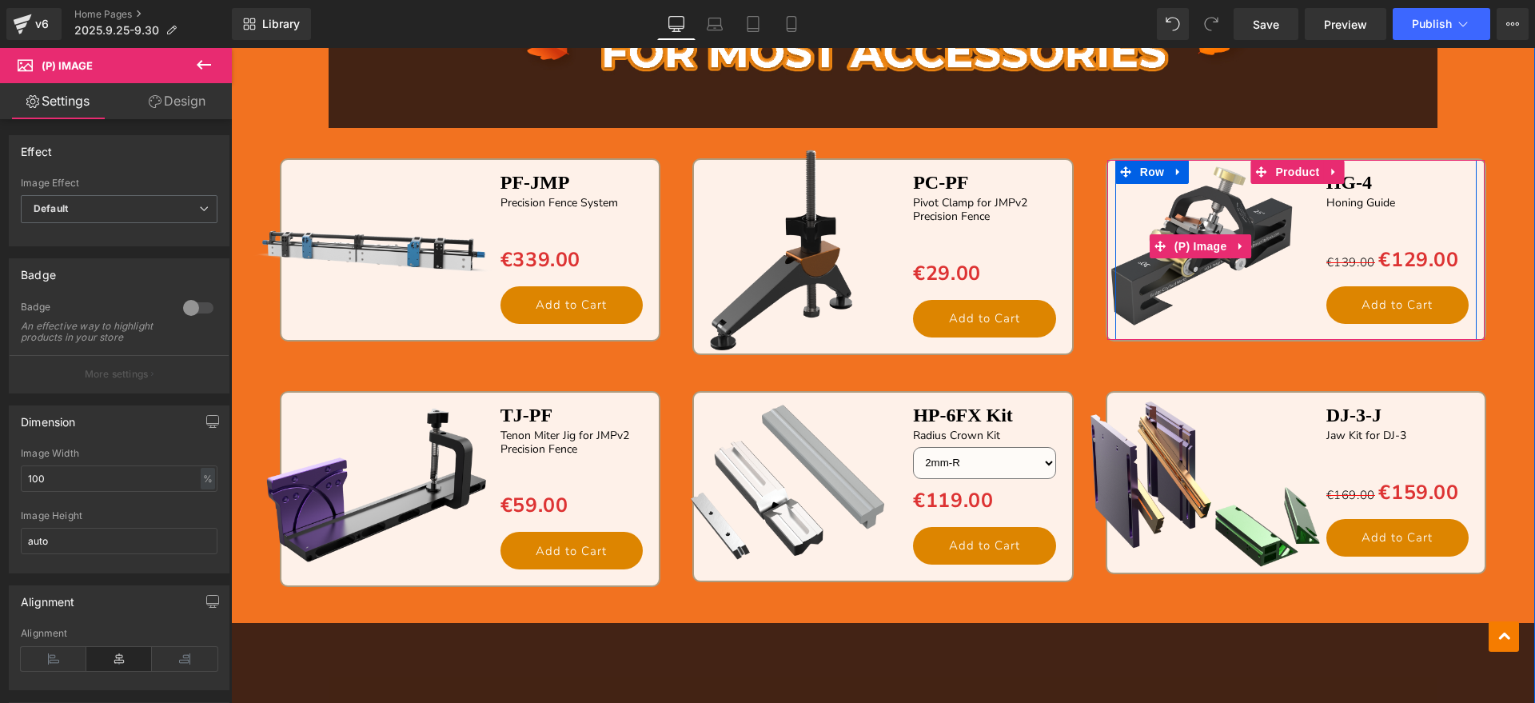
click at [1089, 176] on img at bounding box center [1200, 246] width 251 height 251
click at [1089, 137] on img at bounding box center [1200, 246] width 251 height 251
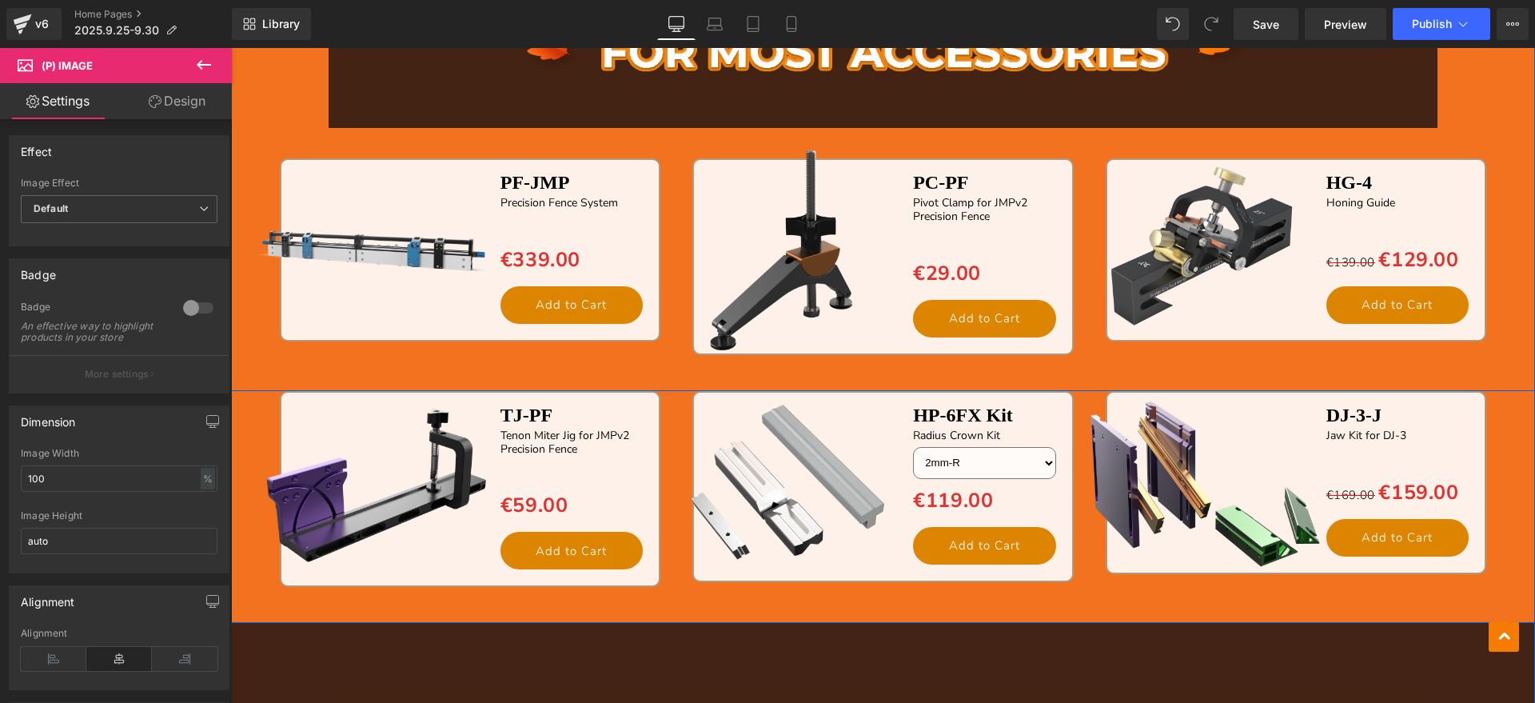
click at [1502, 317] on div "Image Sale Off (P) Image PF-JMP Text Block Precision Fence System Text Block Se…" at bounding box center [883, 120] width 1304 height 541
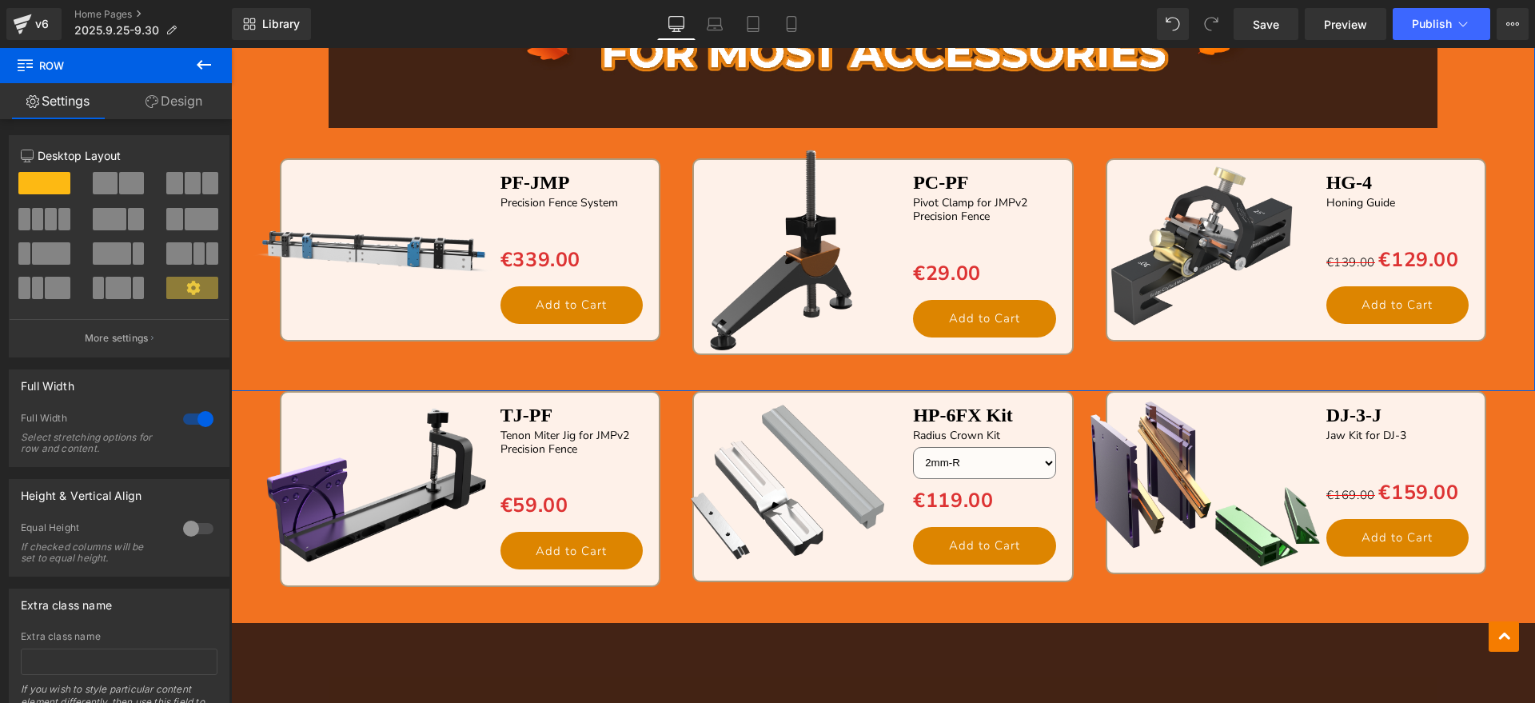
click at [188, 97] on link "Design" at bounding box center [174, 101] width 116 height 36
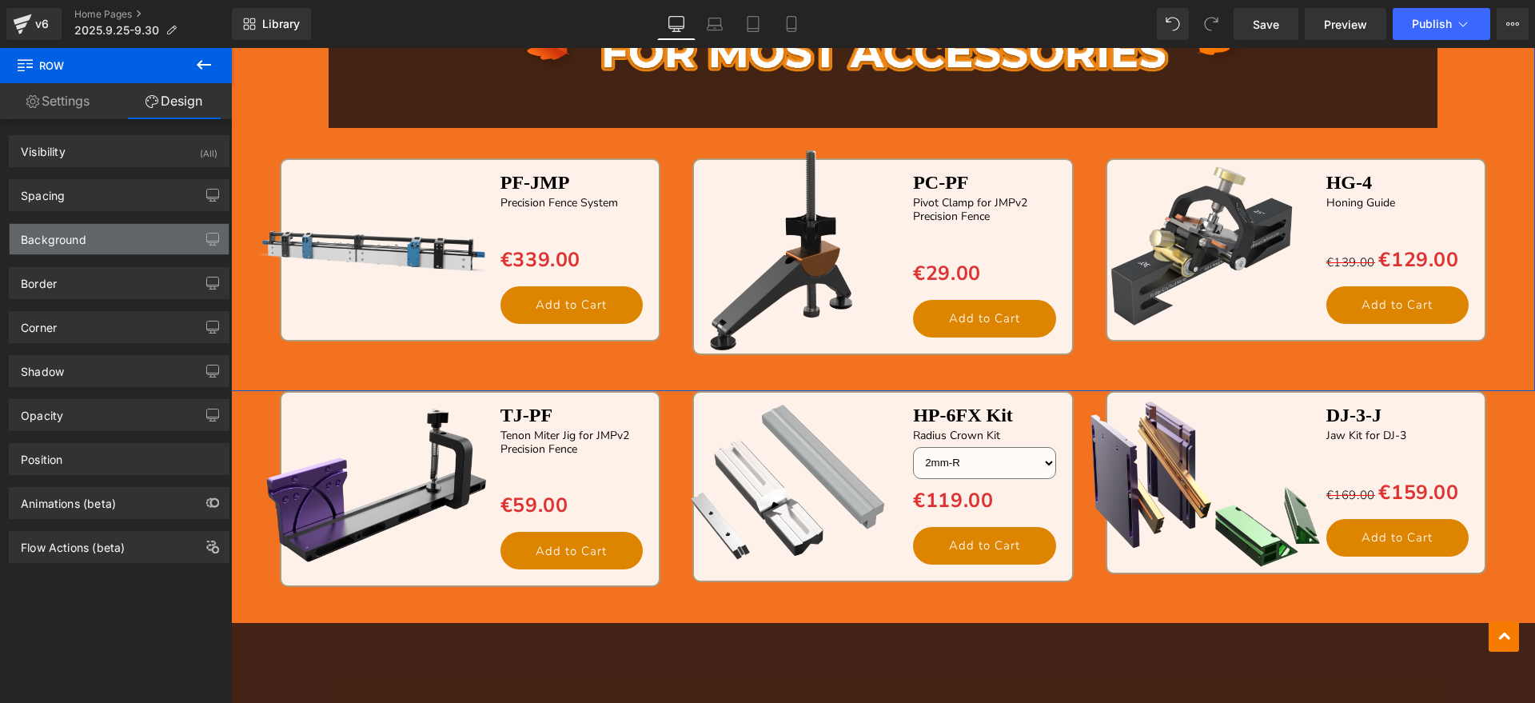
click at [101, 243] on div "Background" at bounding box center [119, 239] width 219 height 30
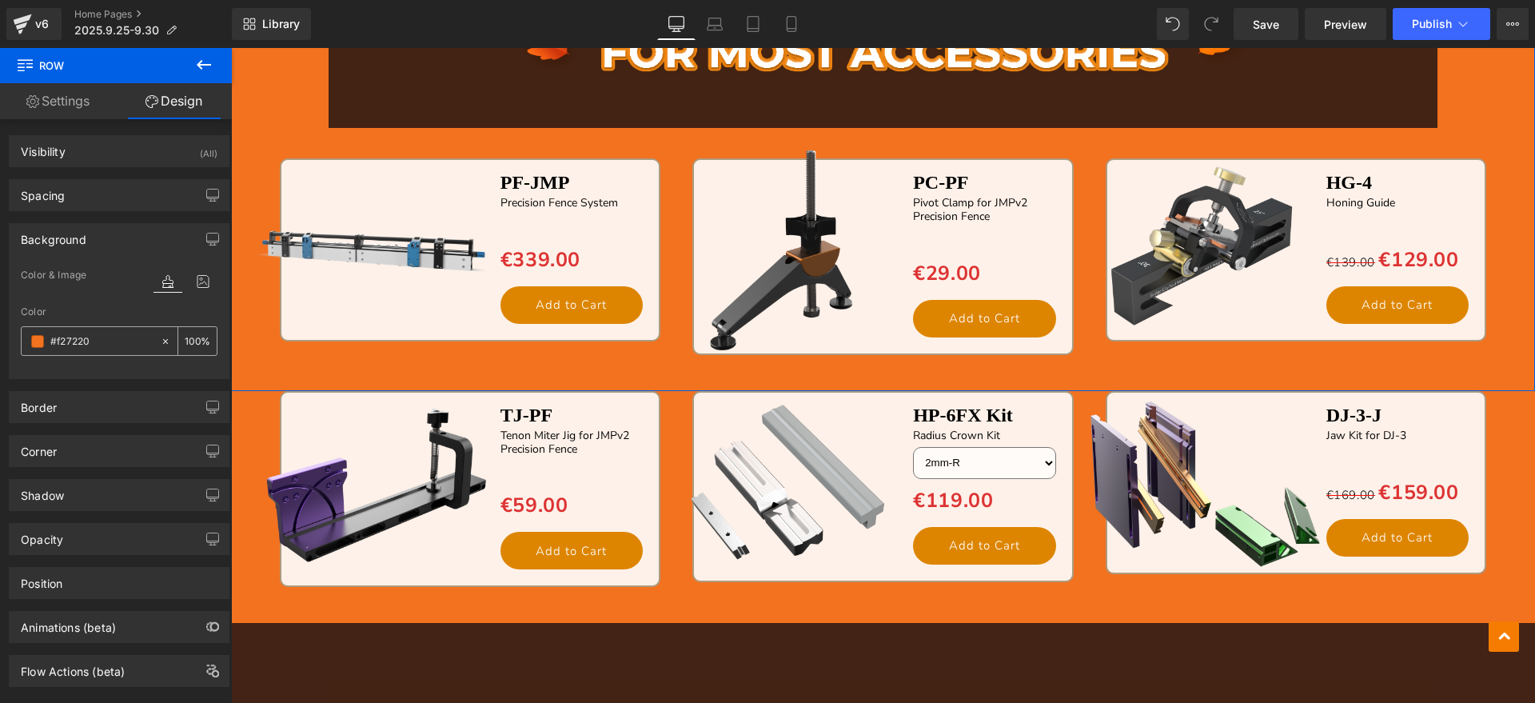
click at [108, 337] on input "text" at bounding box center [101, 342] width 102 height 18
paste input "432315"
type input "#432315"
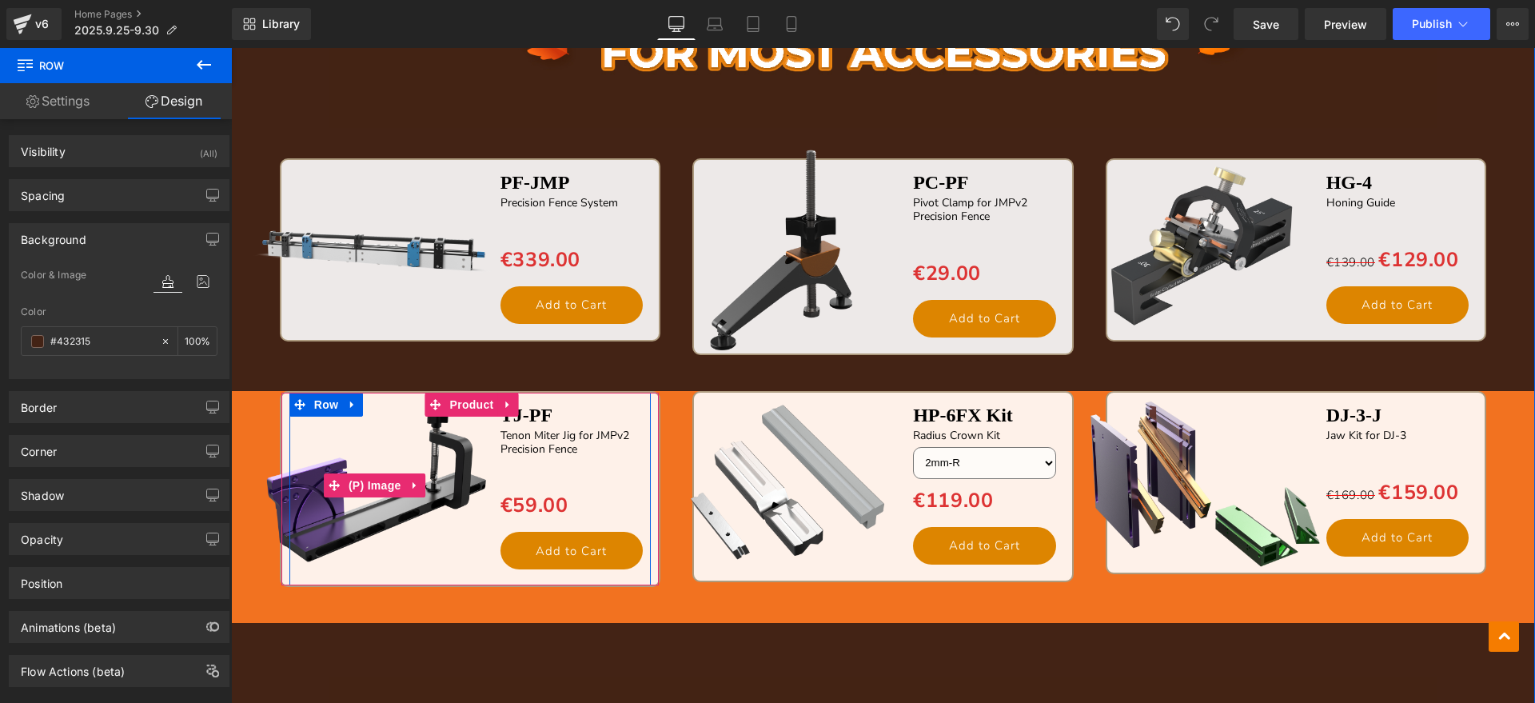
click at [249, 597] on img at bounding box center [374, 485] width 251 height 251
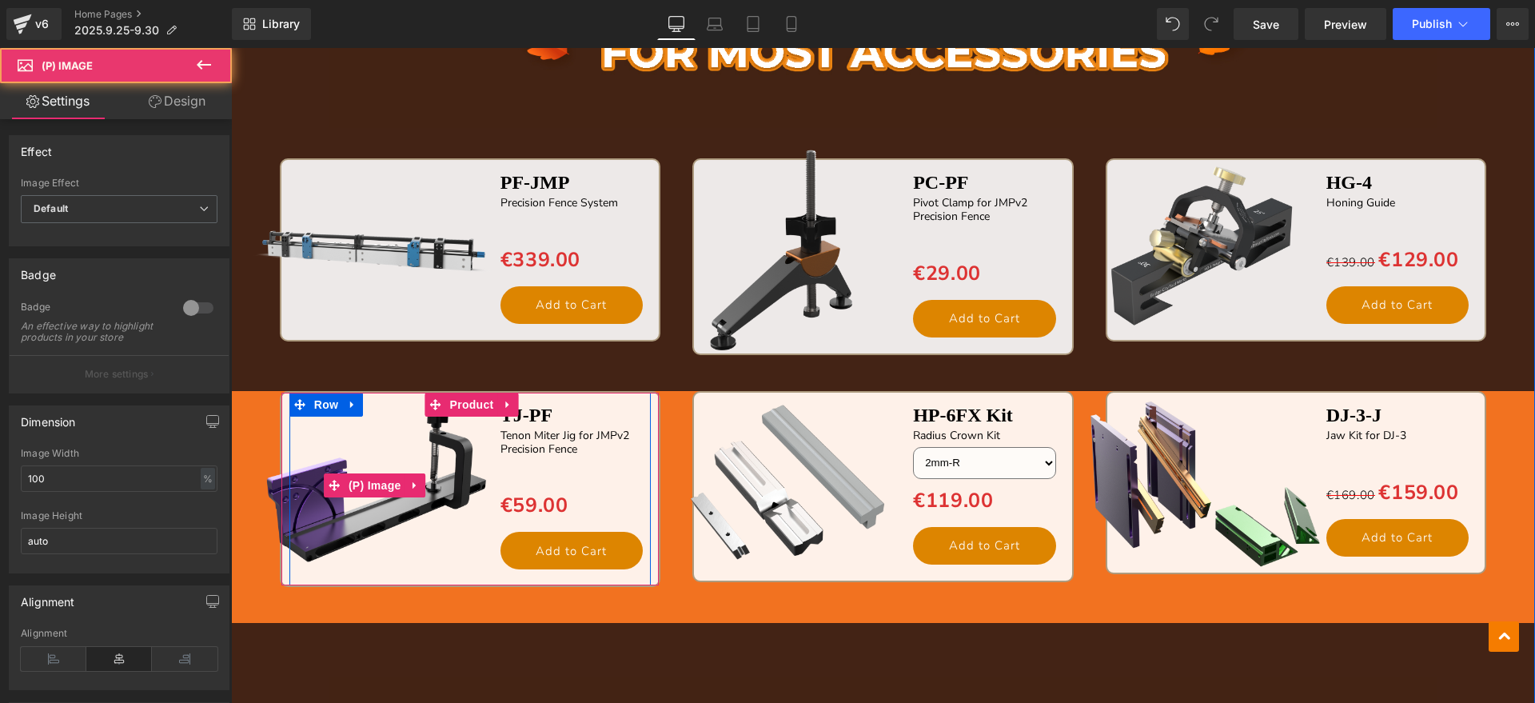
click at [249, 608] on img at bounding box center [374, 485] width 251 height 251
click at [397, 604] on img at bounding box center [374, 485] width 251 height 251
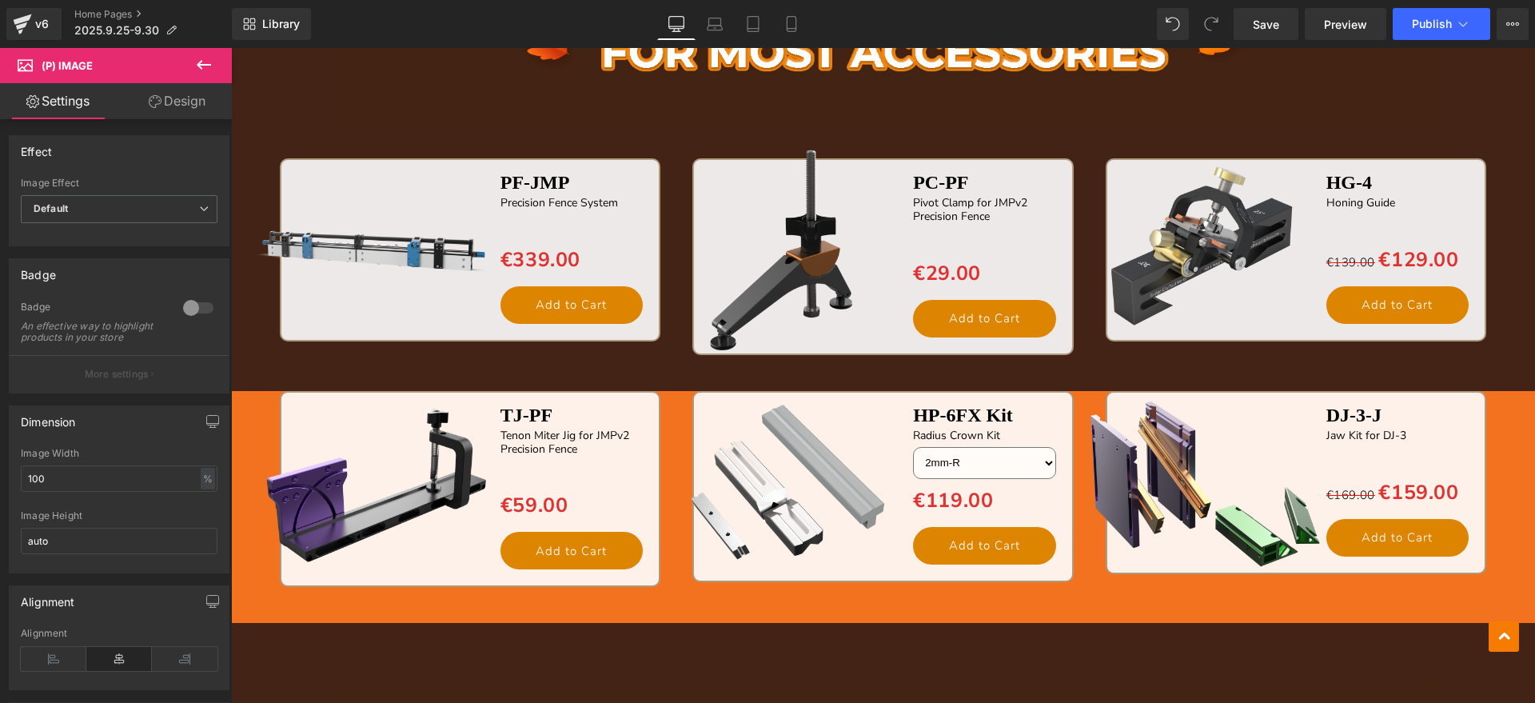
click at [236, 397] on div "Image Sale Off (P) Image PF-JMP Text Block Precision Fence System Text Block Se…" at bounding box center [883, 236] width 1304 height 773
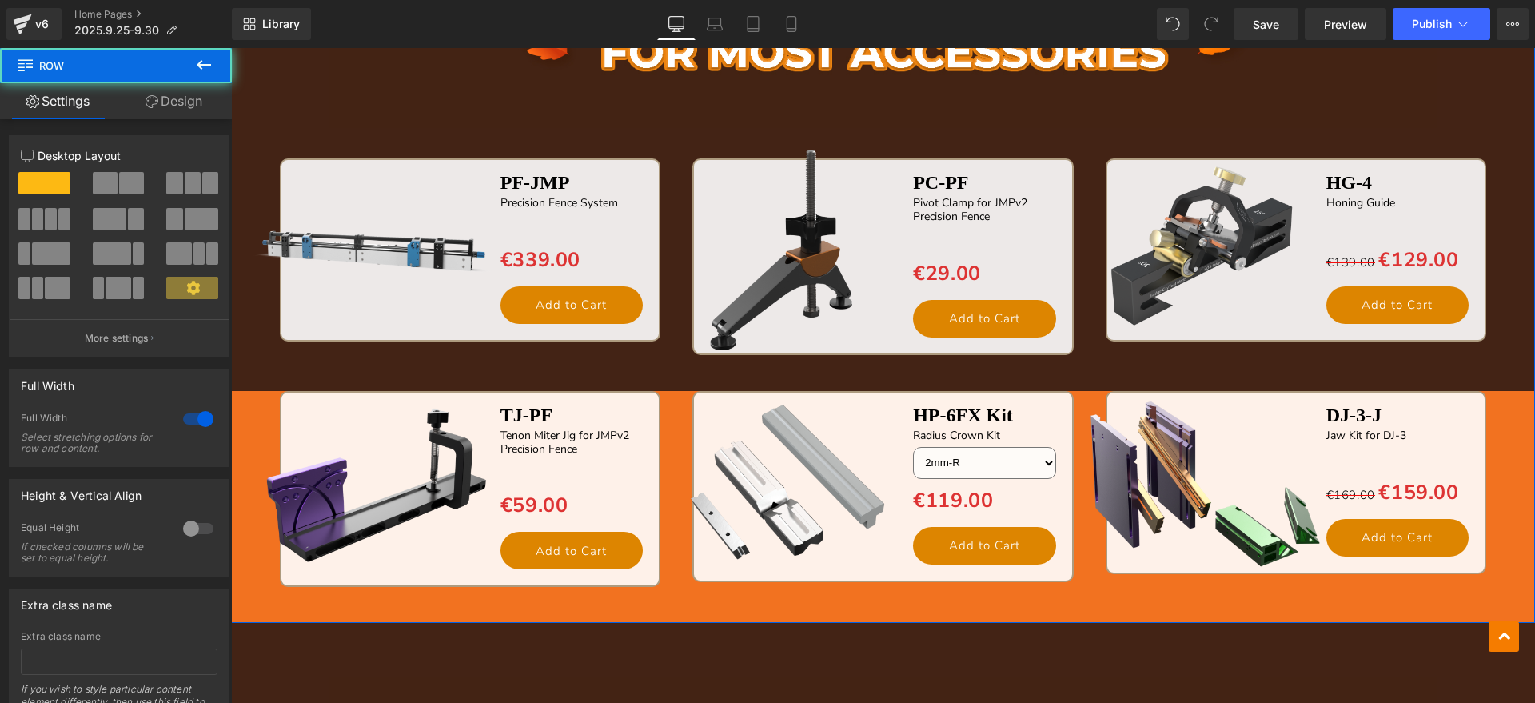
click at [166, 92] on link "Design" at bounding box center [174, 101] width 116 height 36
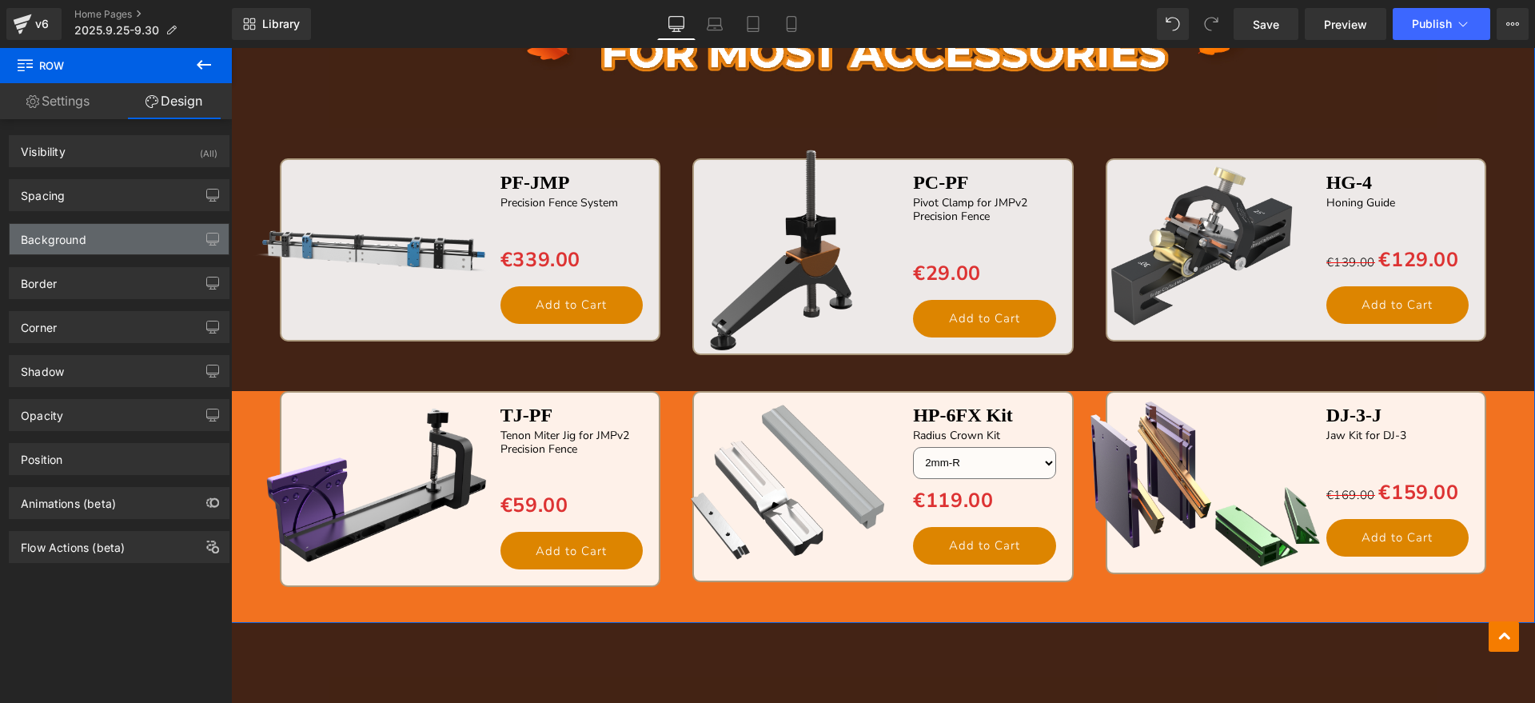
click at [78, 242] on div "Background" at bounding box center [54, 235] width 66 height 22
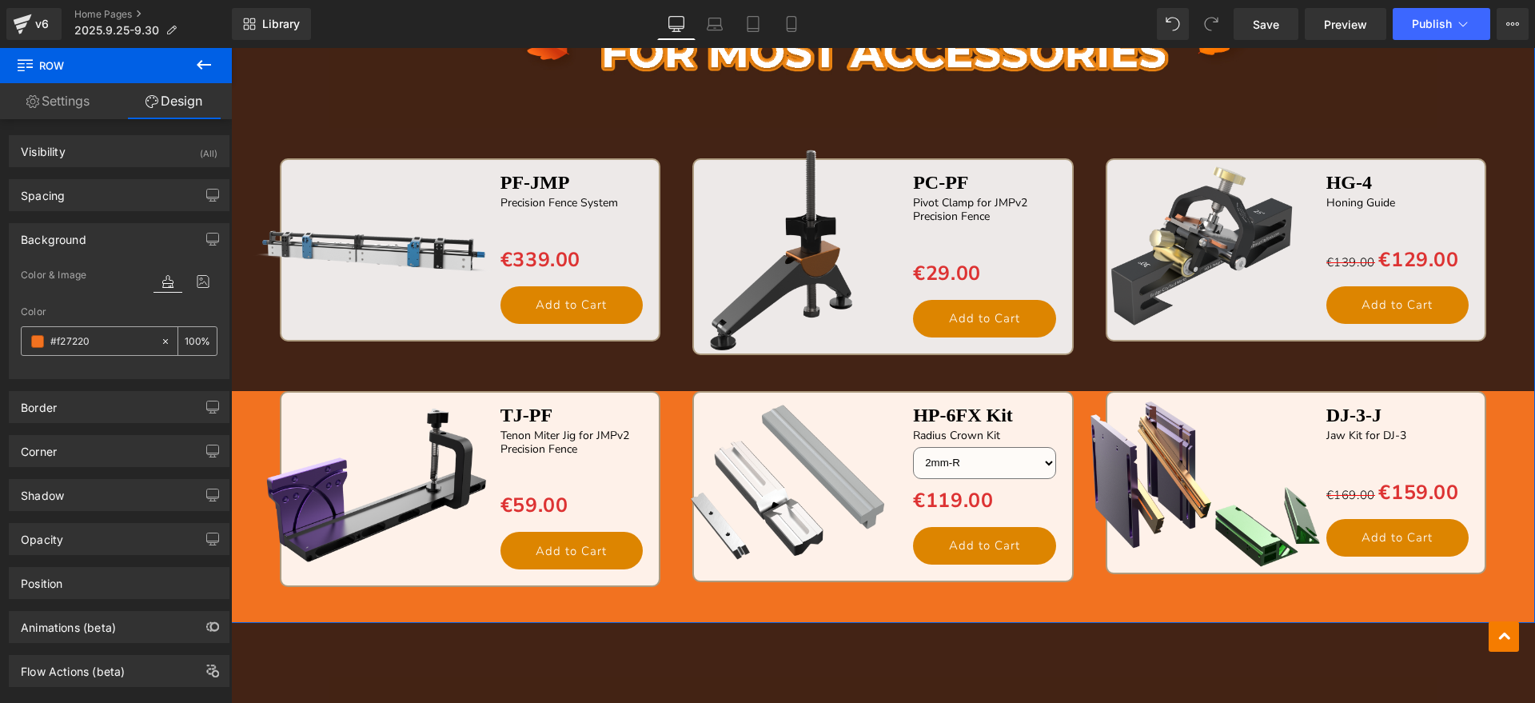
click at [126, 336] on input "#f27220" at bounding box center [101, 342] width 102 height 18
paste input "432315"
type input "#432315"
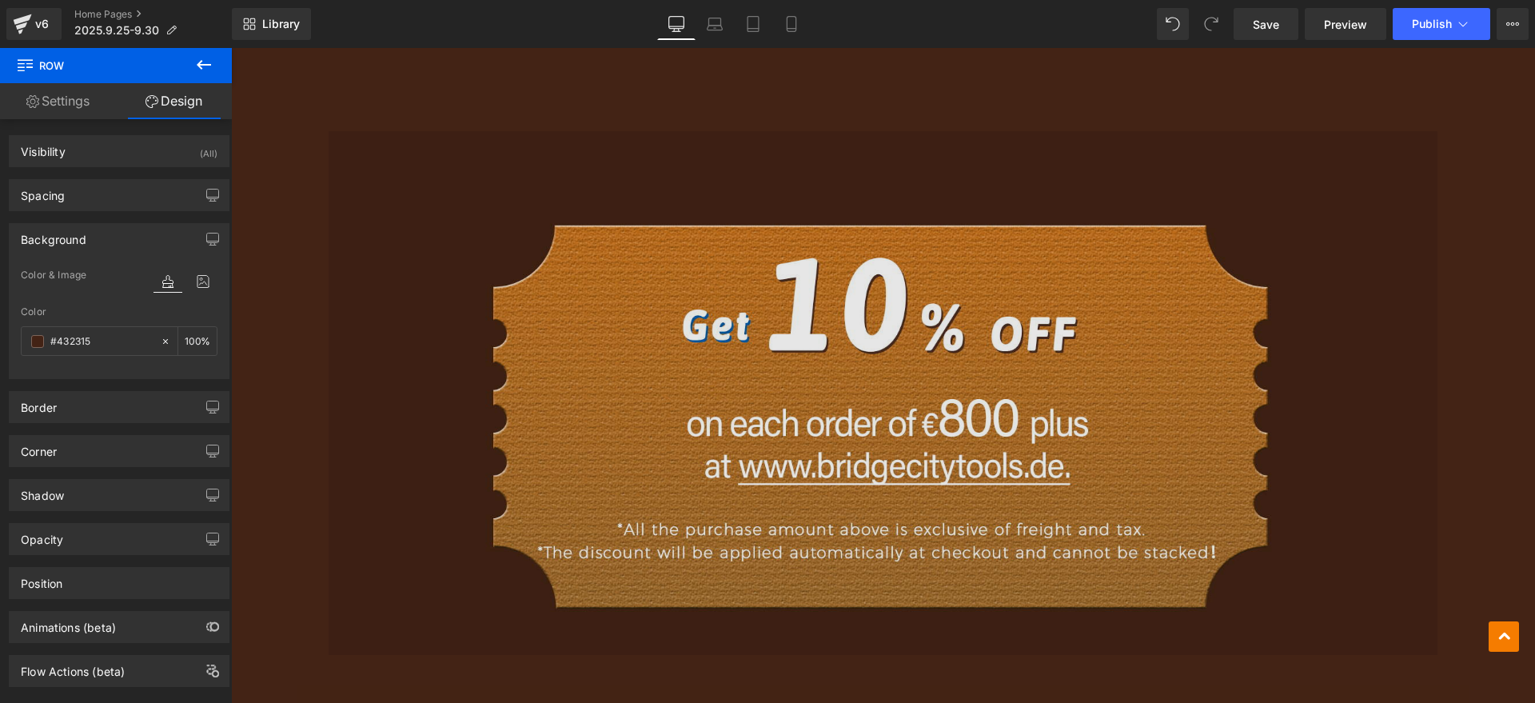
scroll to position [4269, 0]
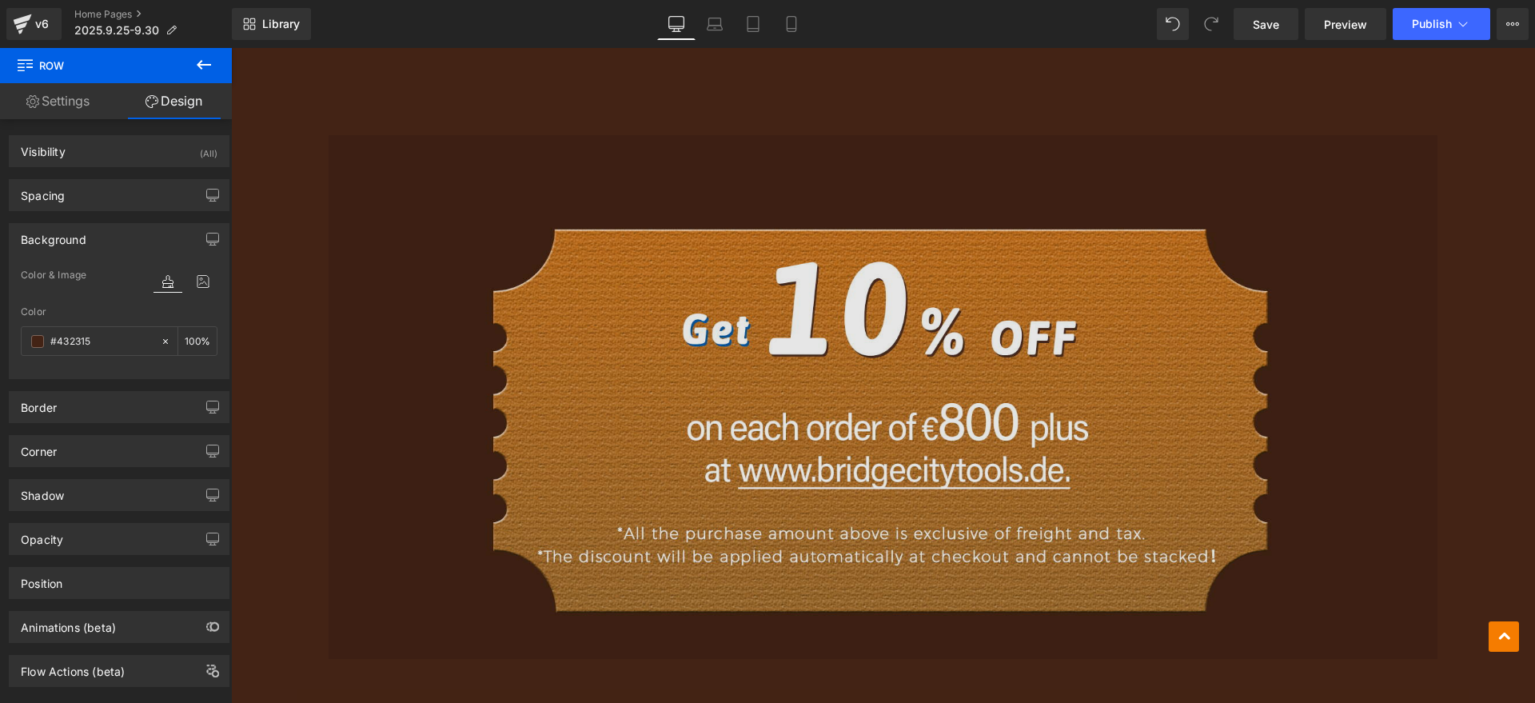
click at [811, 337] on img at bounding box center [883, 385] width 1108 height 608
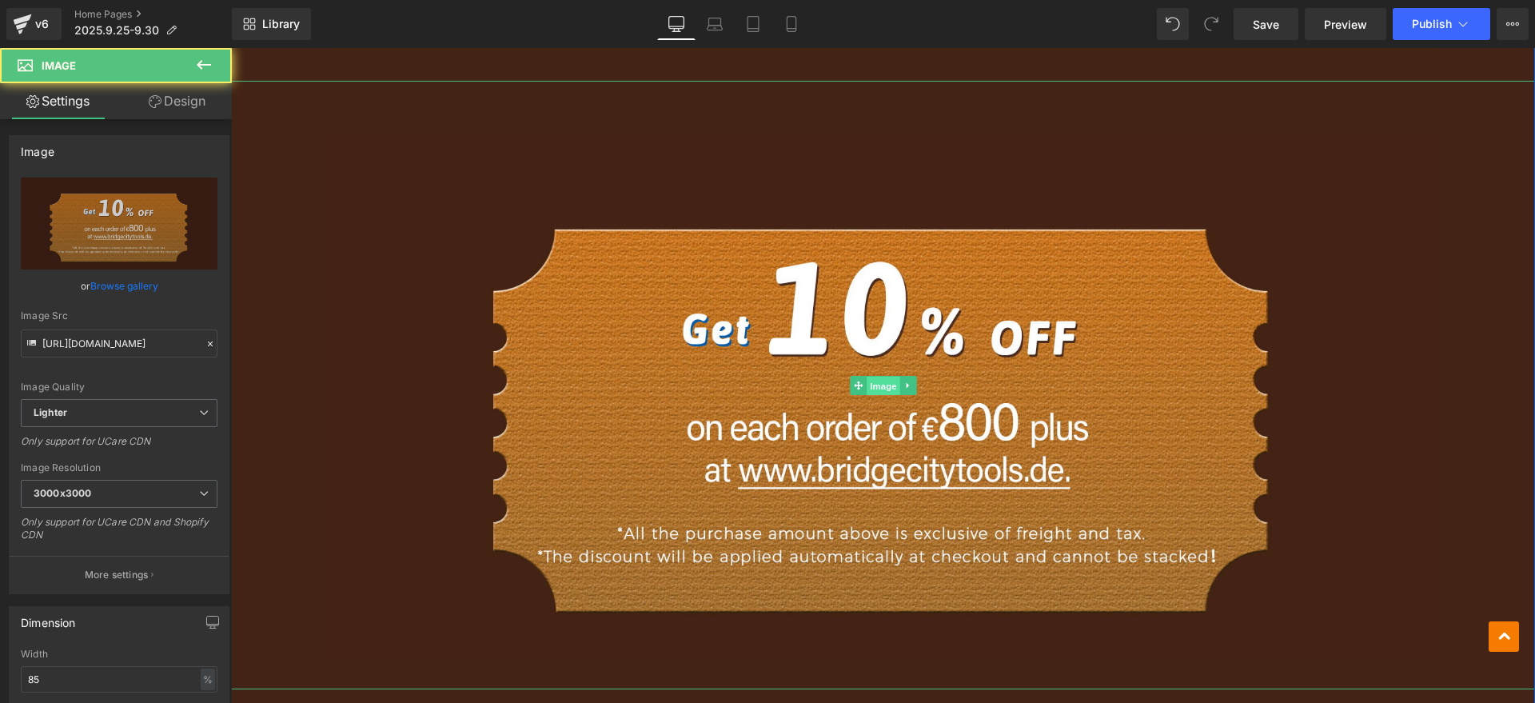
click at [867, 385] on span "Image" at bounding box center [884, 385] width 34 height 19
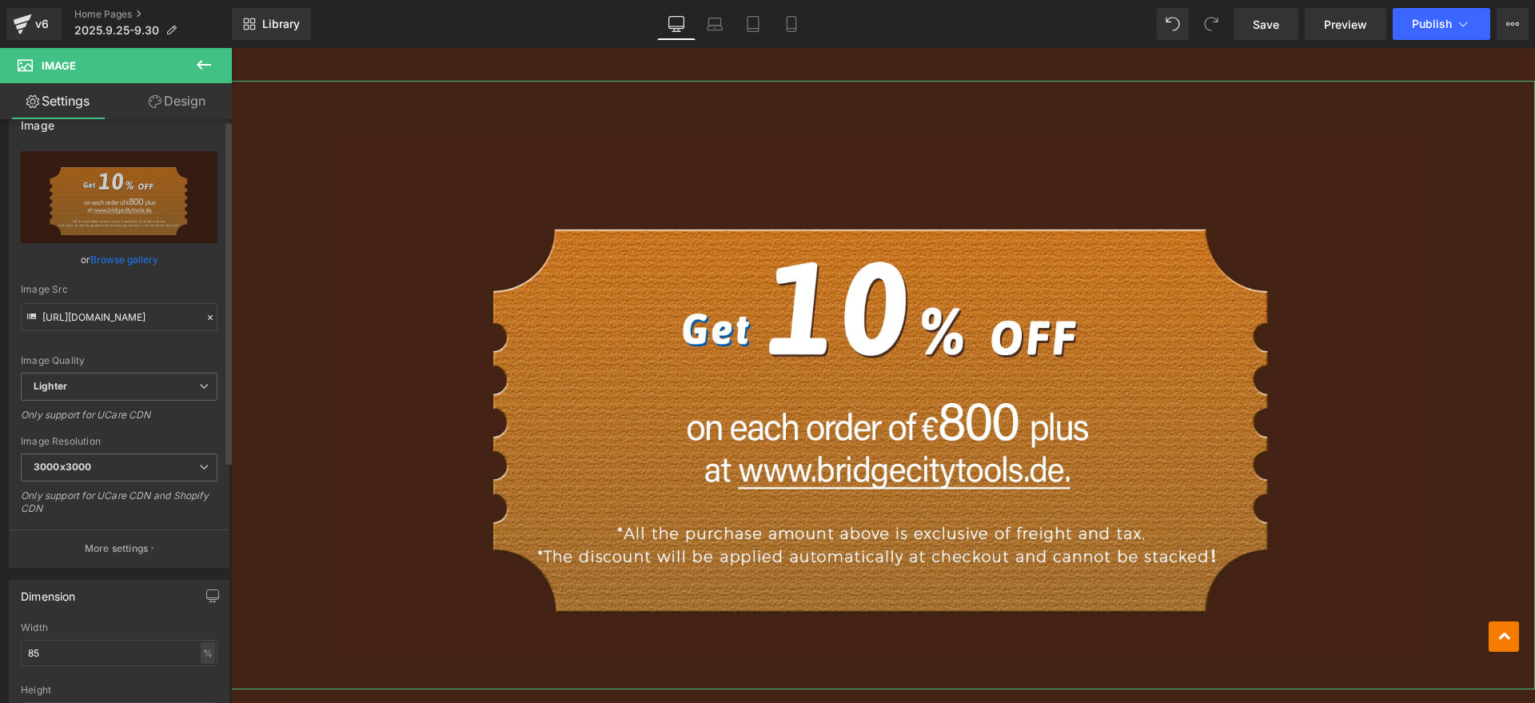
scroll to position [100, 0]
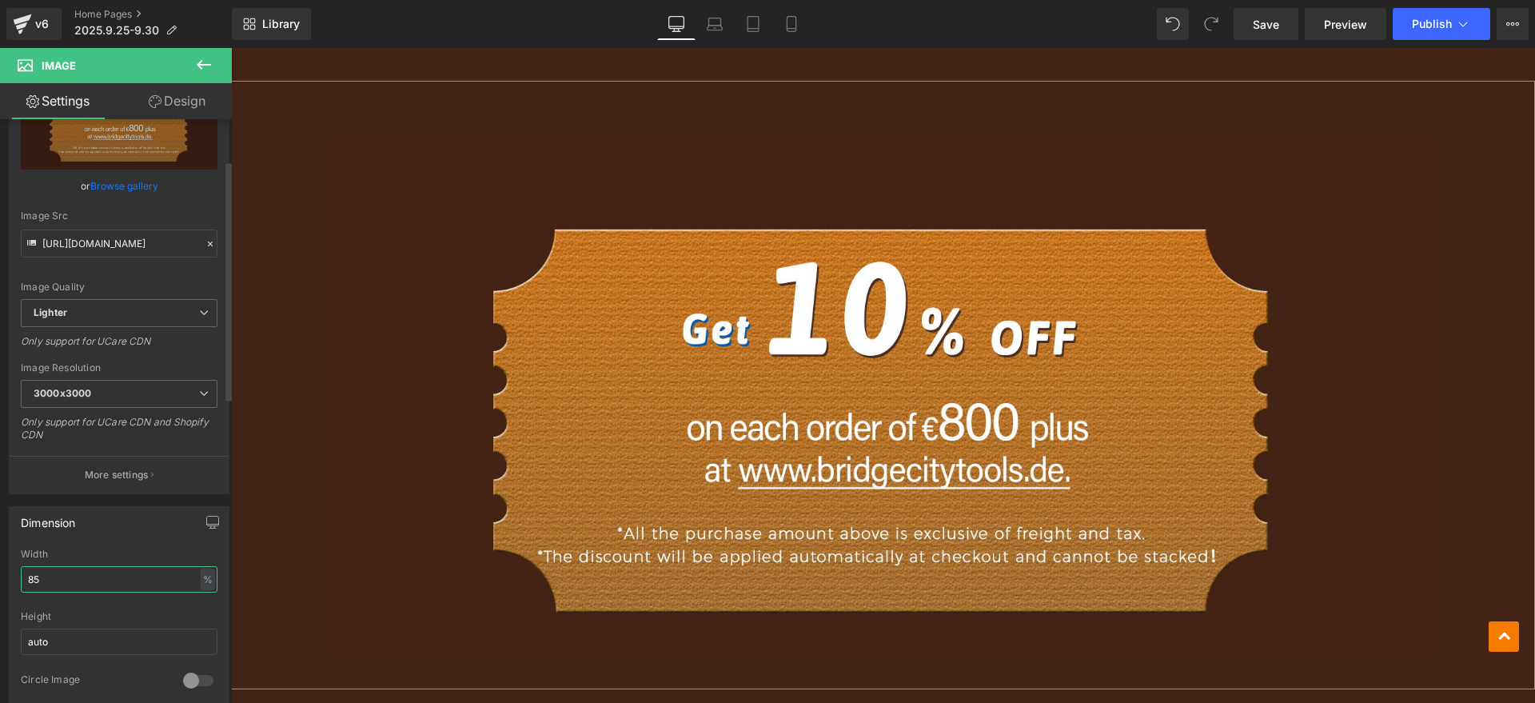
drag, startPoint x: 58, startPoint y: 576, endPoint x: 0, endPoint y: 596, distance: 60.7
click at [0, 596] on div "Dimension 85% Width 85 % % px auto Height auto 0 Circle Image" at bounding box center [119, 601] width 239 height 215
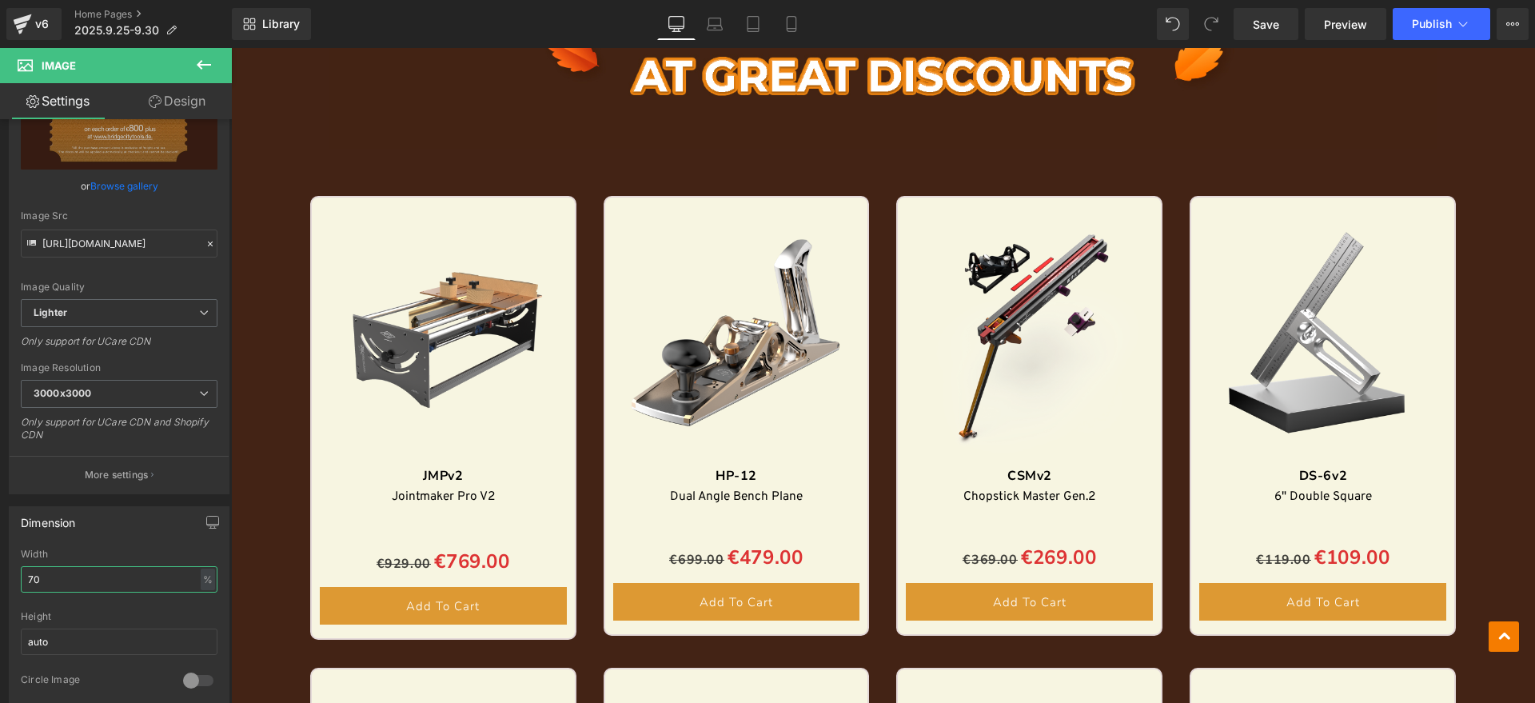
scroll to position [1671, 0]
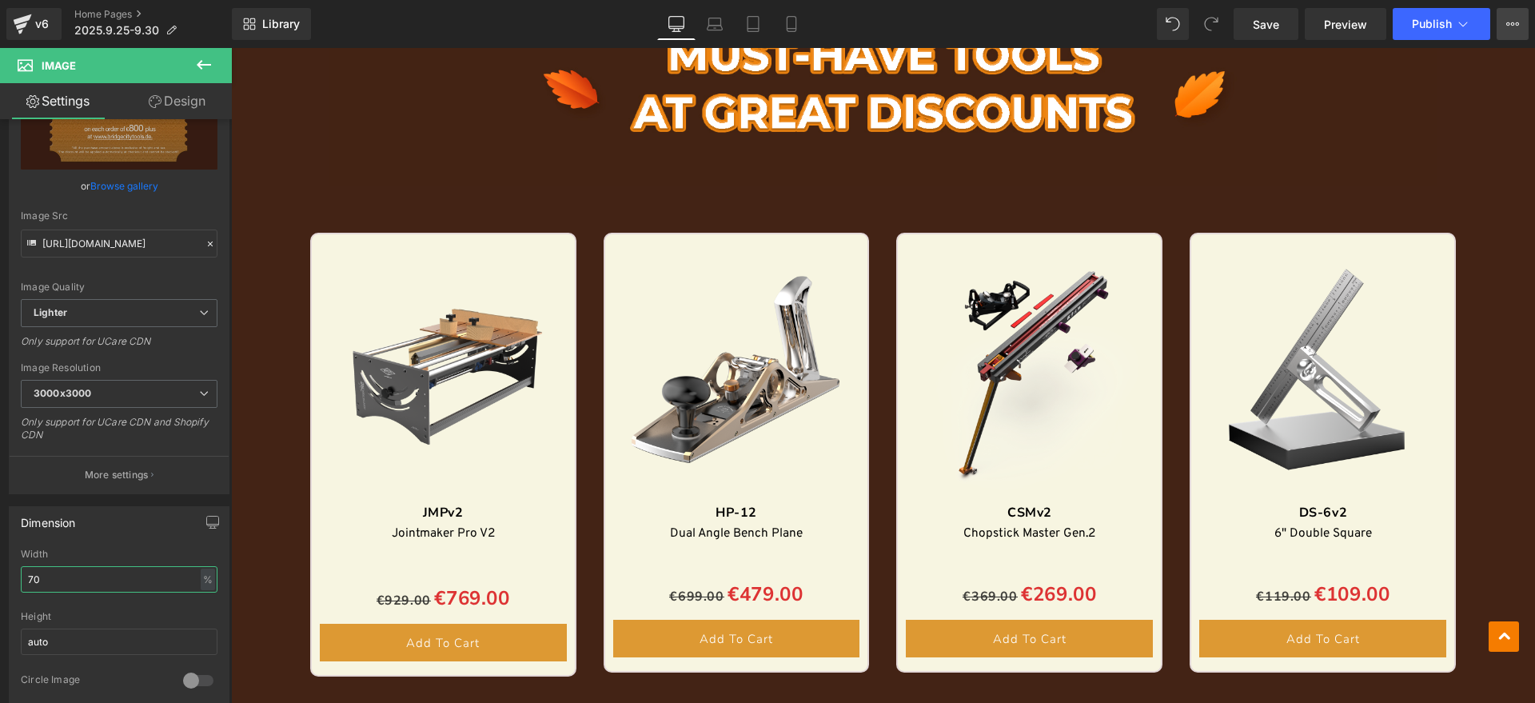
type input "70"
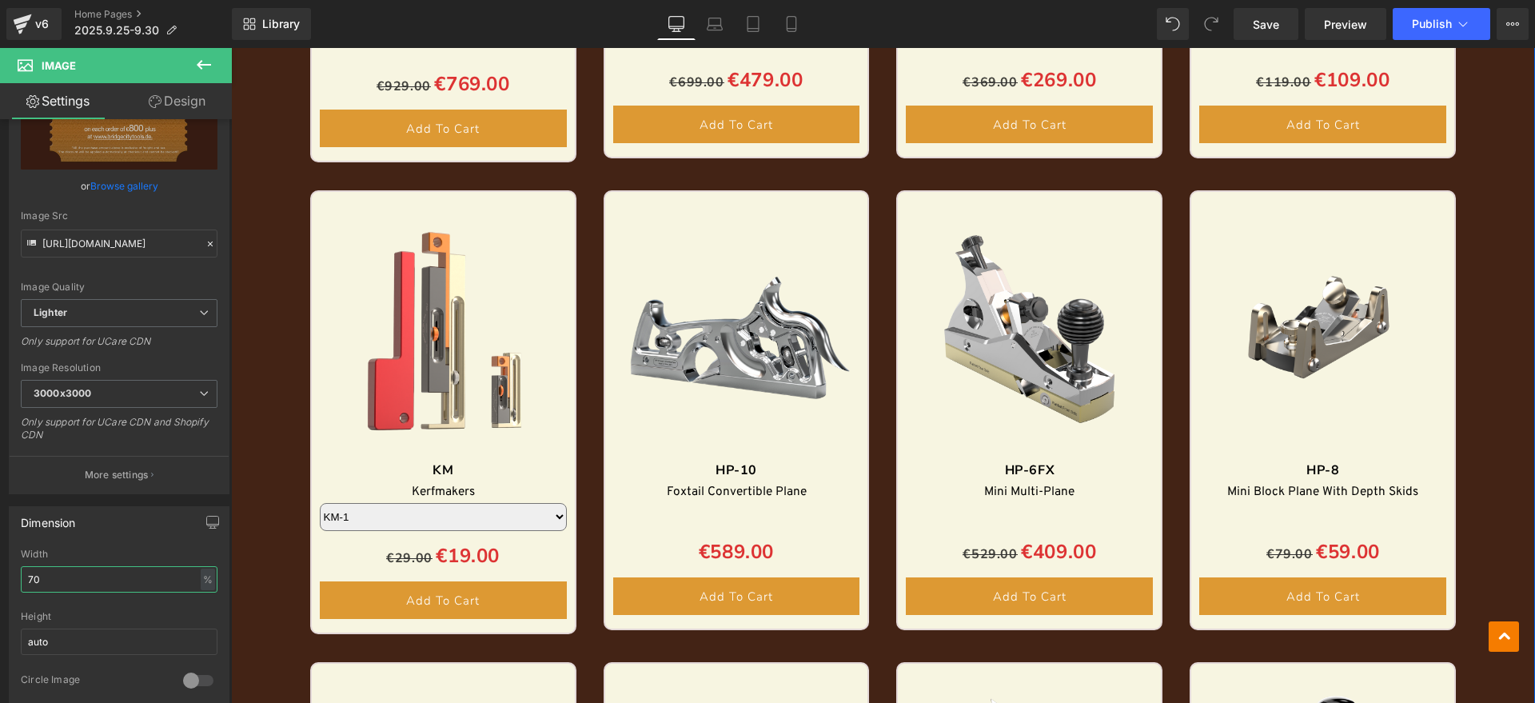
scroll to position [2170, 0]
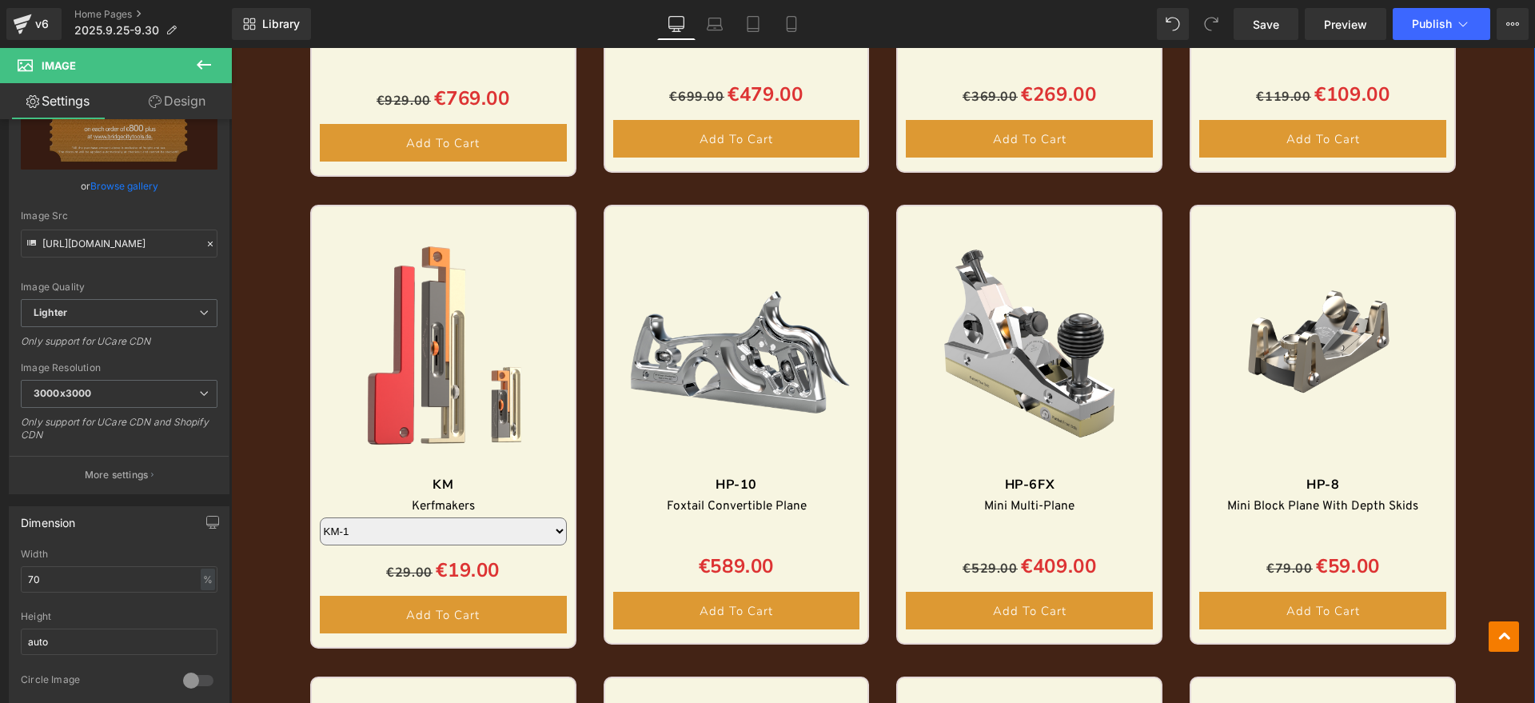
click at [1318, 299] on img at bounding box center [1322, 343] width 247 height 247
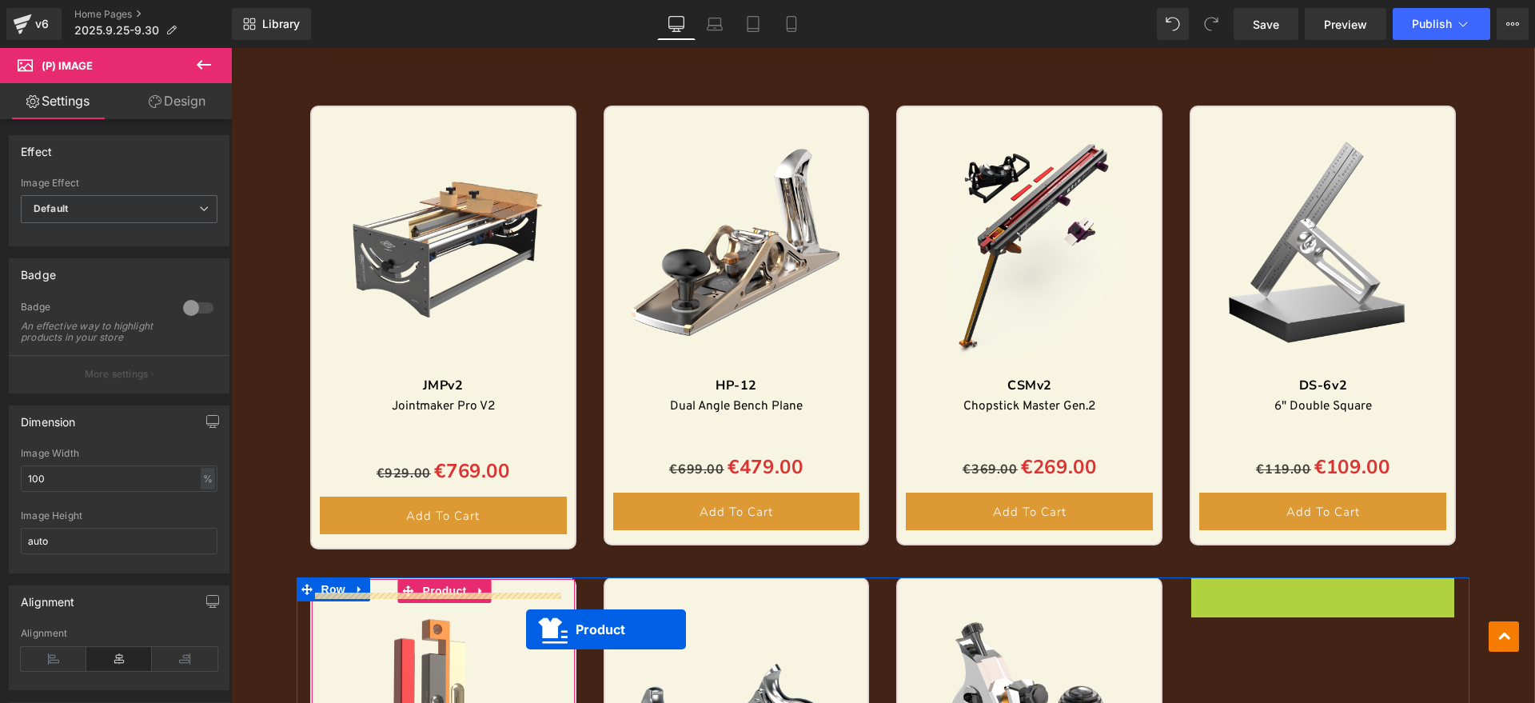
scroll to position [1771, 0]
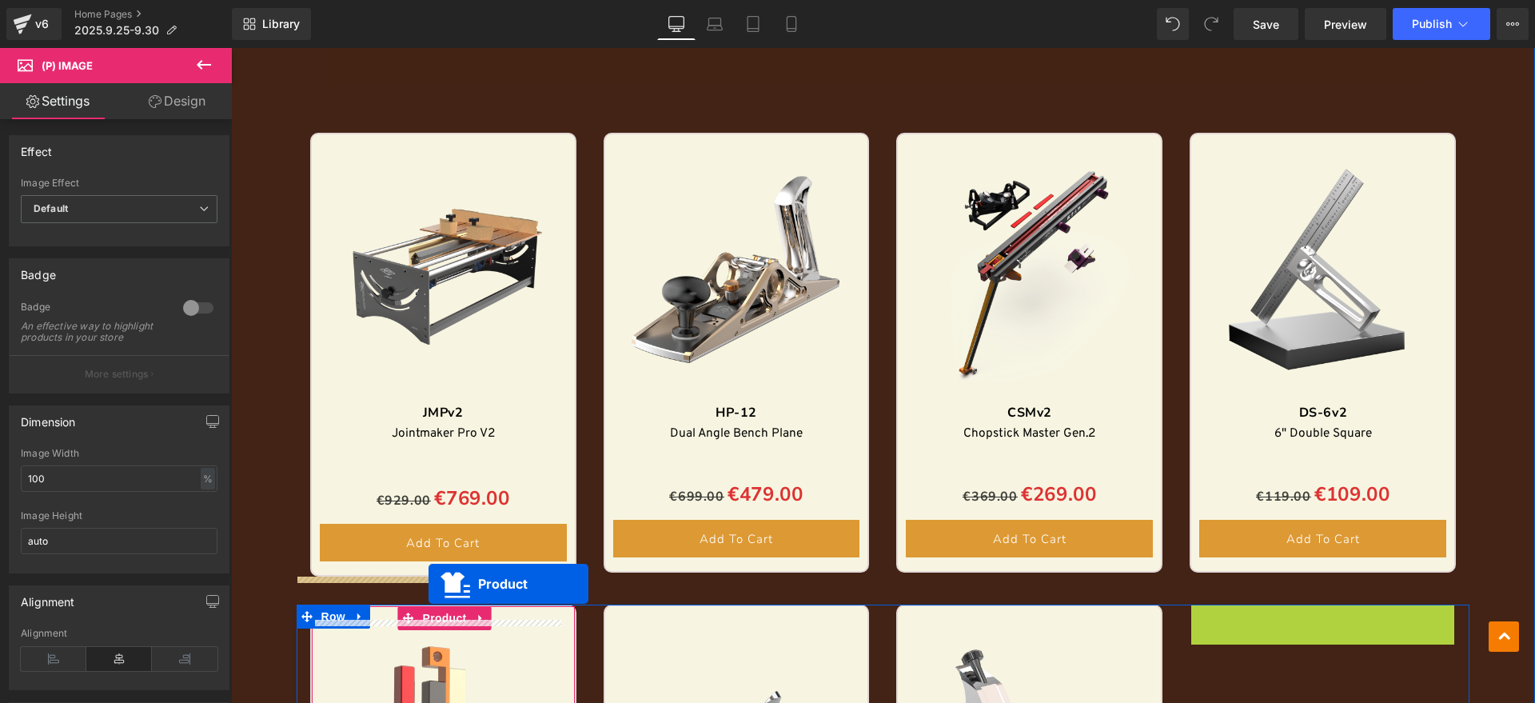
drag, startPoint x: 1286, startPoint y: 215, endPoint x: 428, endPoint y: 584, distance: 933.6
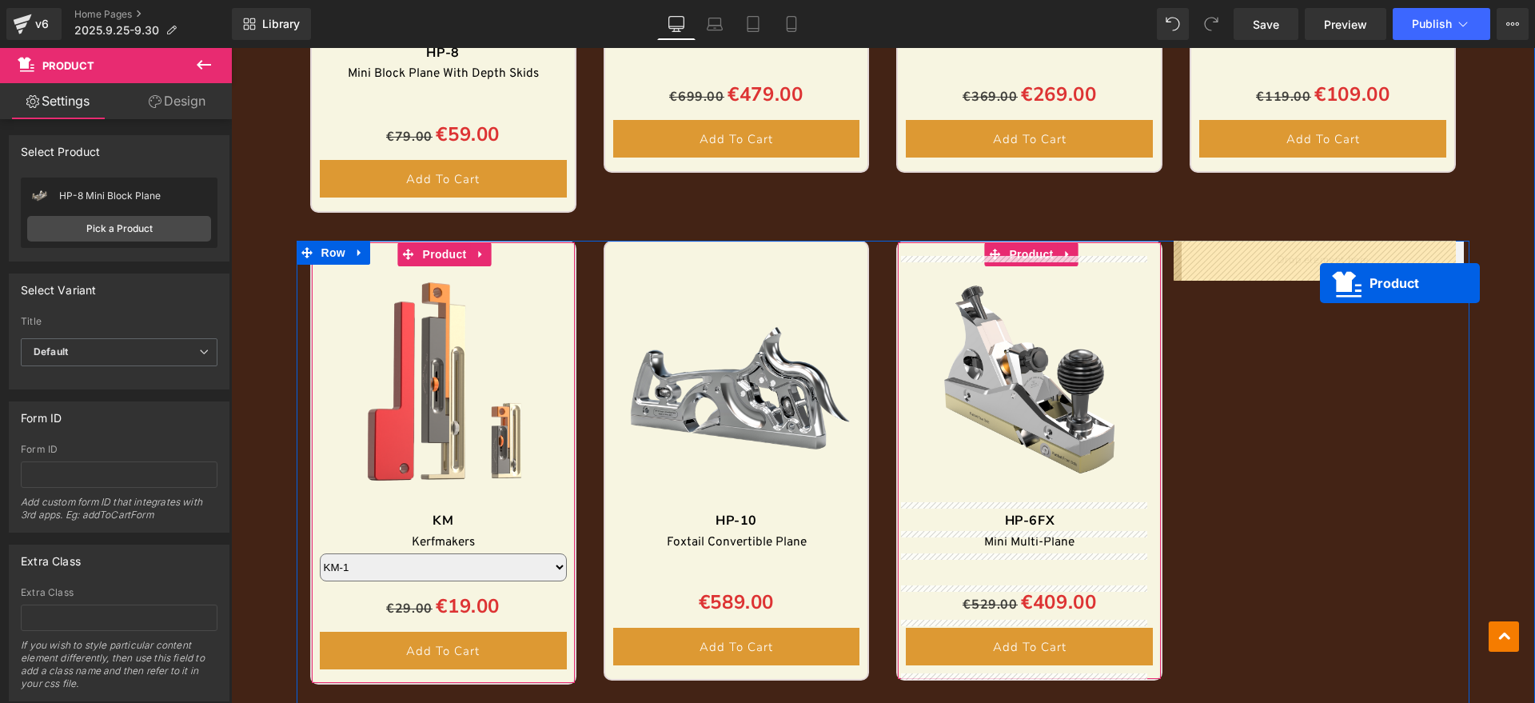
drag, startPoint x: 398, startPoint y: 143, endPoint x: 1320, endPoint y: 283, distance: 932.3
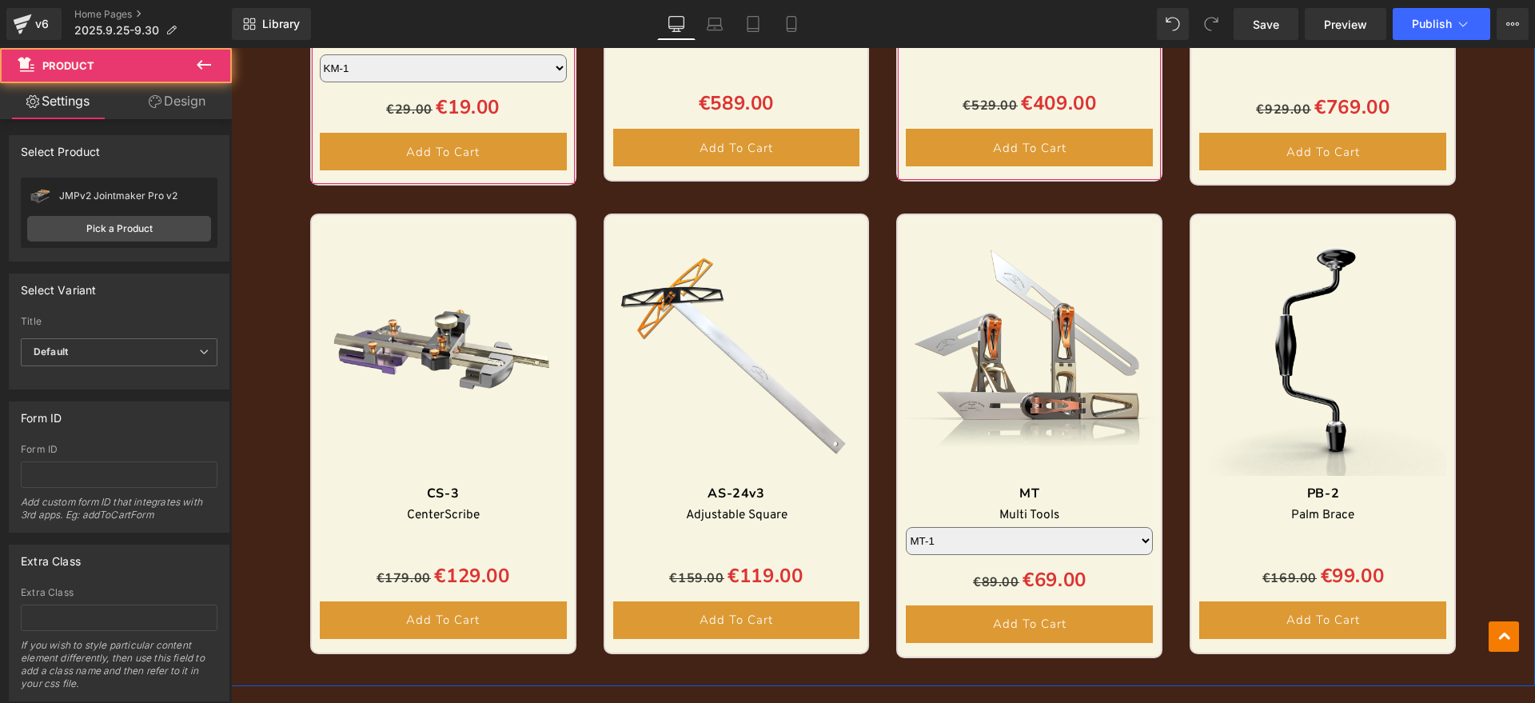
scroll to position [2630, 0]
click at [747, 316] on img at bounding box center [736, 351] width 247 height 247
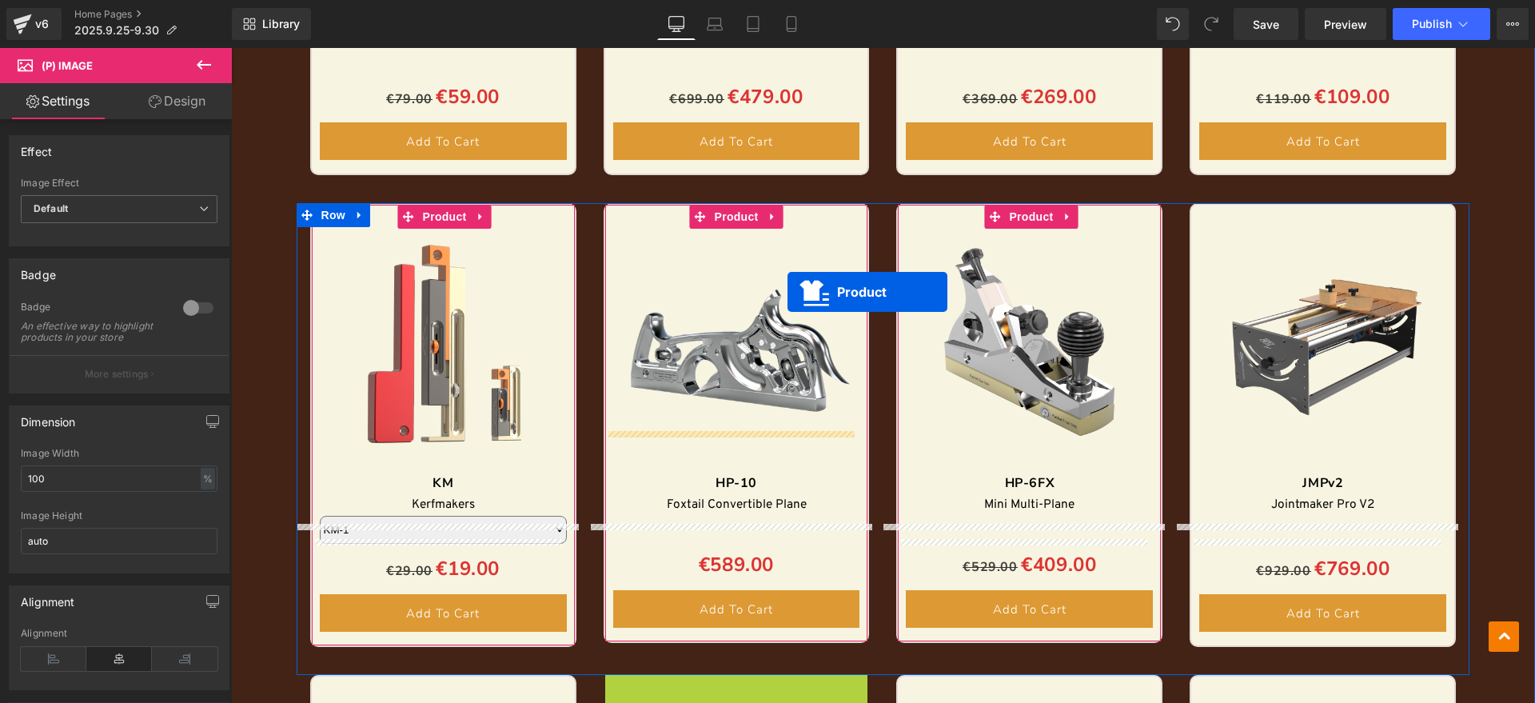
scroll to position [2130, 0]
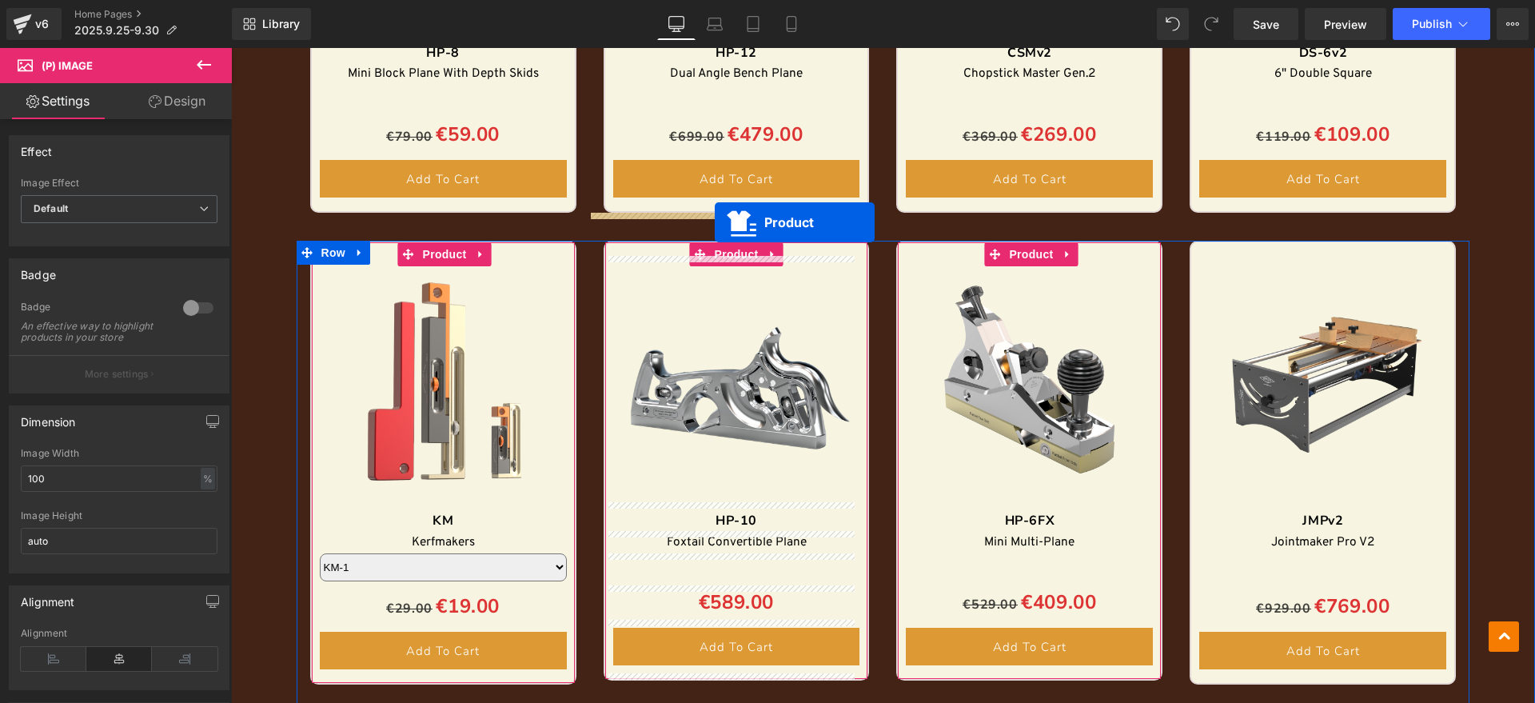
drag, startPoint x: 693, startPoint y: 229, endPoint x: 715, endPoint y: 222, distance: 22.8
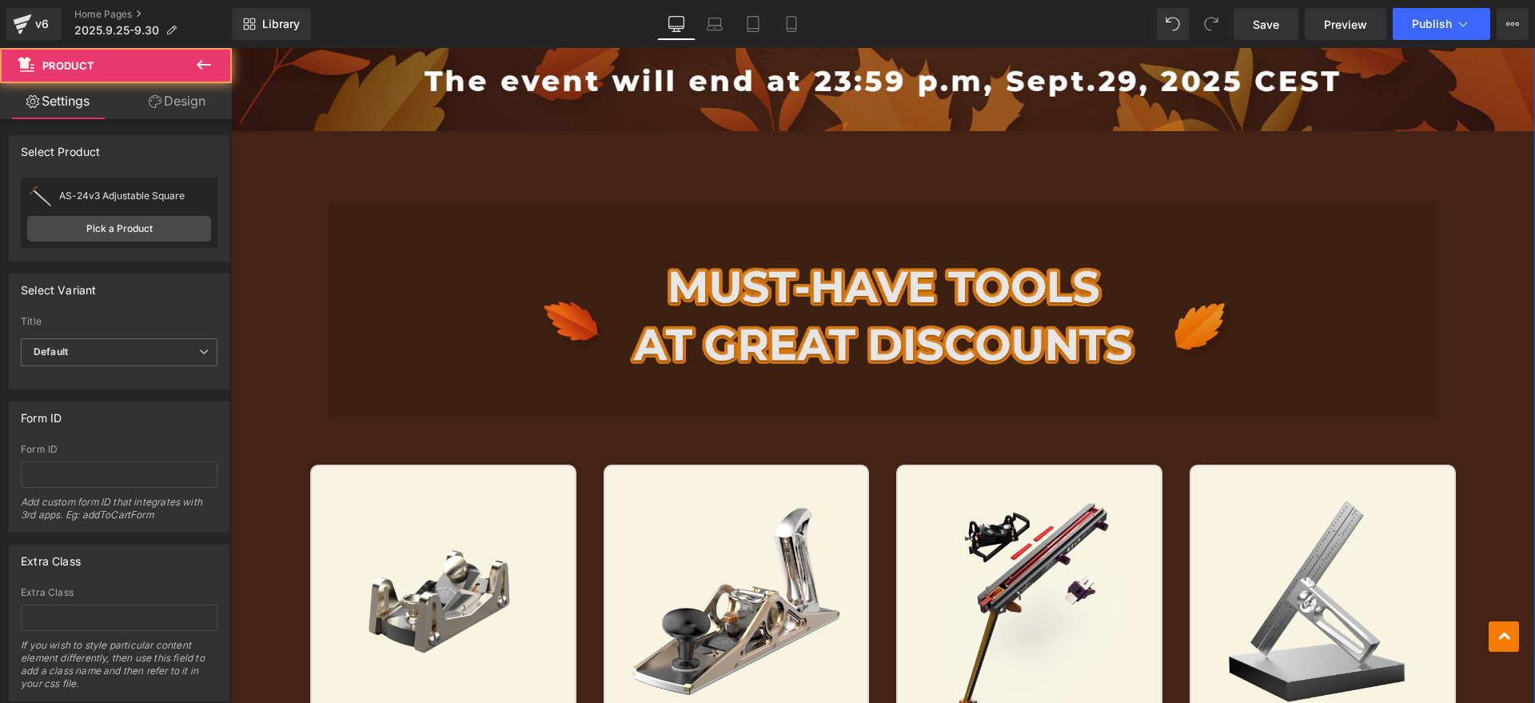
scroll to position [1431, 0]
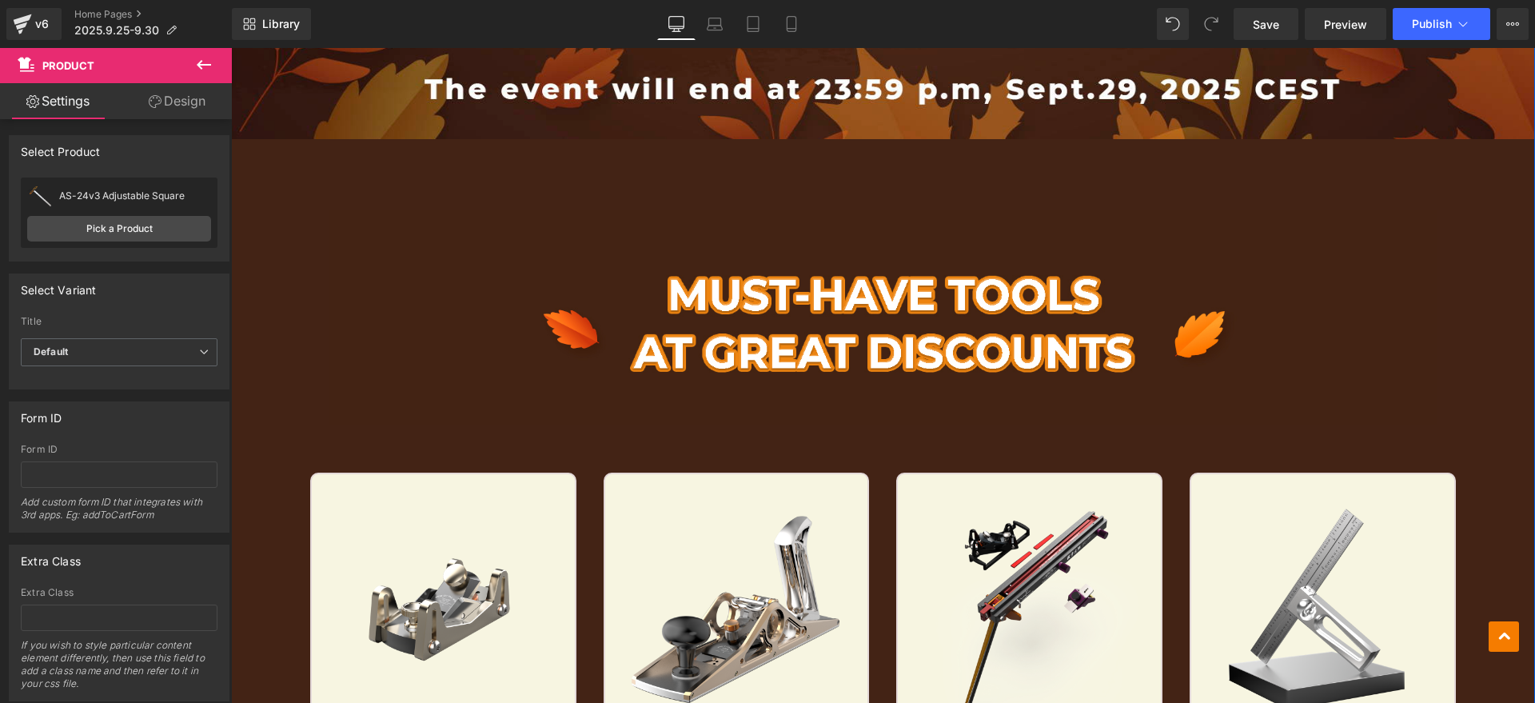
click at [743, 500] on img at bounding box center [736, 611] width 247 height 247
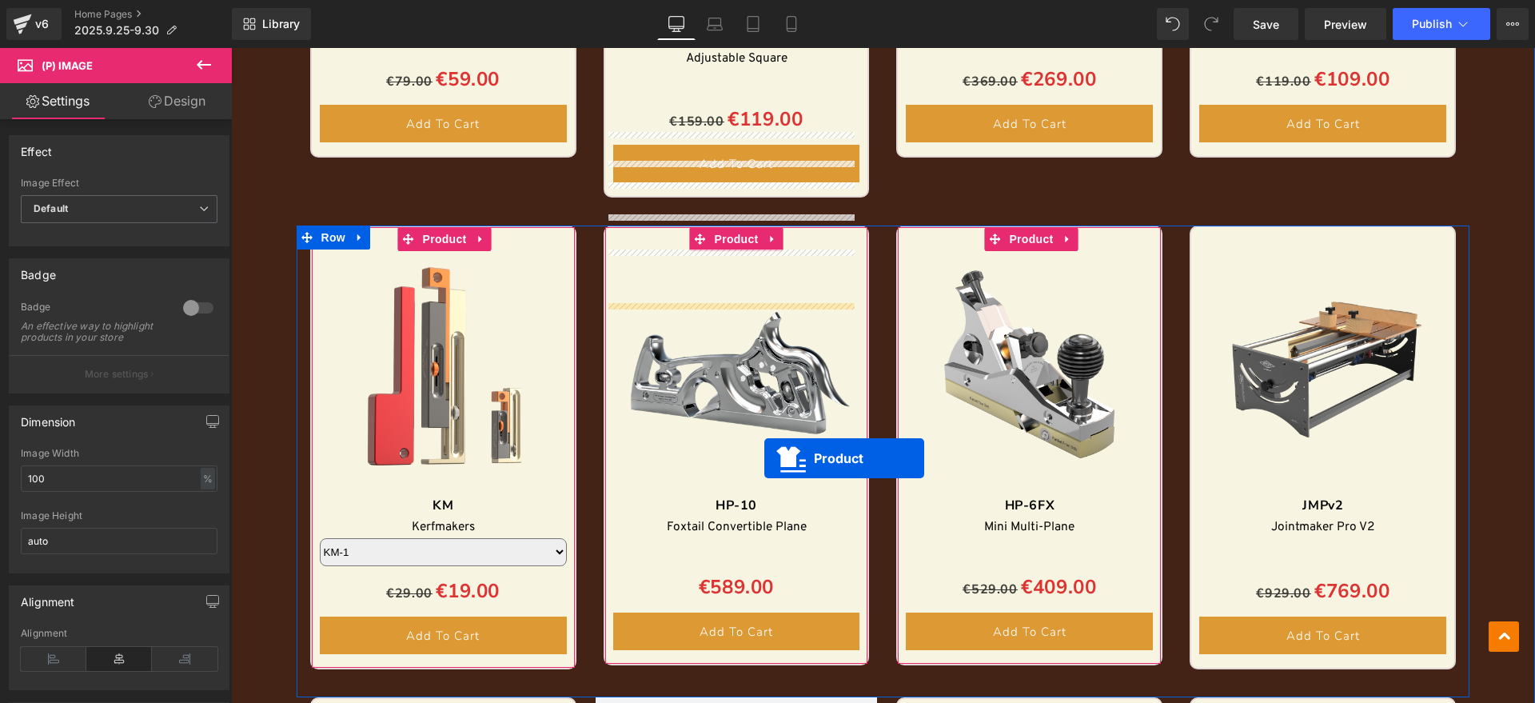
scroll to position [2330, 0]
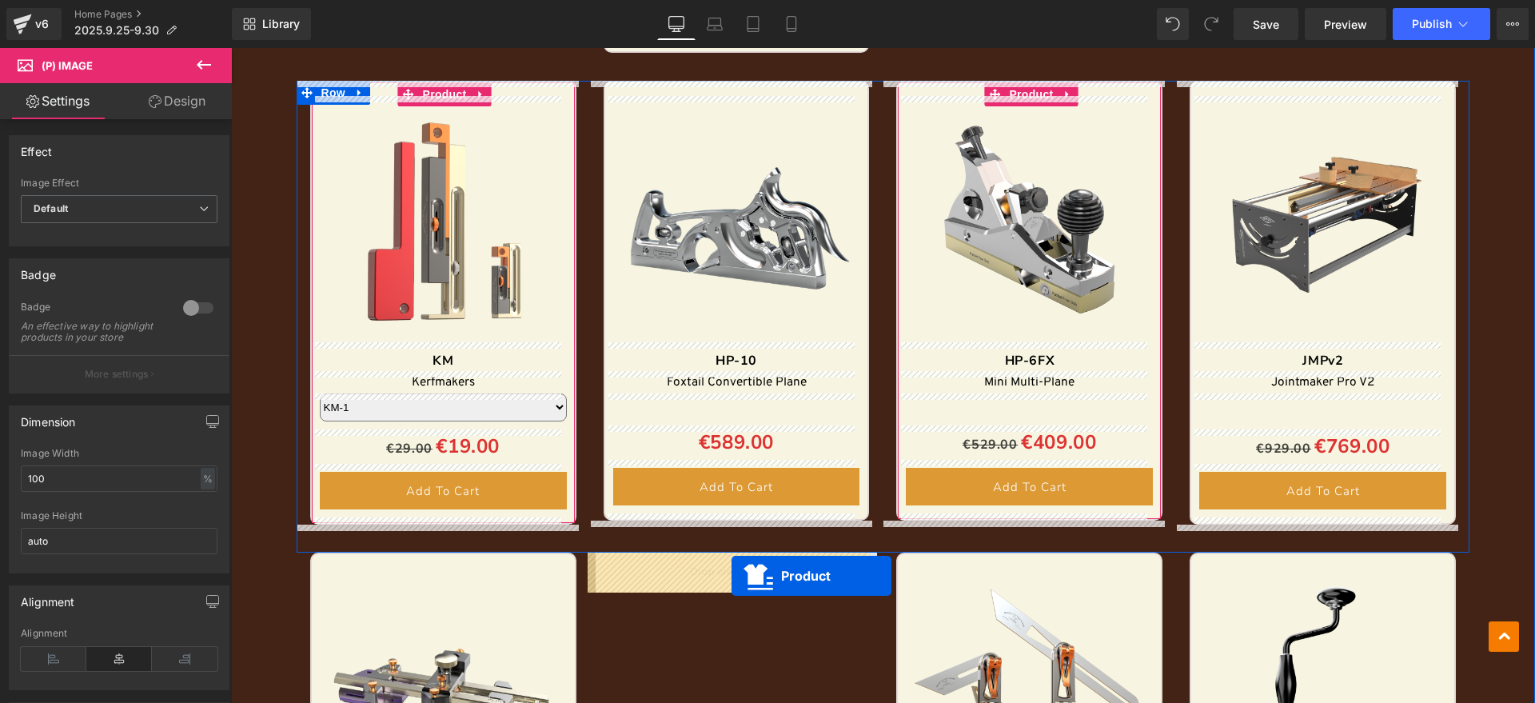
drag, startPoint x: 696, startPoint y: 484, endPoint x: 731, endPoint y: 576, distance: 97.7
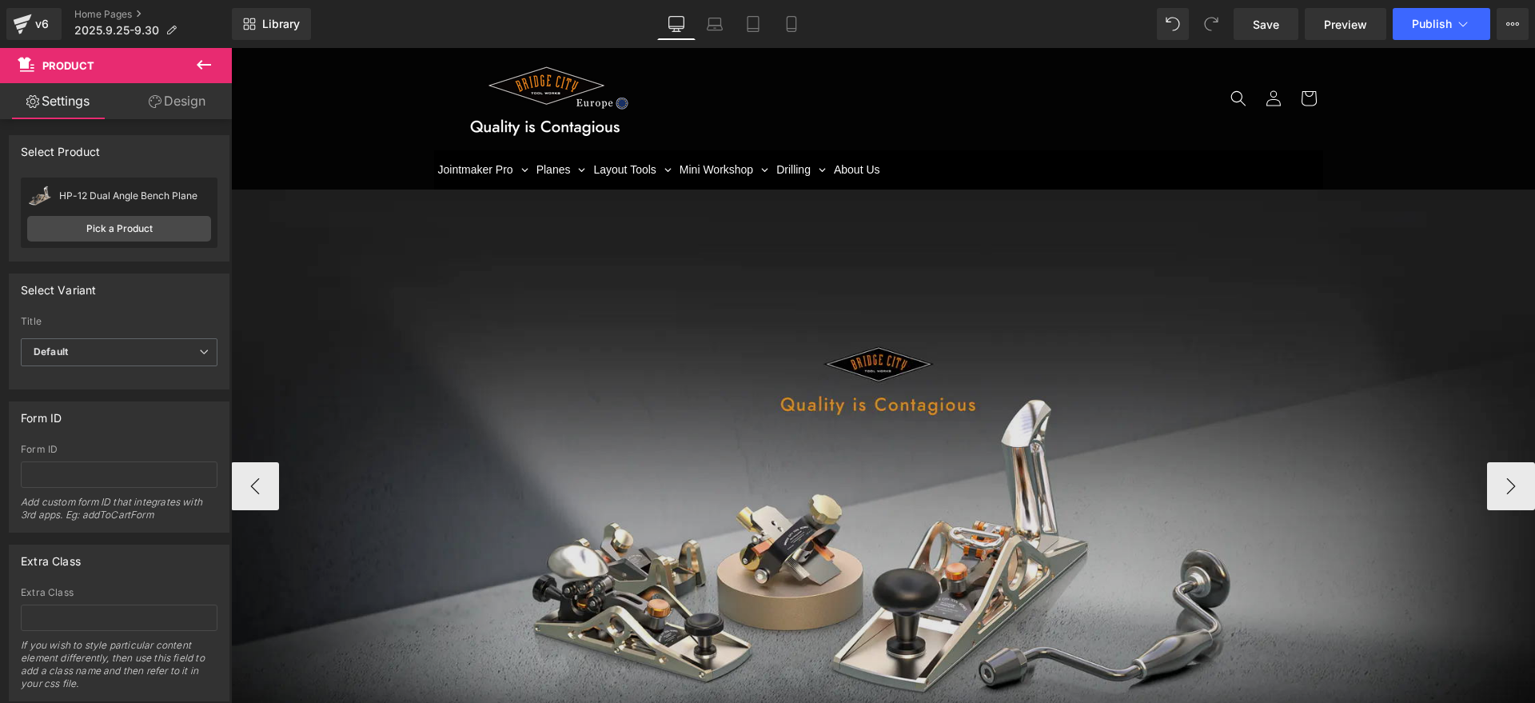
scroll to position [0, 0]
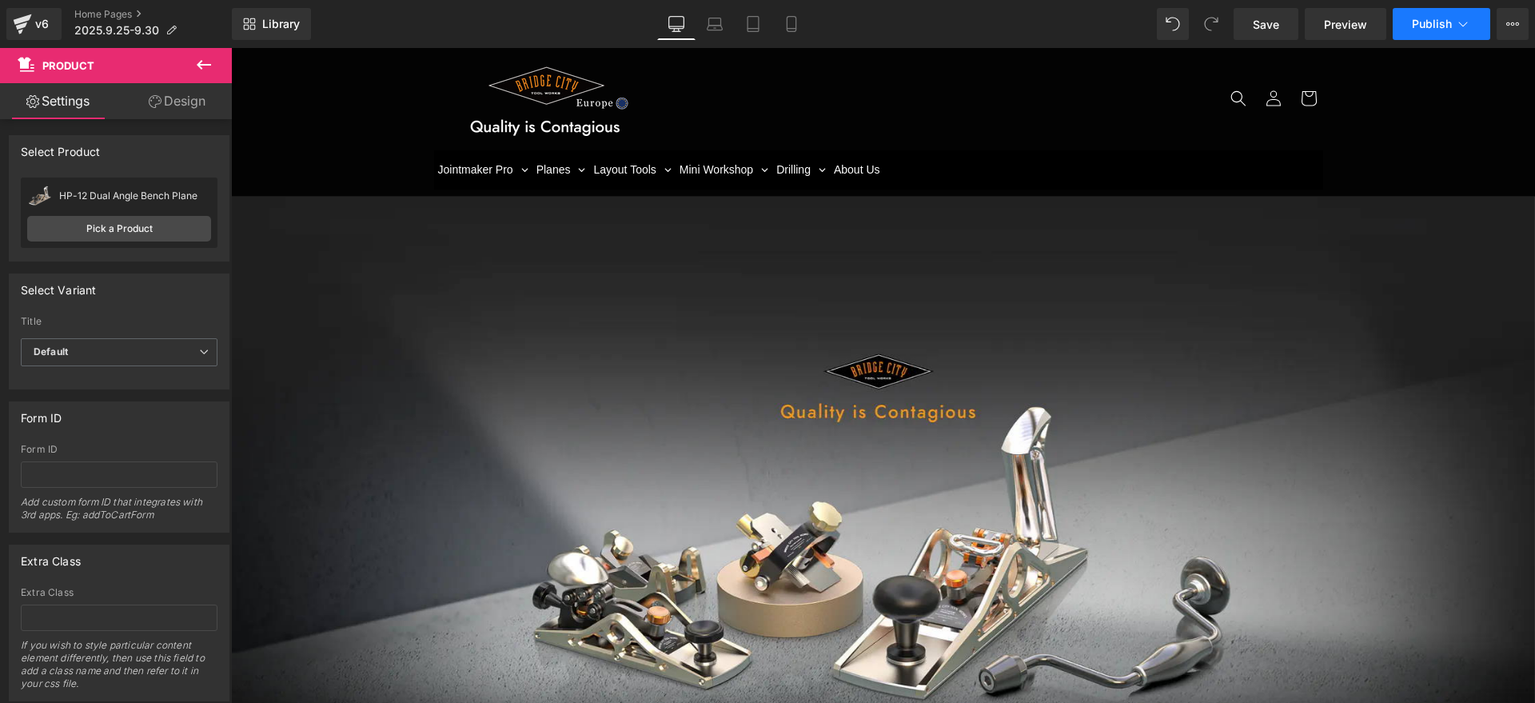
click at [1422, 31] on button "Publish" at bounding box center [1442, 24] width 98 height 32
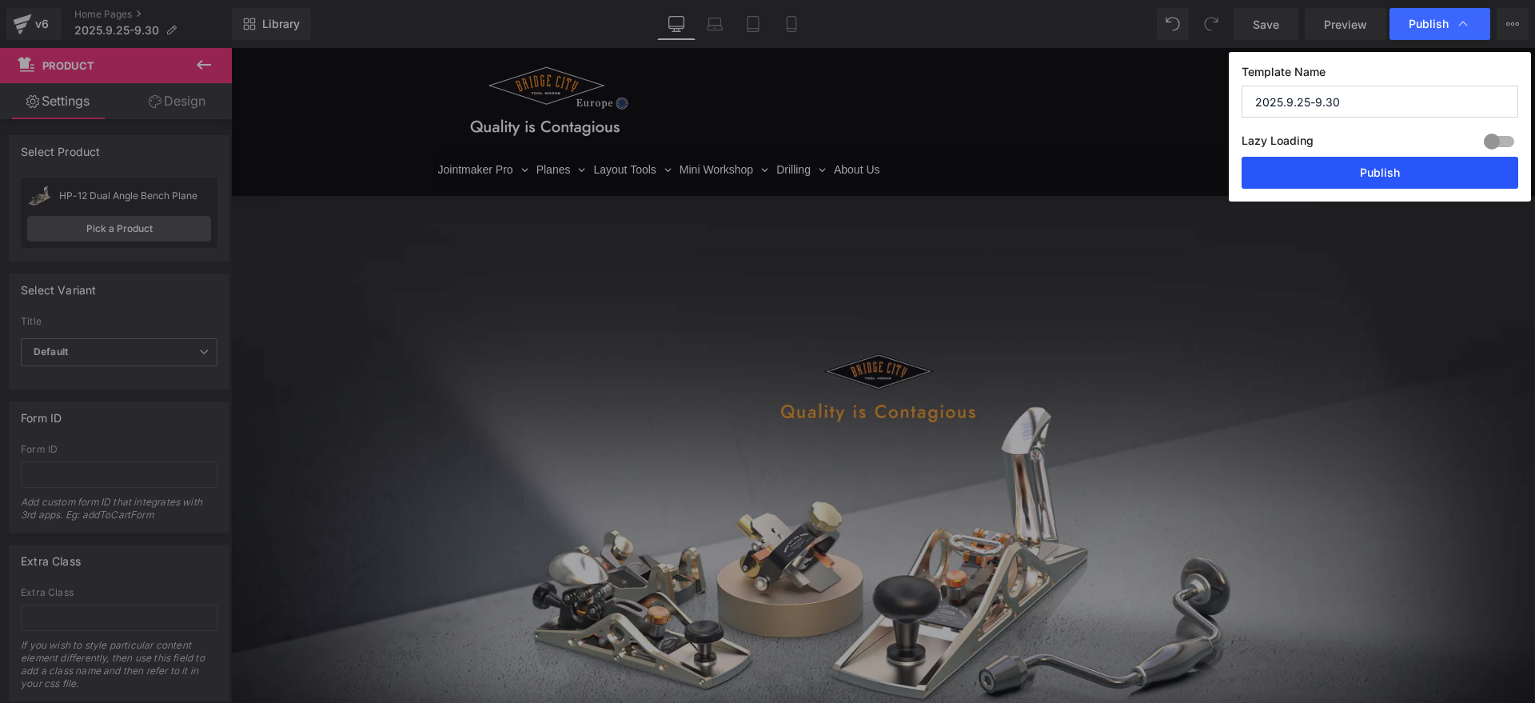
drag, startPoint x: 1405, startPoint y: 158, endPoint x: 1067, endPoint y: 176, distance: 337.8
click at [1405, 158] on button "Publish" at bounding box center [1379, 173] width 277 height 32
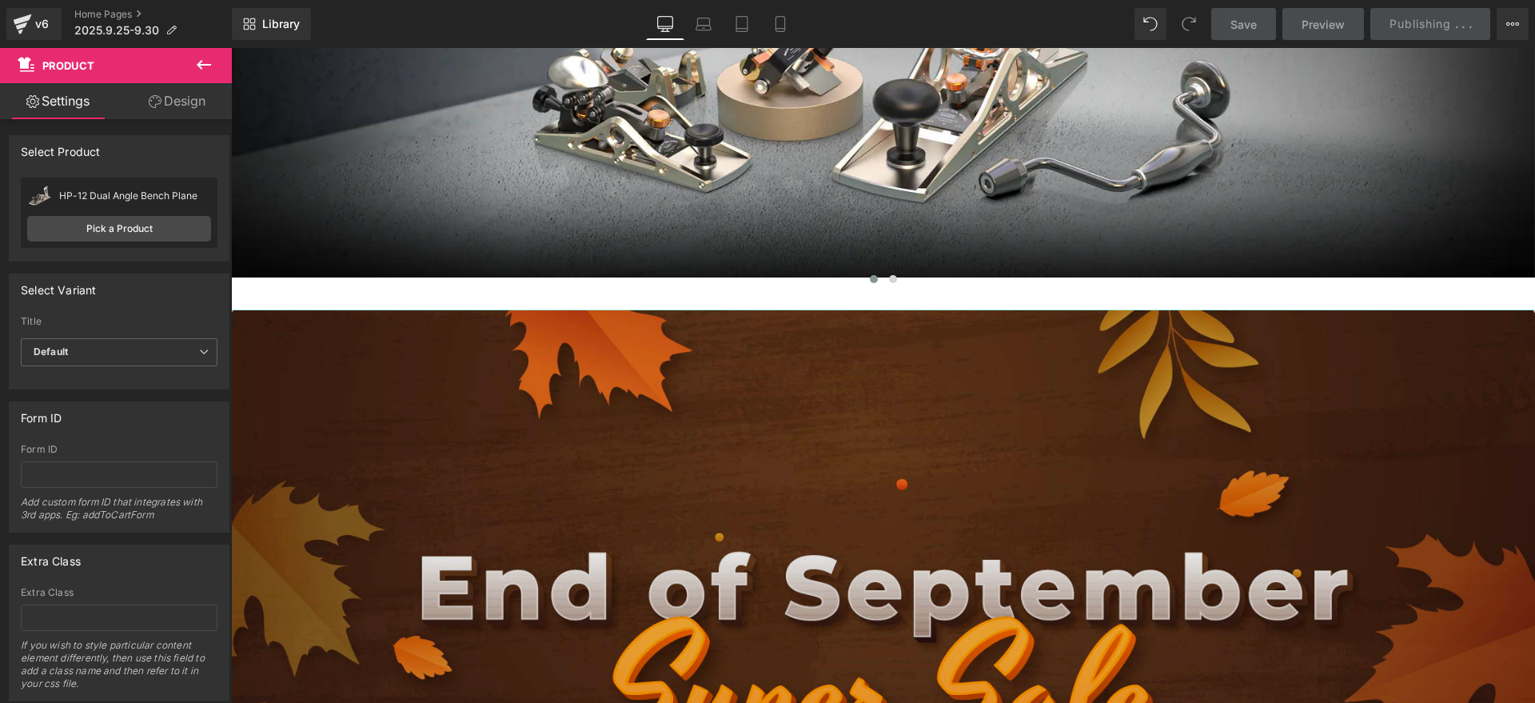
scroll to position [799, 0]
